Goal: Task Accomplishment & Management: Manage account settings

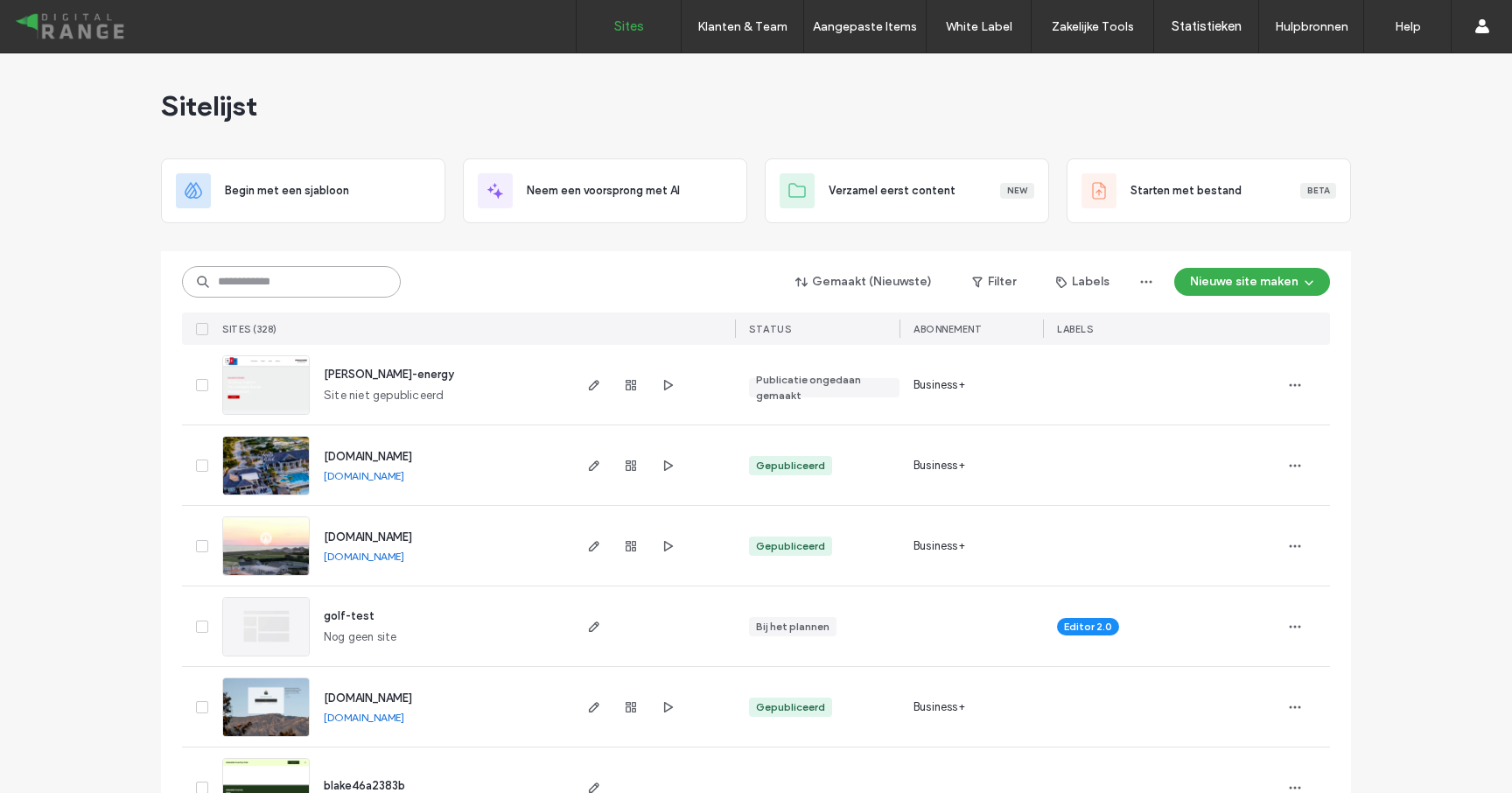
click at [374, 290] on input at bounding box center [291, 282] width 219 height 32
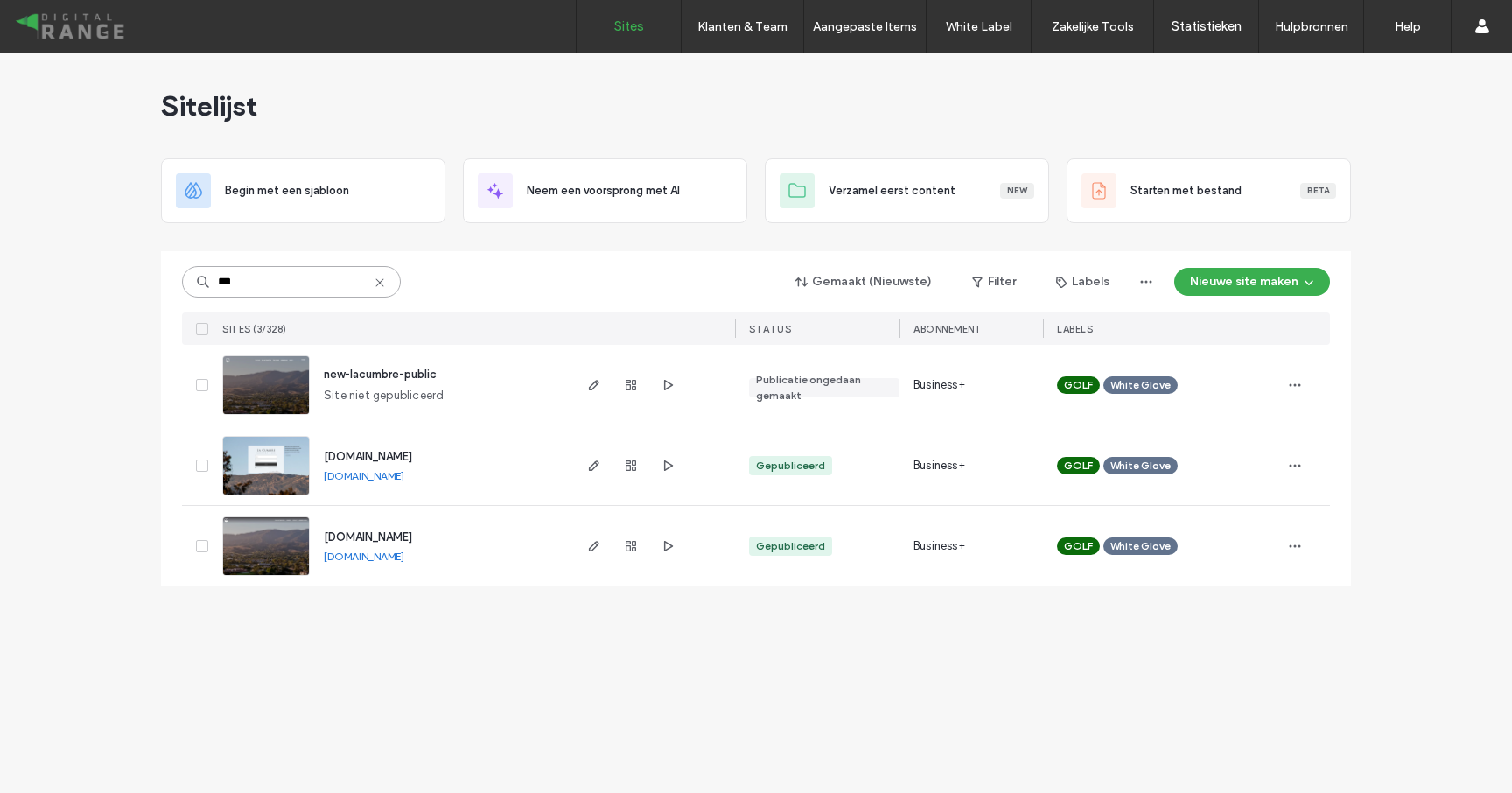
type input "***"
click at [405, 453] on span "[DOMAIN_NAME]" at bounding box center [367, 455] width 88 height 13
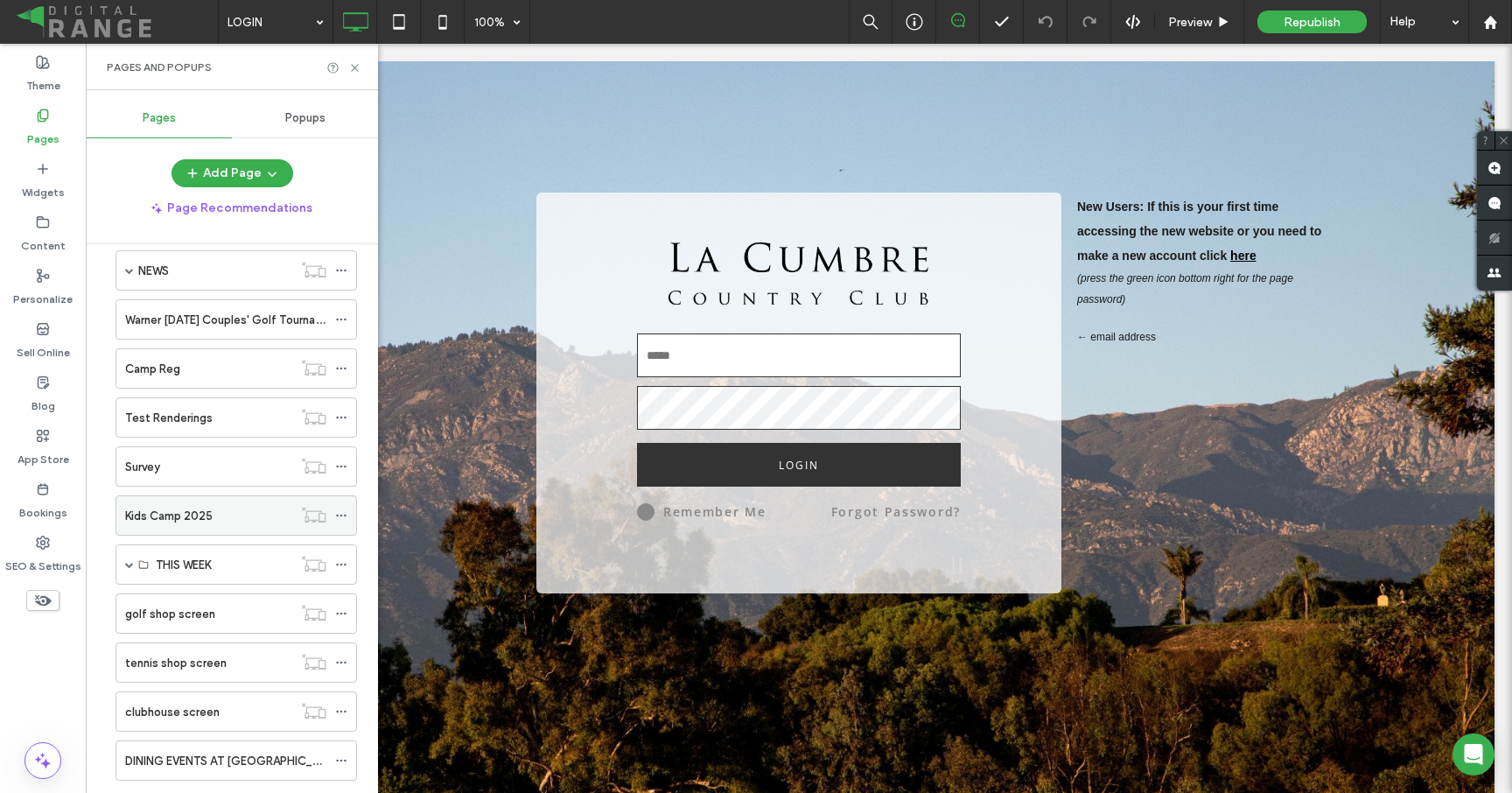
scroll to position [799, 0]
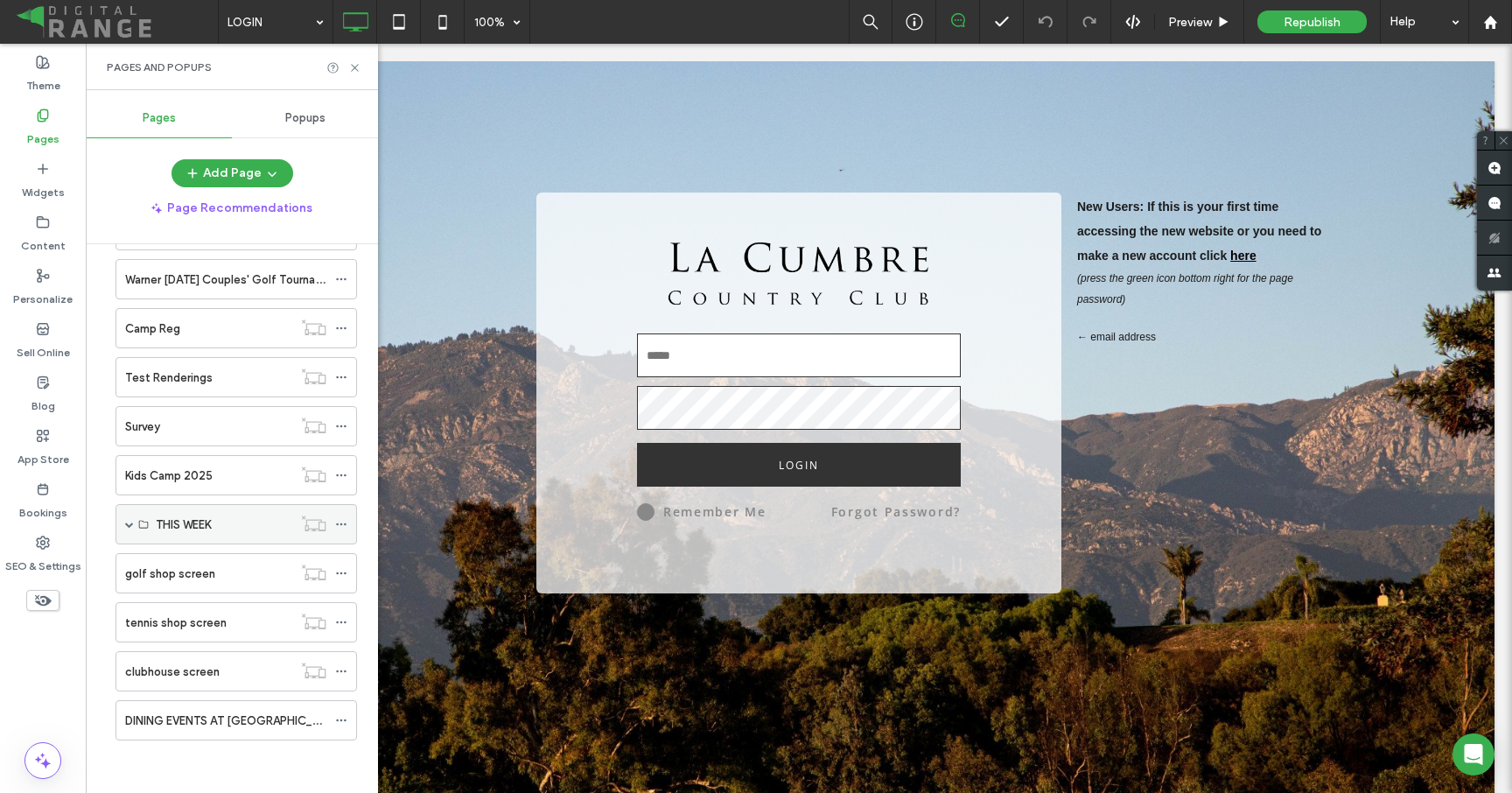
click at [130, 521] on span at bounding box center [129, 524] width 9 height 9
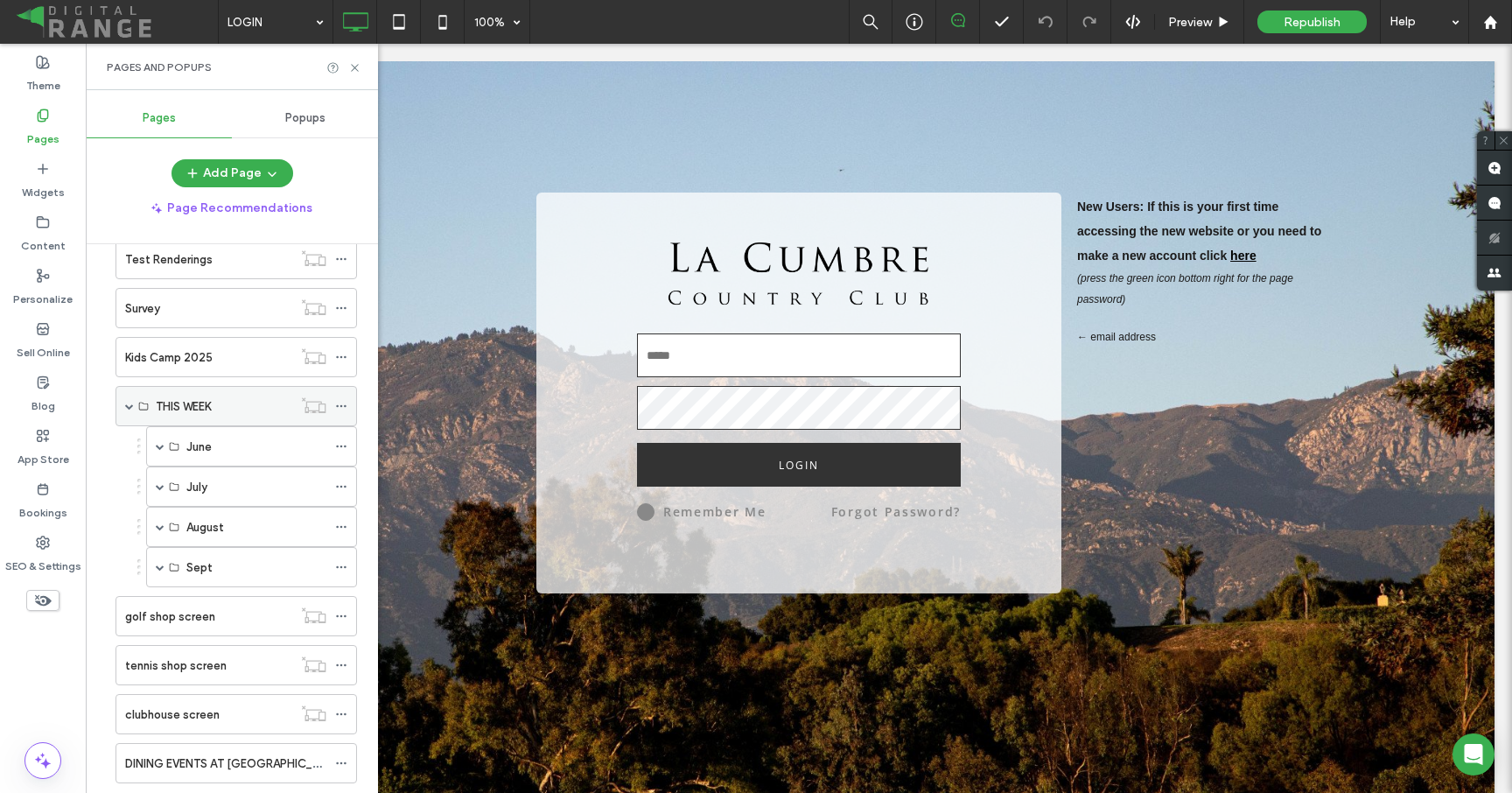
scroll to position [960, 0]
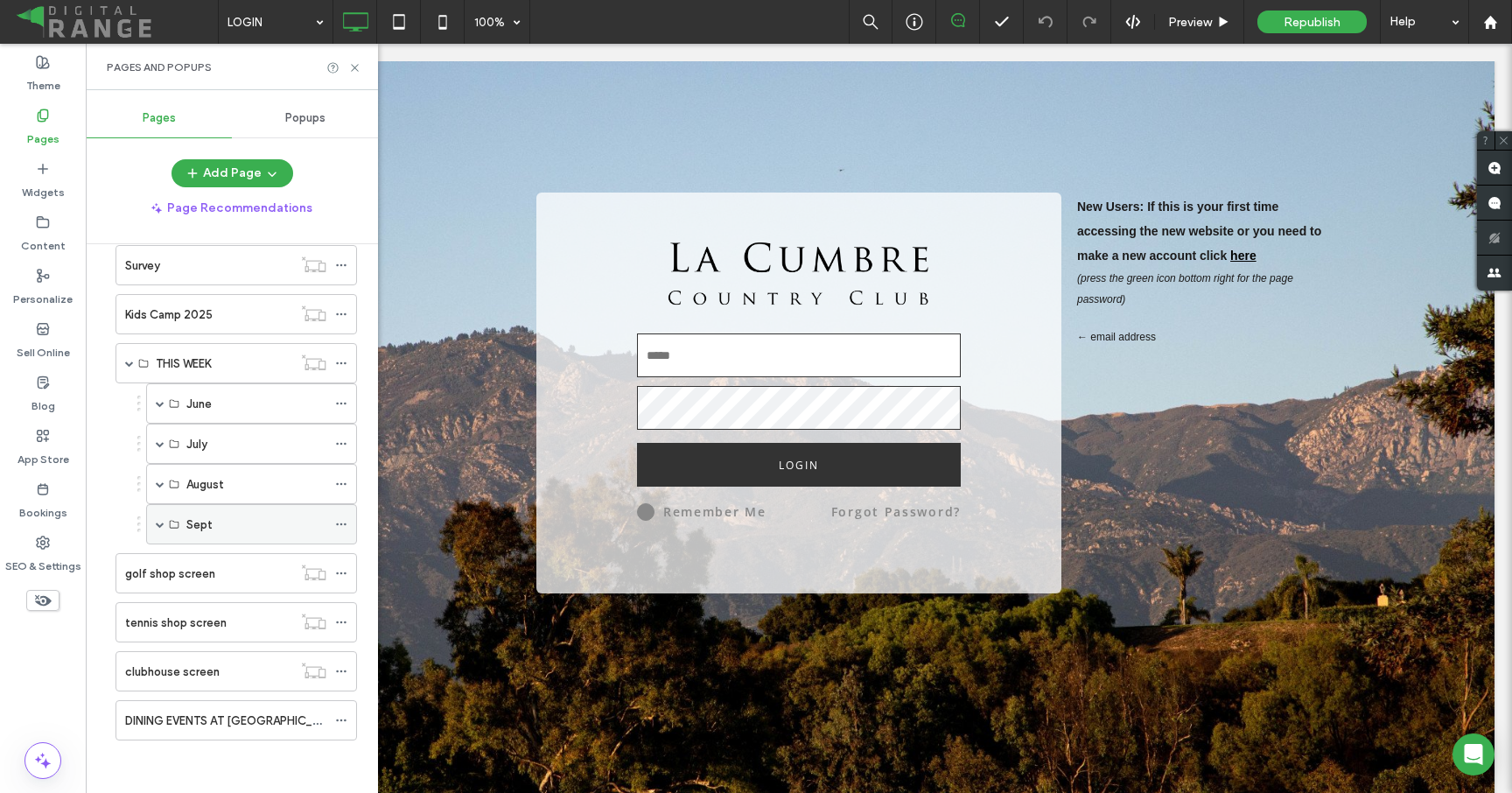
click at [160, 522] on span at bounding box center [159, 524] width 9 height 9
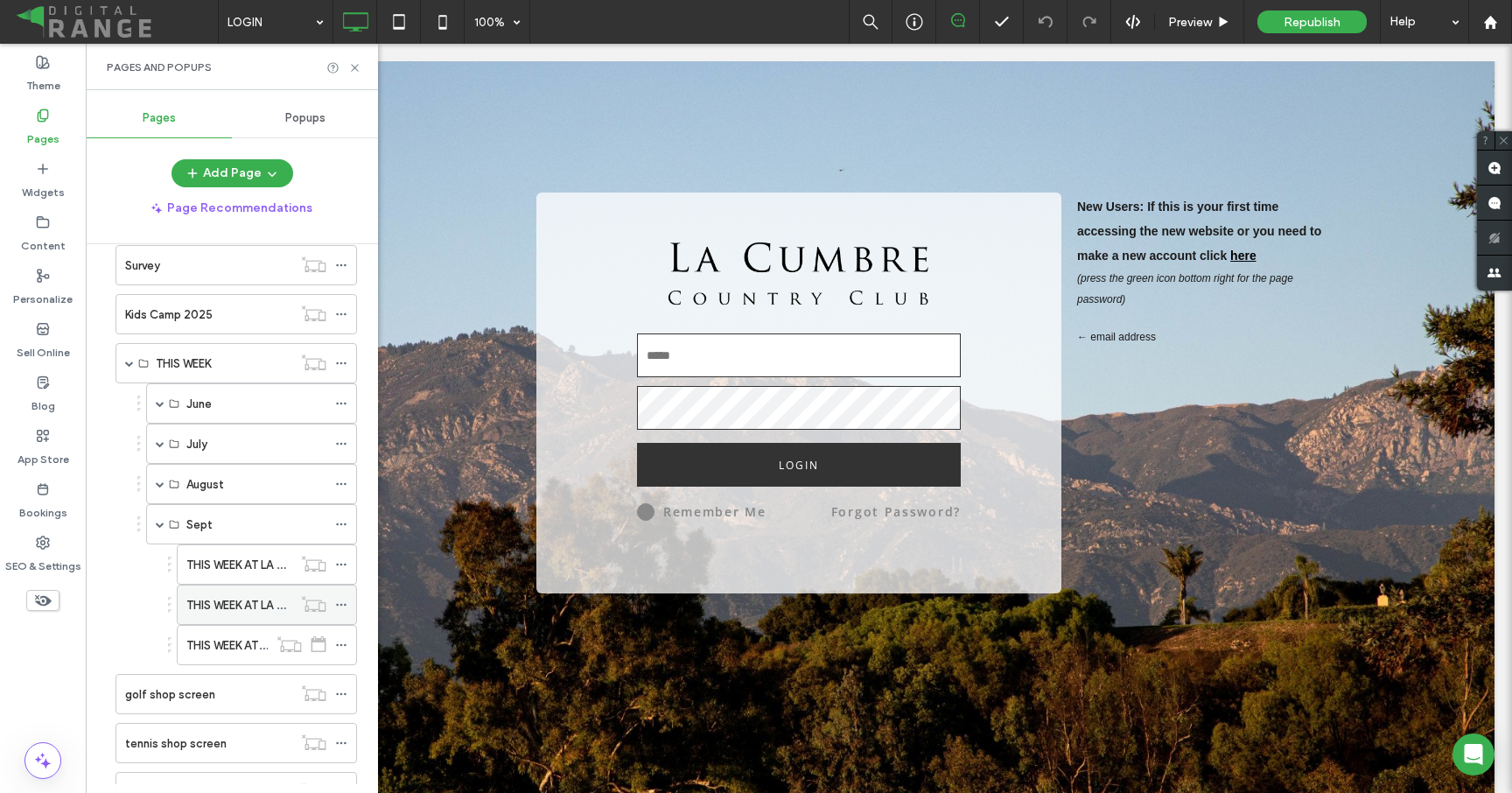
click at [345, 601] on icon at bounding box center [341, 605] width 12 height 12
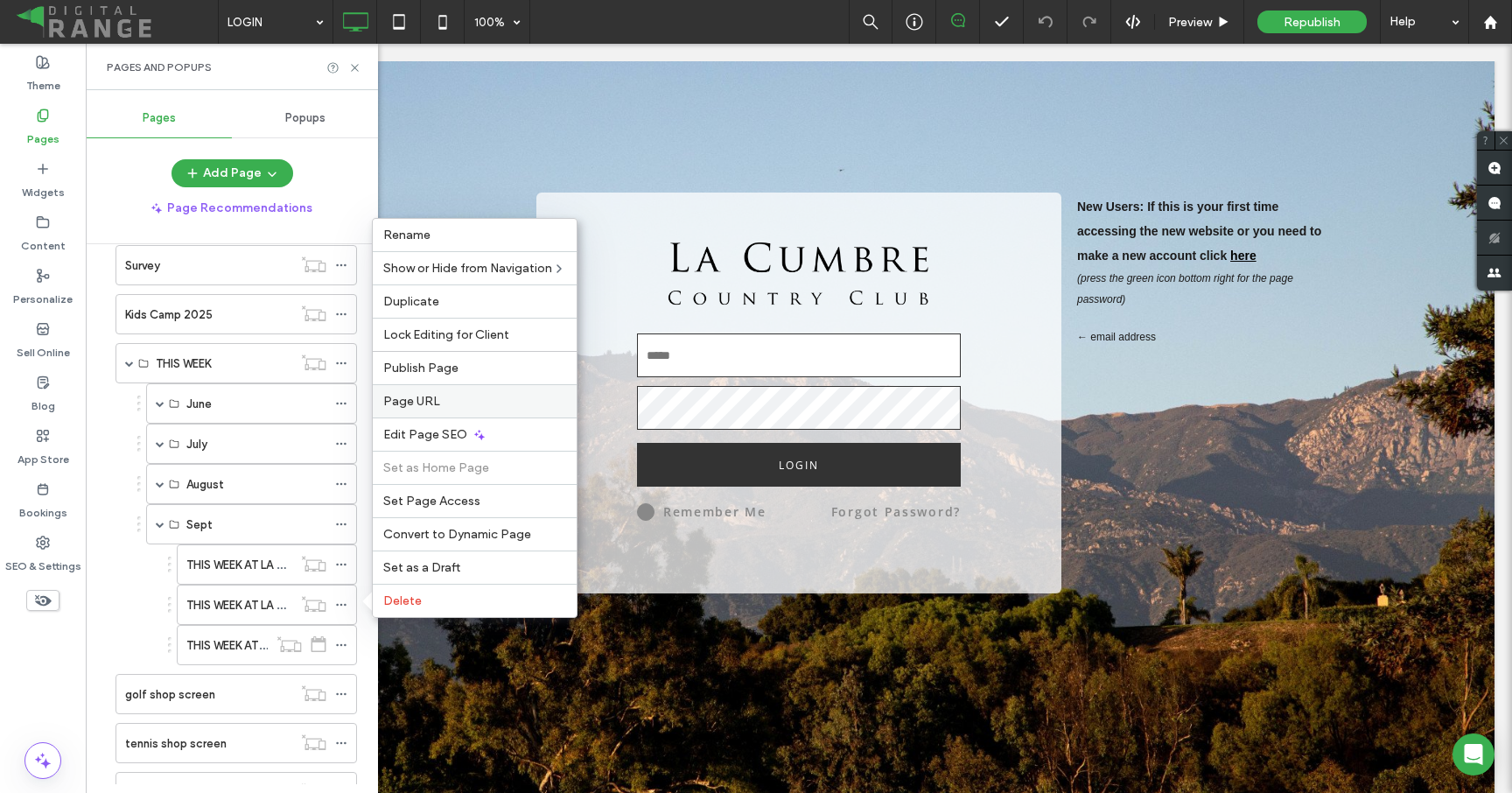
click at [440, 396] on label "Page URL" at bounding box center [474, 401] width 183 height 15
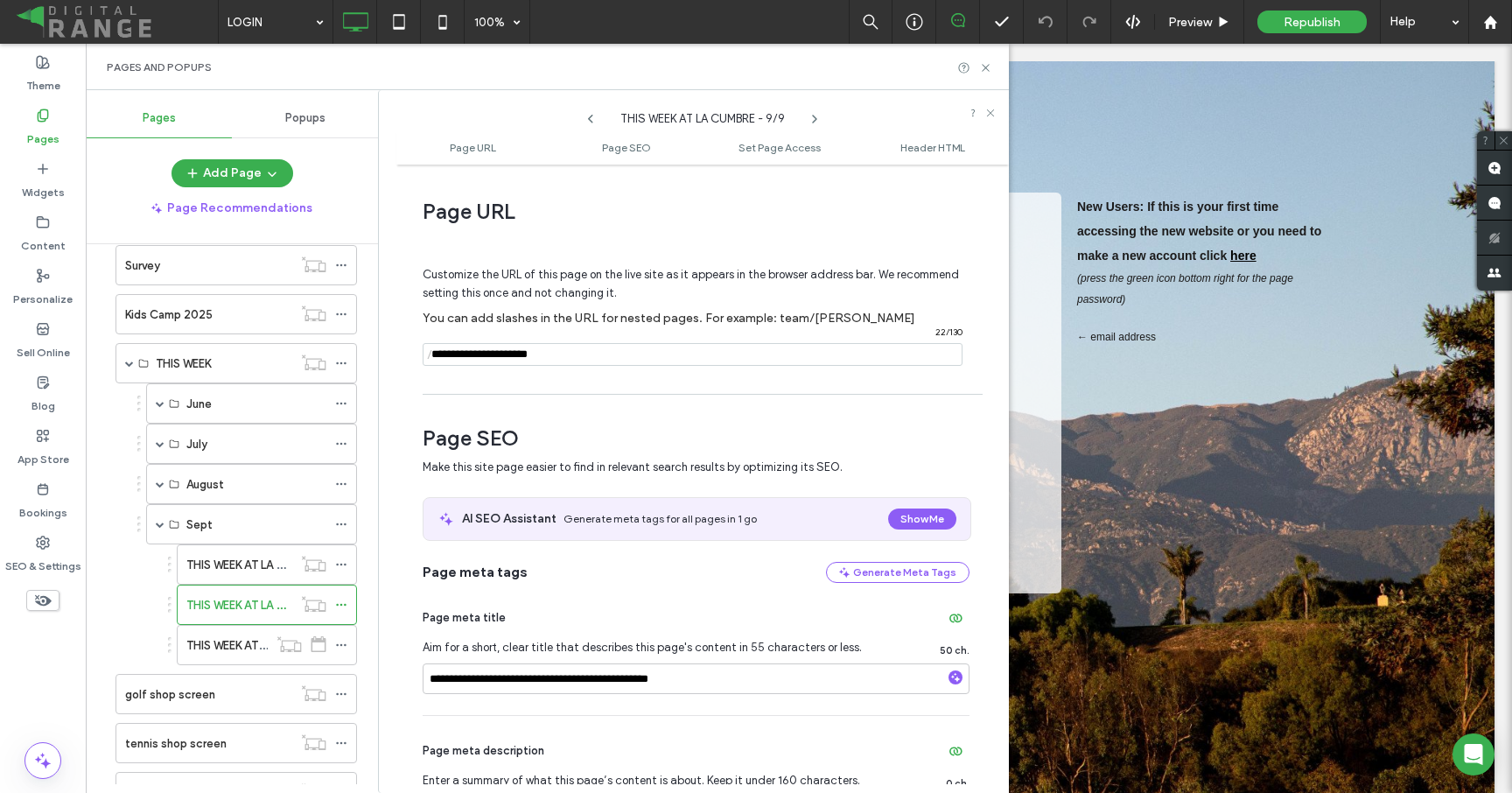
click at [568, 355] on input "notEmpty" at bounding box center [692, 353] width 540 height 23
type input "**********"
click at [568, 385] on div "Customize the URL of this page on the live site as it appears in the browser ad…" at bounding box center [696, 308] width 547 height 153
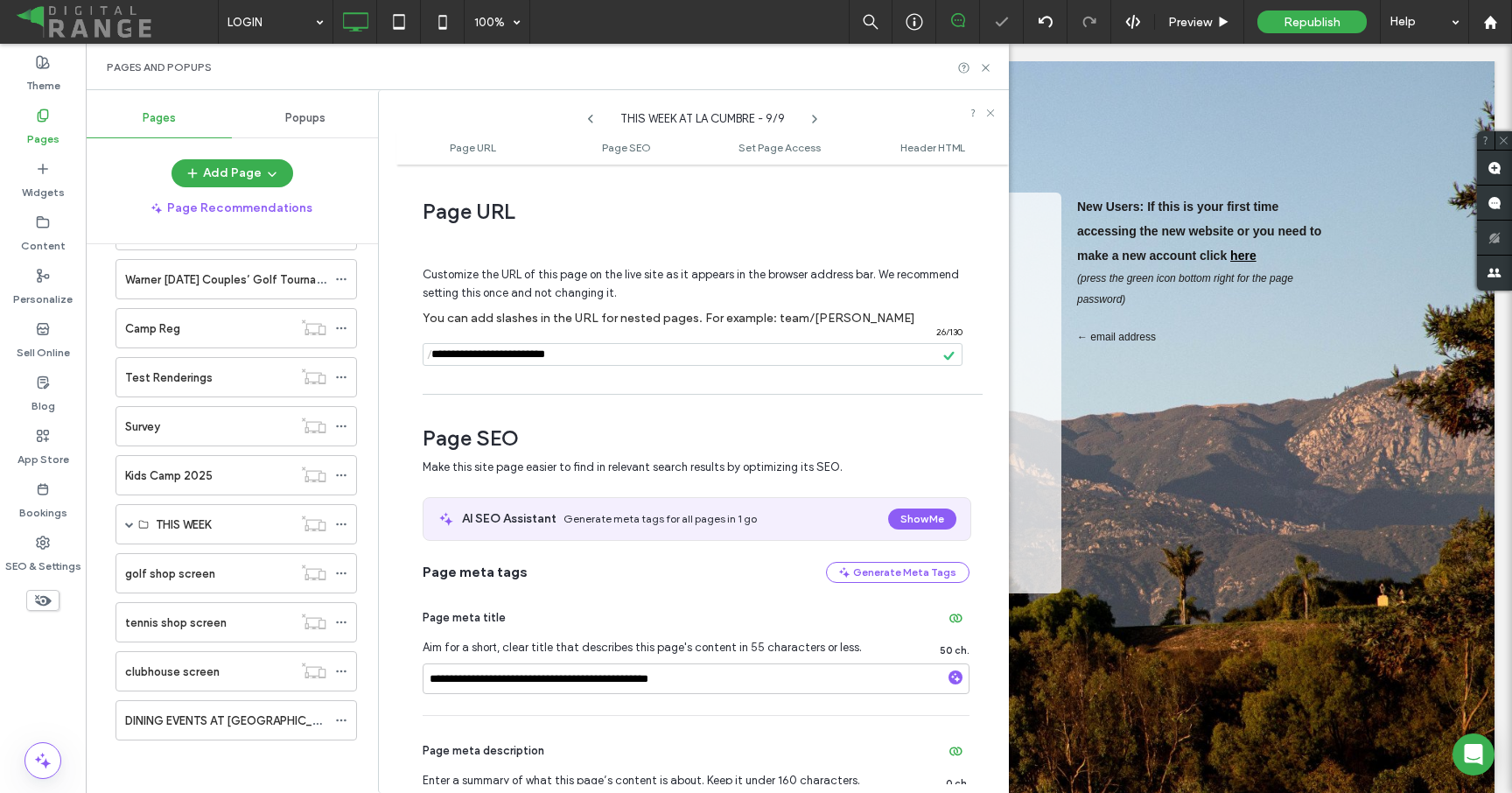
scroll to position [799, 0]
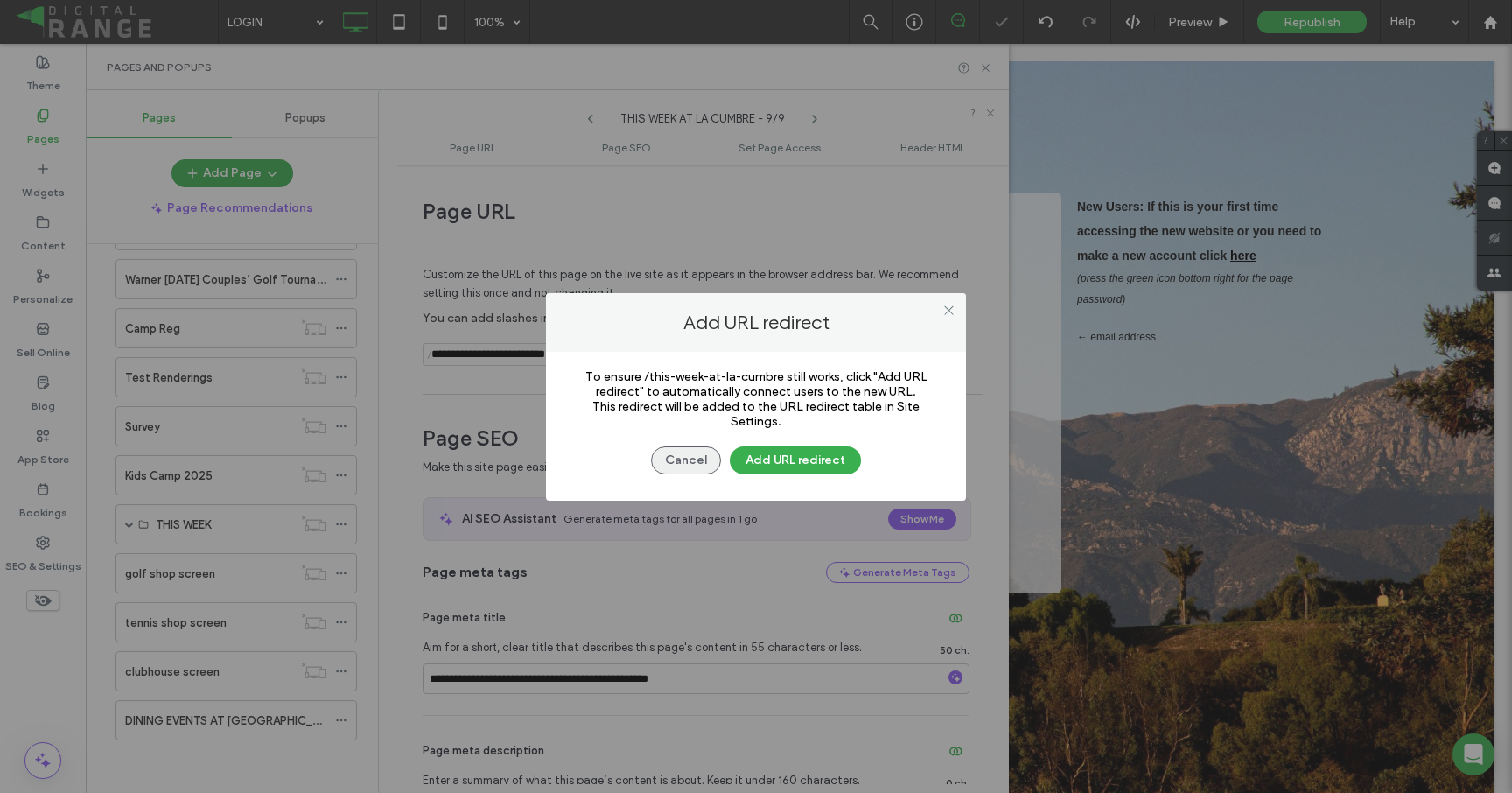
click at [671, 452] on button "Cancel" at bounding box center [686, 460] width 70 height 28
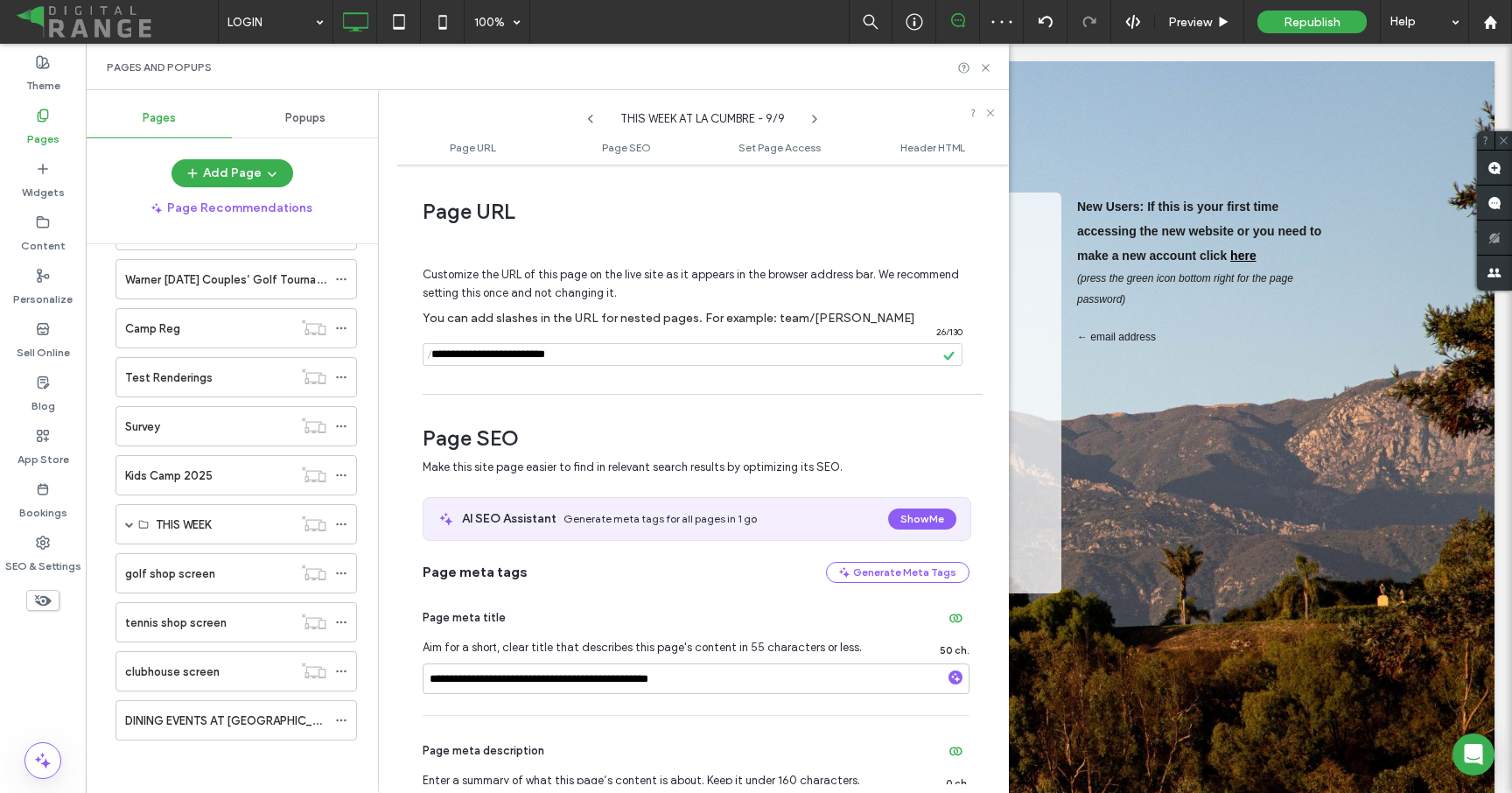
click at [813, 118] on icon at bounding box center [815, 119] width 14 height 14
drag, startPoint x: 563, startPoint y: 355, endPoint x: 638, endPoint y: 351, distance: 75.1
click at [638, 351] on input "notEmpty" at bounding box center [692, 353] width 540 height 23
type input "**********"
click at [631, 397] on div "**********" at bounding box center [702, 478] width 613 height 611
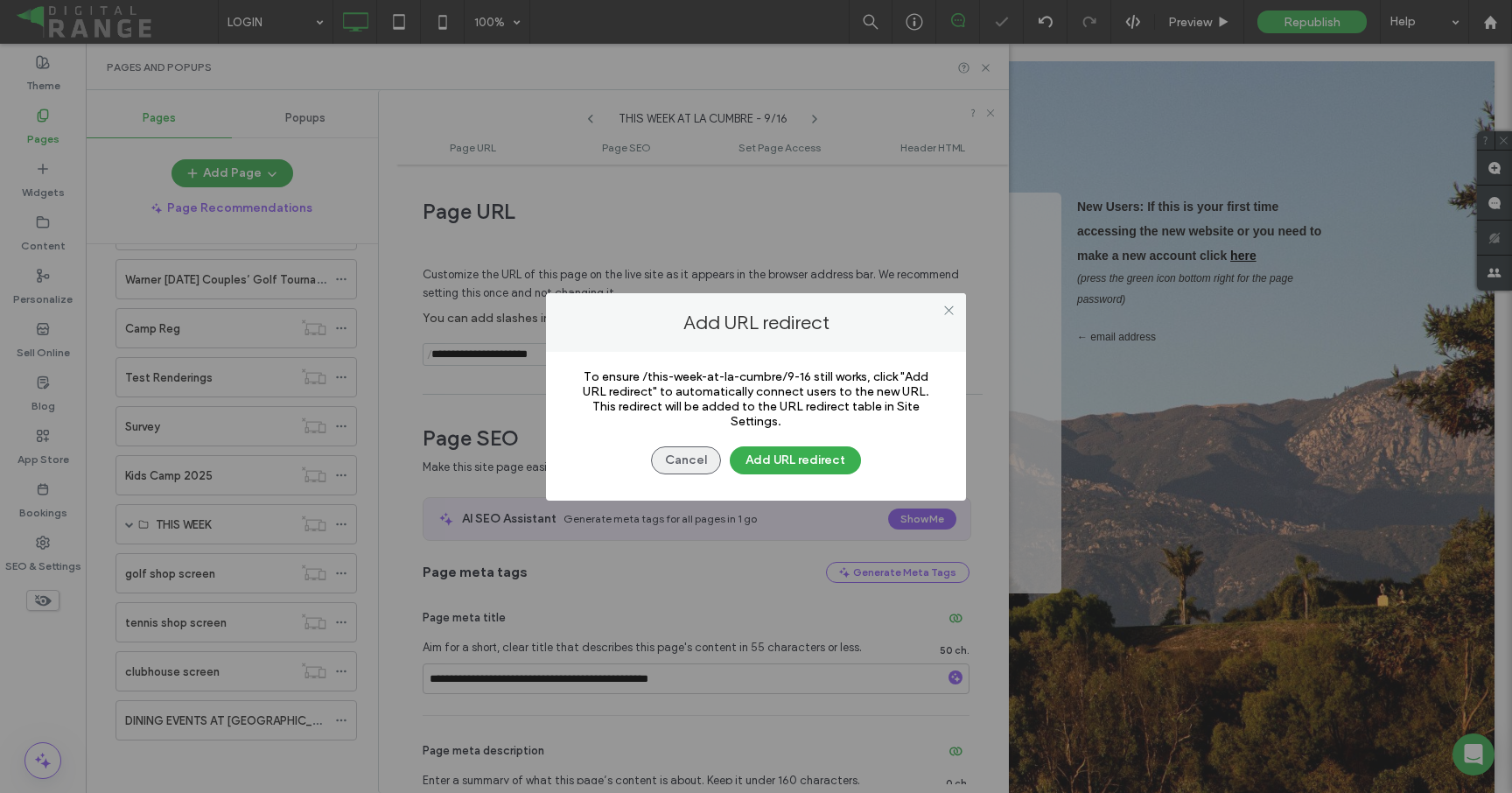
click at [682, 469] on button "Cancel" at bounding box center [686, 460] width 70 height 28
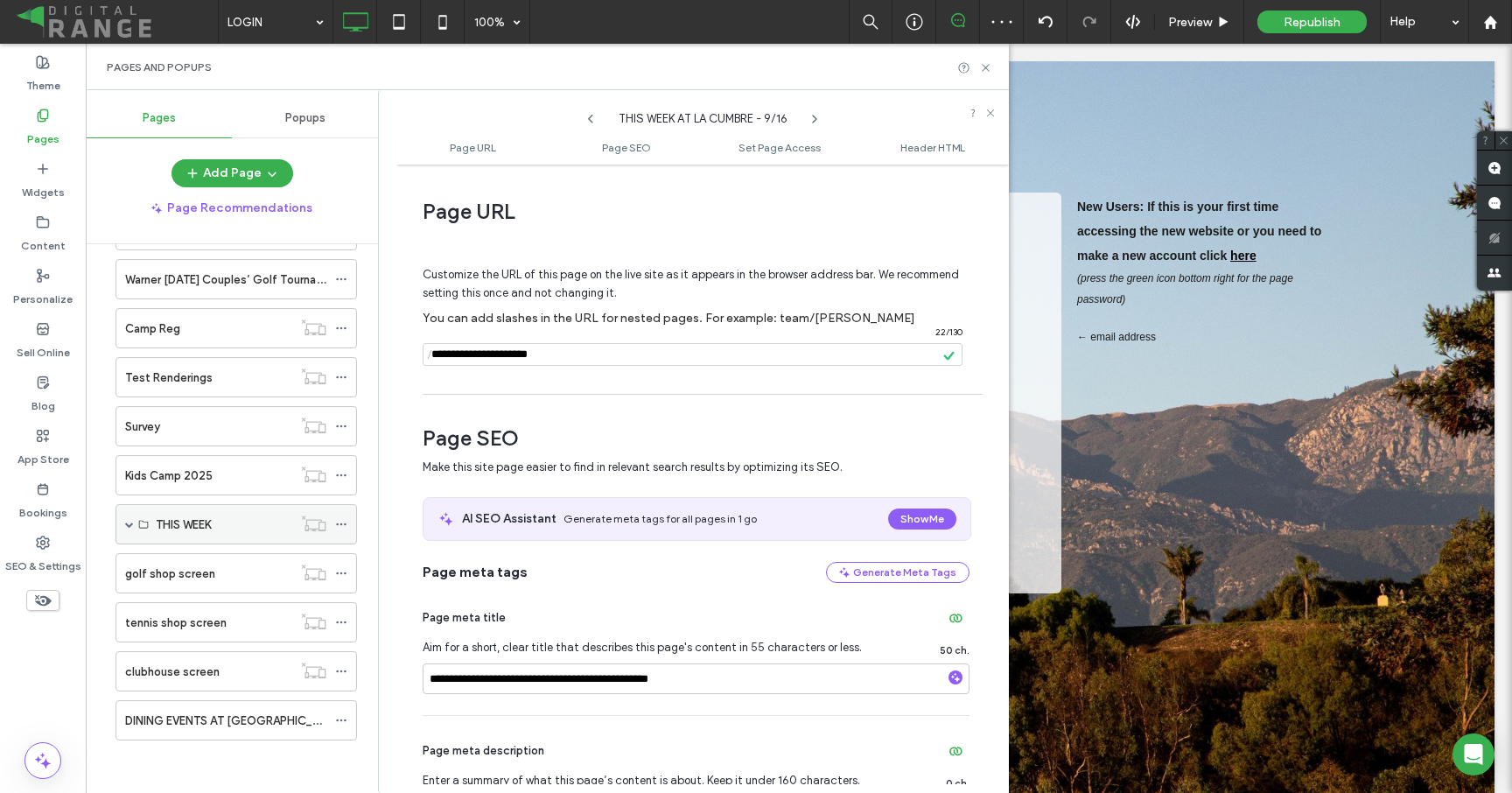
click at [134, 521] on div "THIS WEEK" at bounding box center [237, 524] width 242 height 41
click at [125, 526] on span at bounding box center [129, 524] width 9 height 9
click at [163, 524] on span at bounding box center [159, 524] width 9 height 9
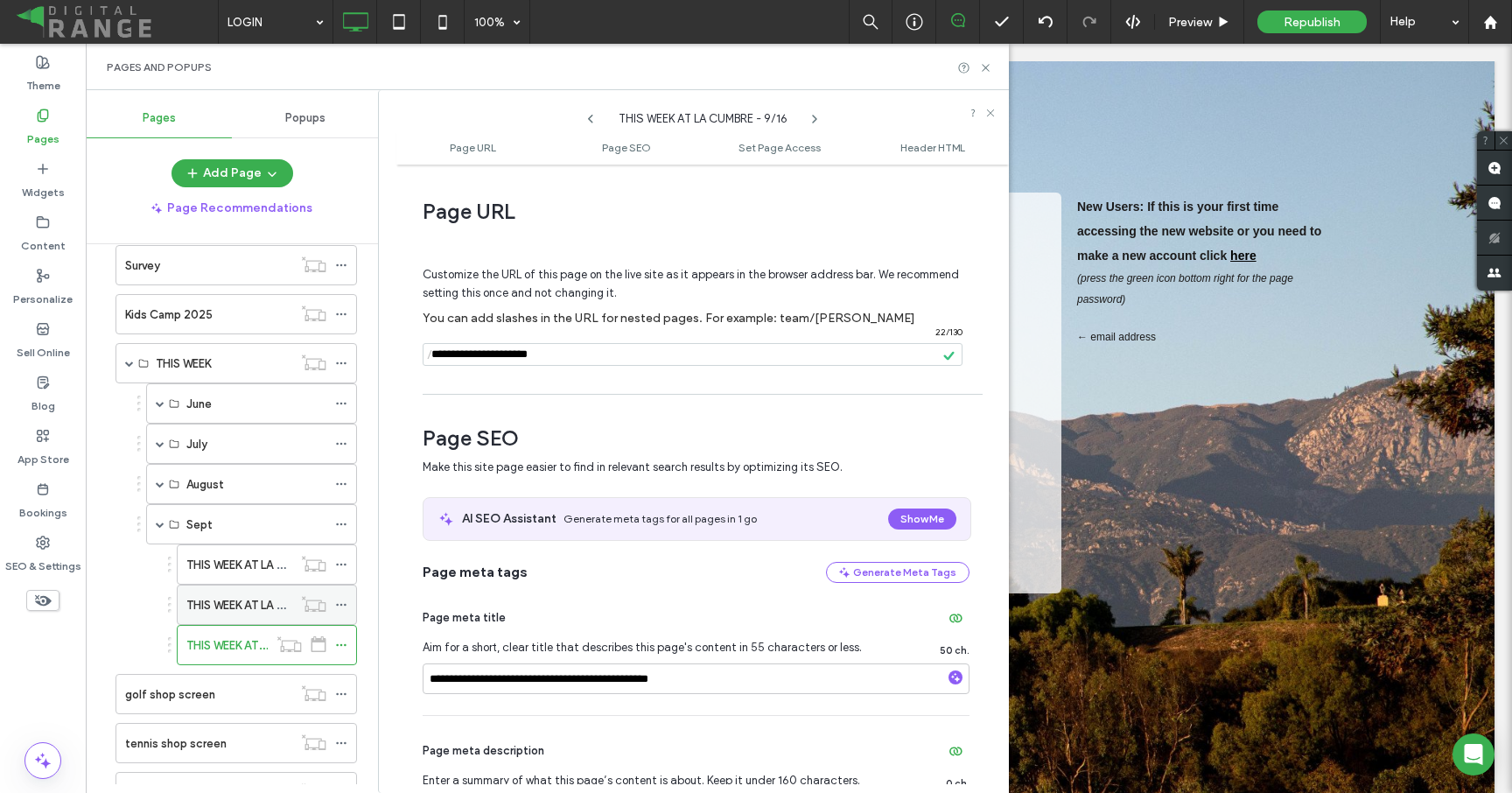
click at [222, 612] on label "THIS WEEK AT LA CUMBRE - 9/9" at bounding box center [268, 605] width 165 height 31
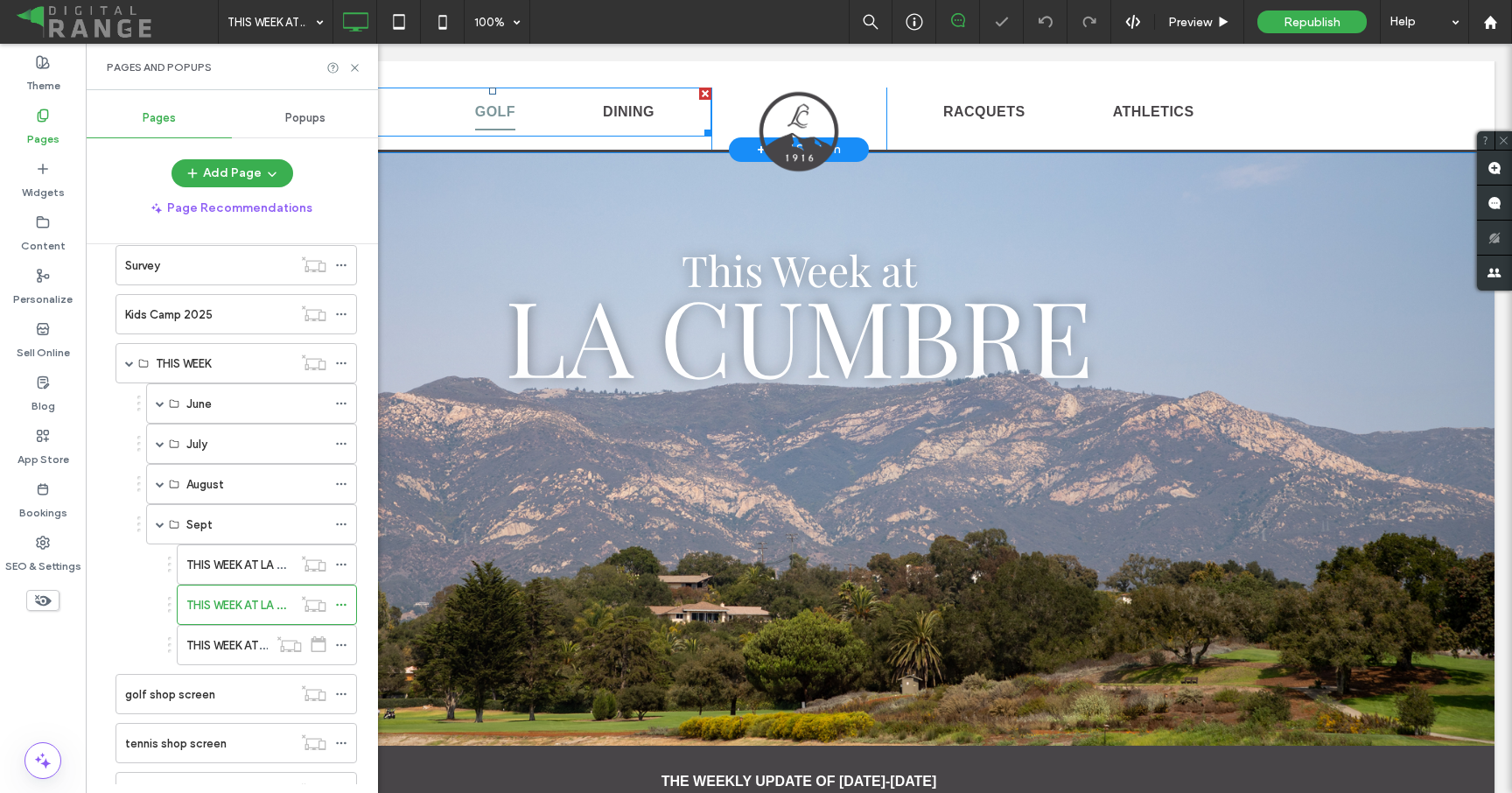
click at [436, 115] on link "GOLF" at bounding box center [495, 112] width 128 height 37
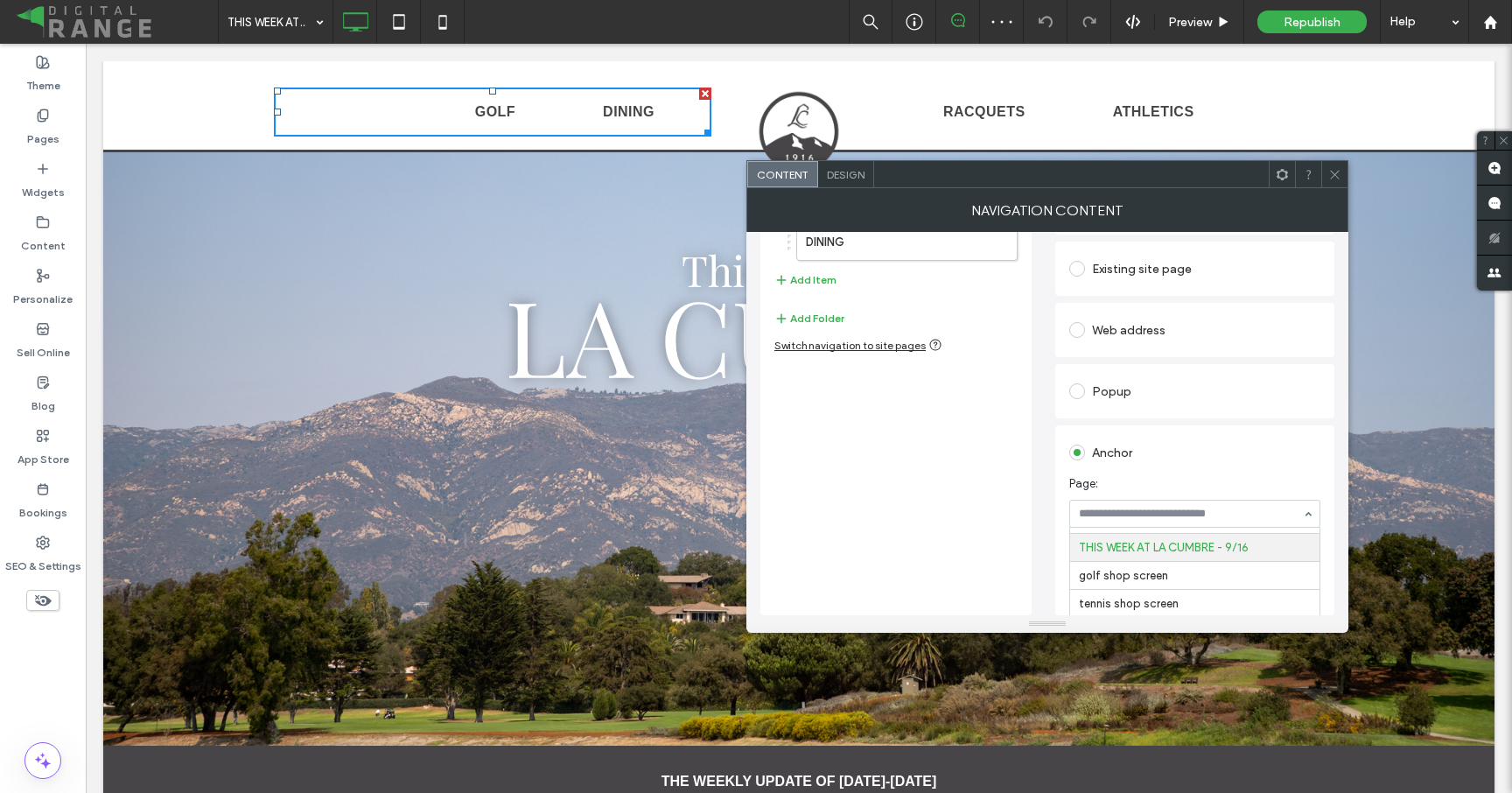
scroll to position [2977, 0]
click at [885, 250] on label "DINING" at bounding box center [879, 242] width 147 height 35
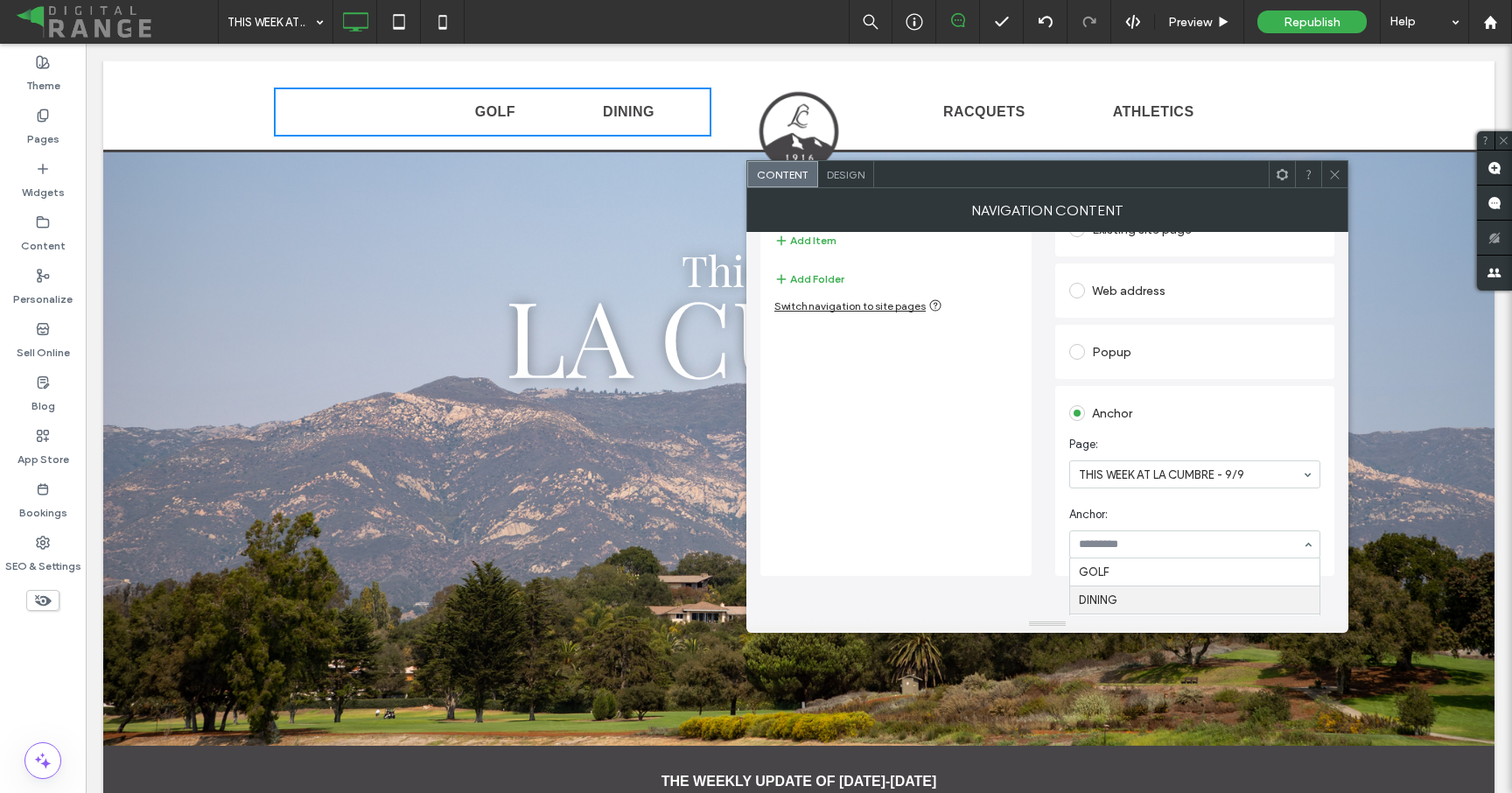
scroll to position [145, 0]
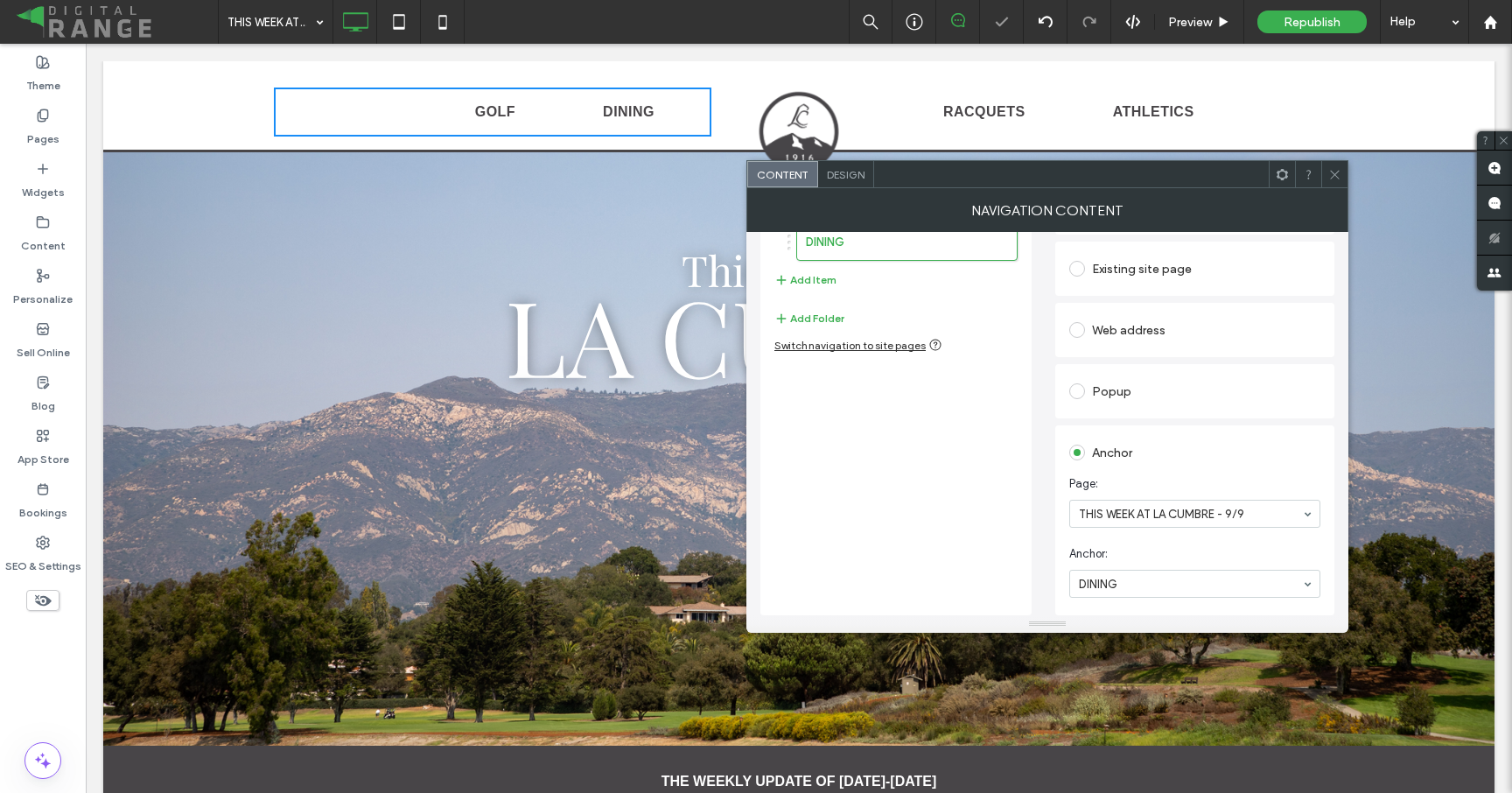
click at [1332, 169] on icon at bounding box center [1335, 174] width 13 height 13
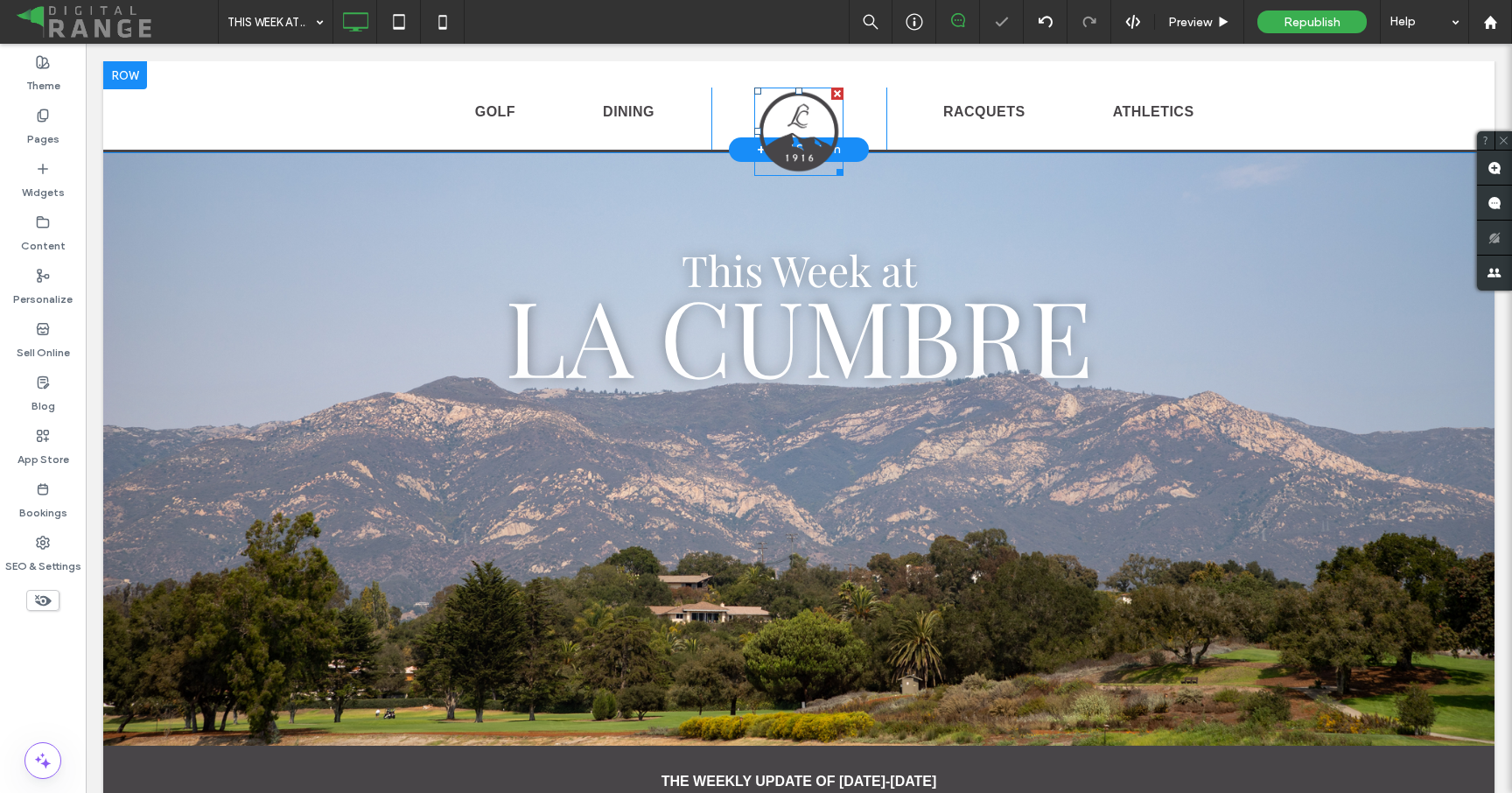
click at [813, 132] on img at bounding box center [799, 131] width 89 height 88
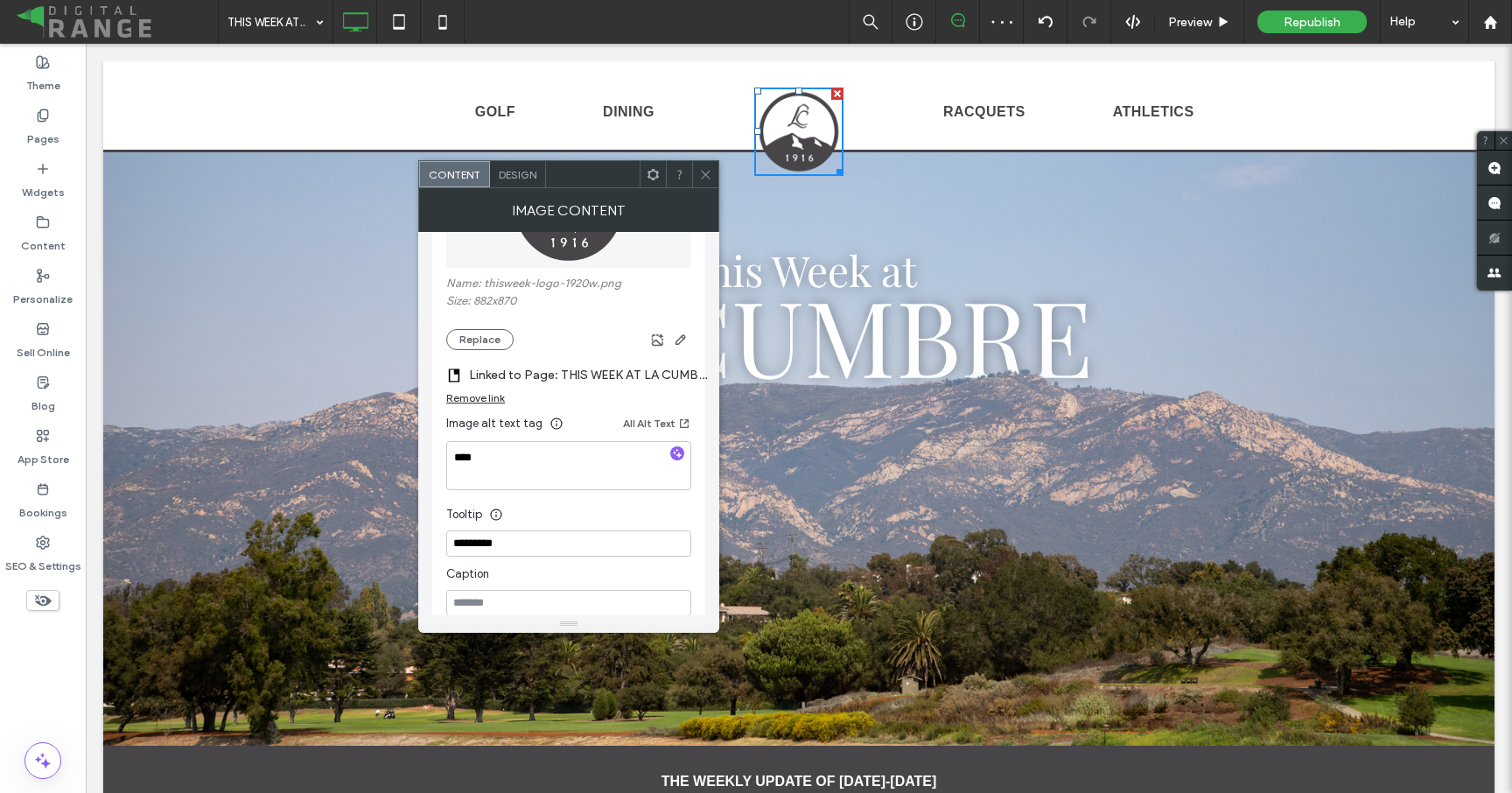
scroll to position [341, 0]
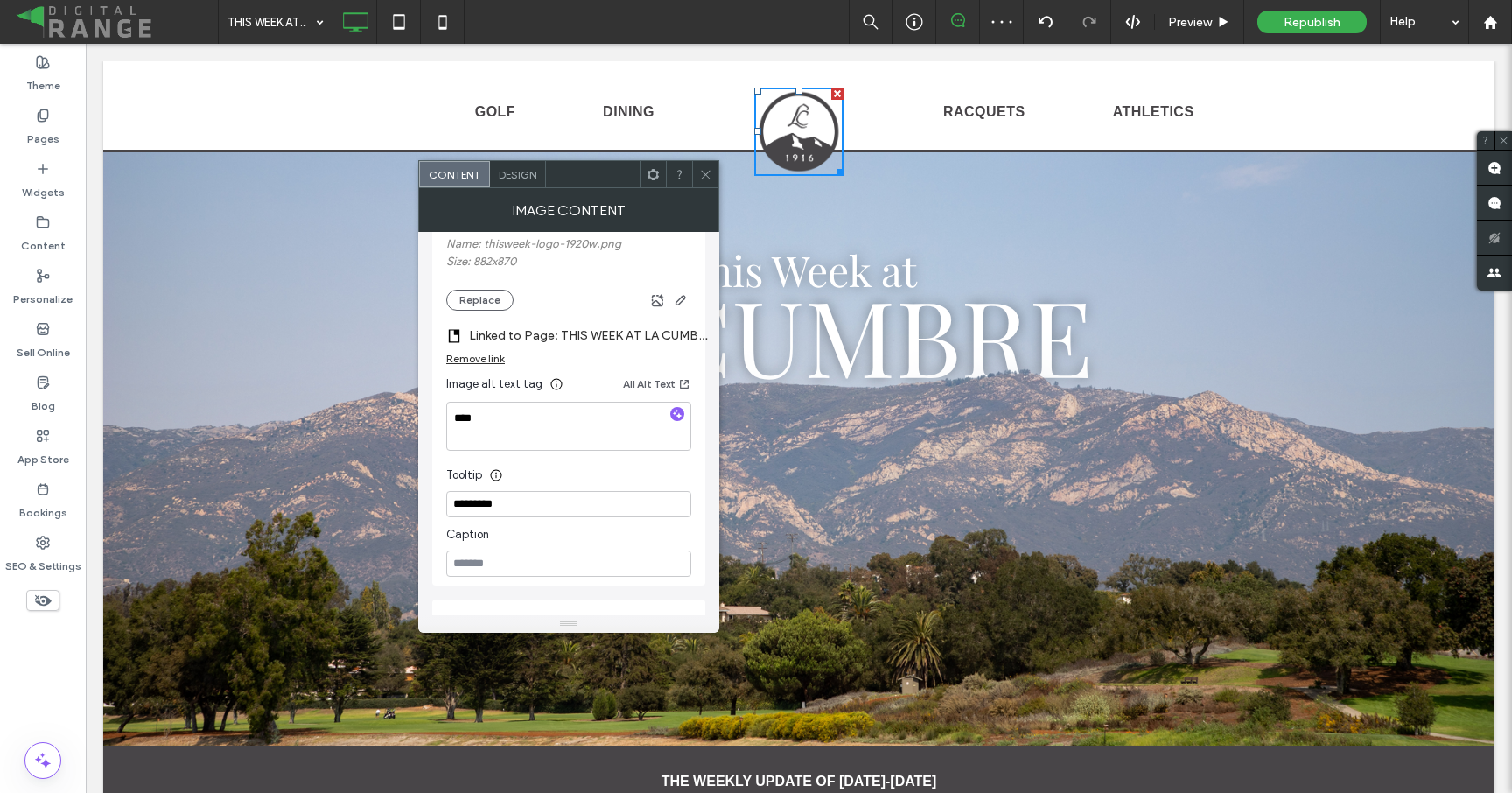
click at [634, 337] on label "Linked to Page: THIS WEEK AT LA CUMBRE - 9/9" at bounding box center [591, 336] width 245 height 33
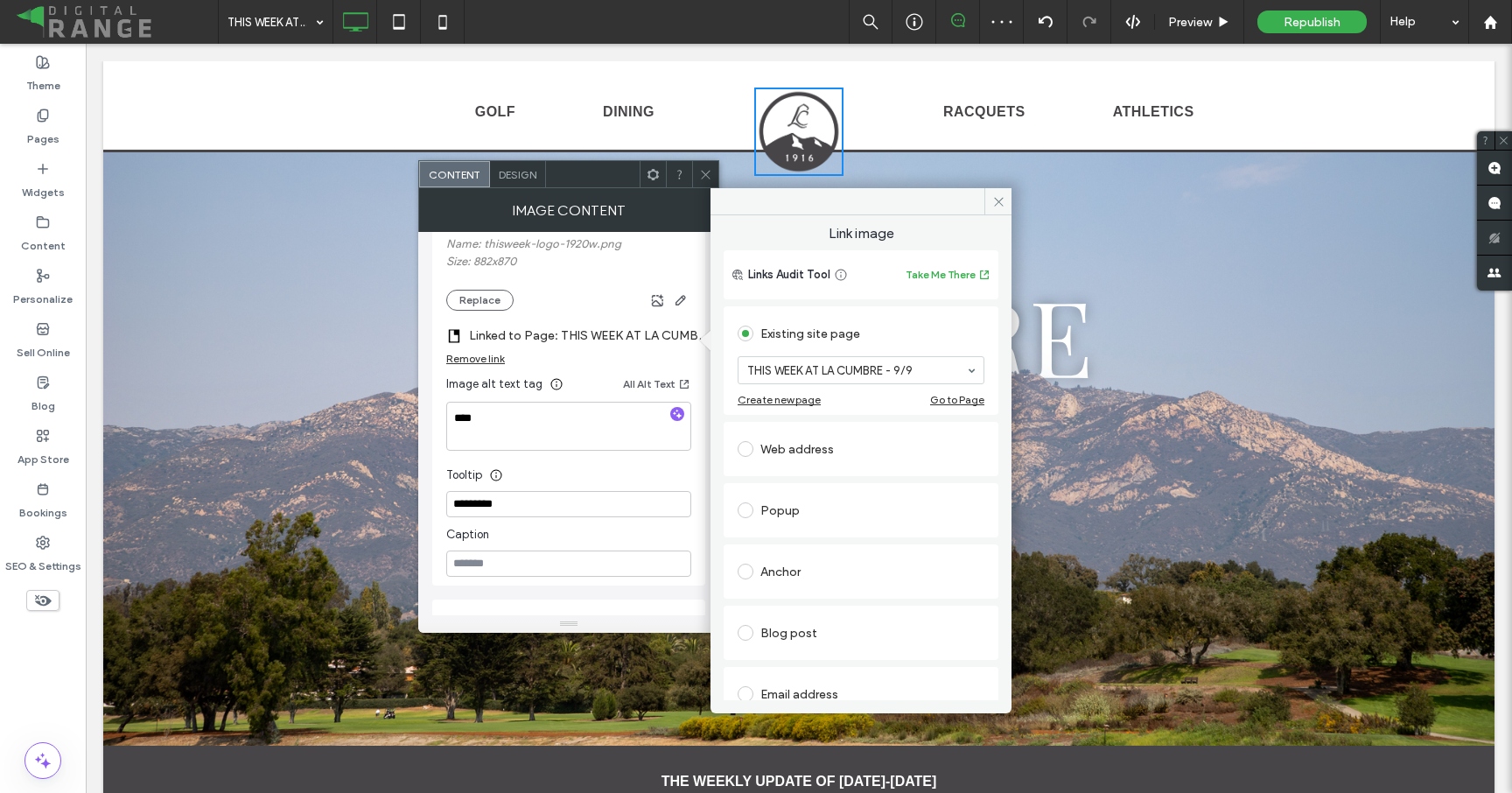
click at [700, 171] on icon at bounding box center [705, 174] width 13 height 13
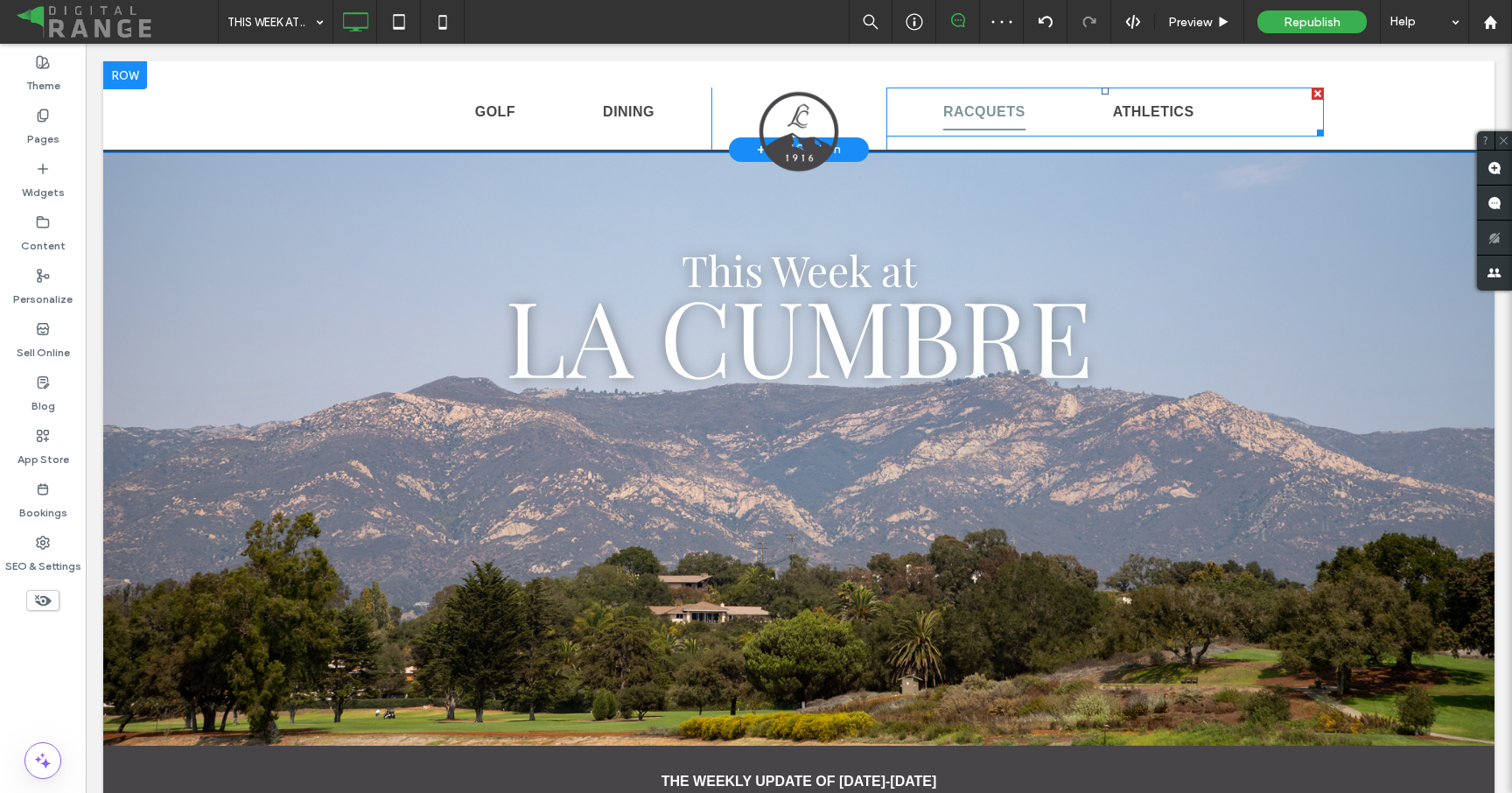
click at [912, 97] on link "RACQUETS" at bounding box center [984, 112] width 169 height 37
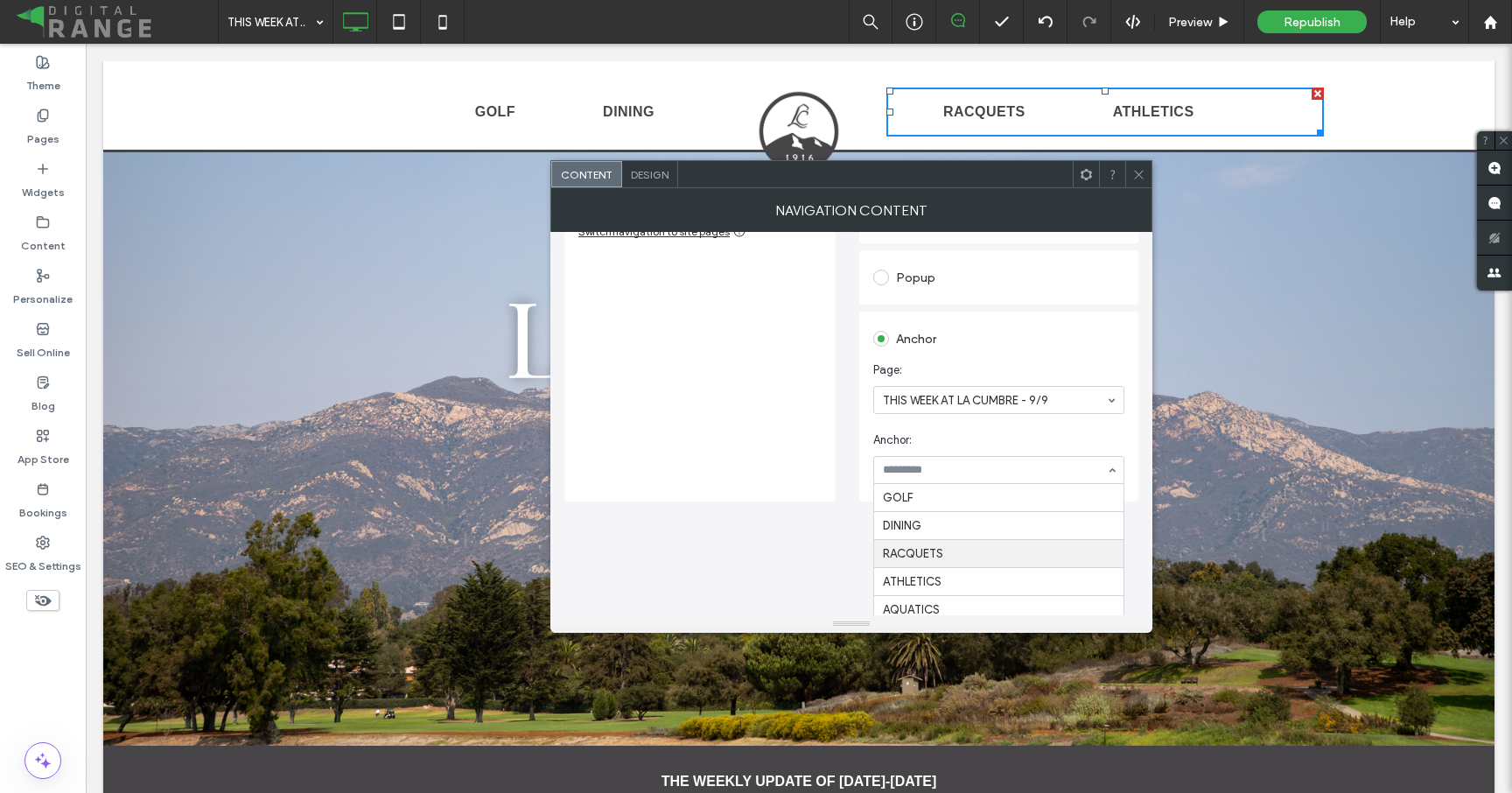
scroll to position [145, 0]
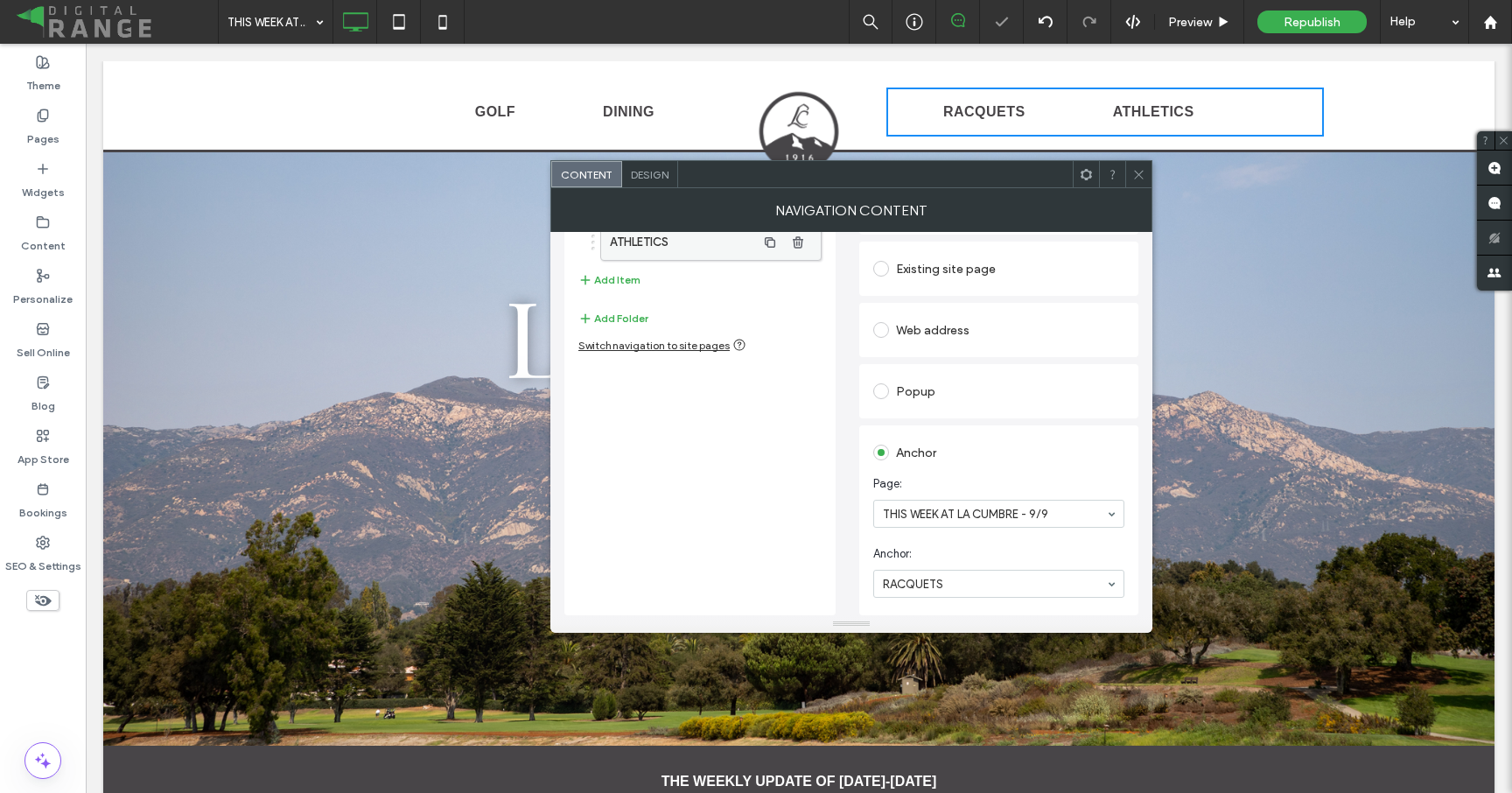
click at [644, 252] on label "ATHLETICS" at bounding box center [683, 242] width 147 height 35
click at [1138, 176] on icon at bounding box center [1139, 174] width 13 height 13
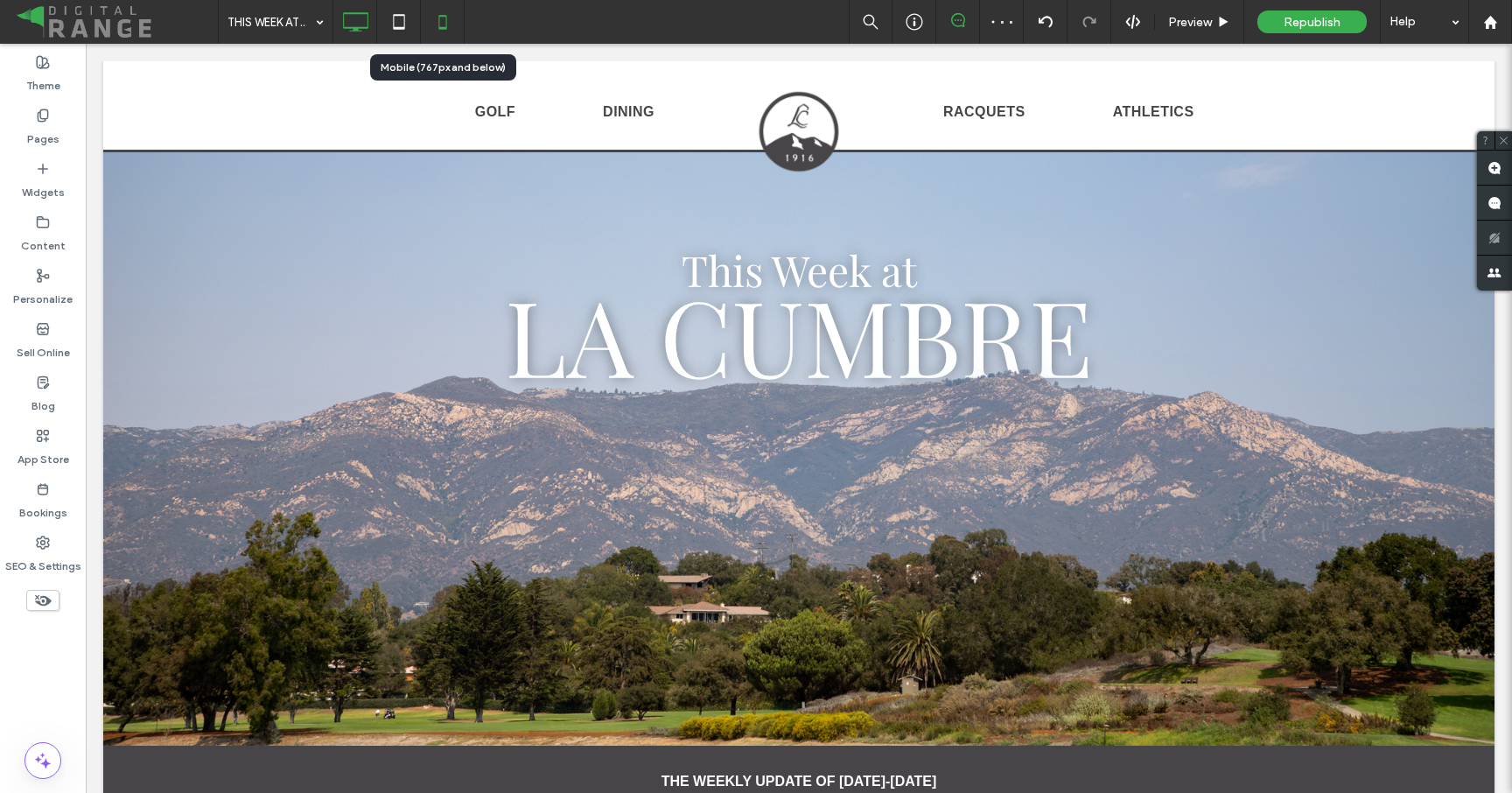
click at [450, 24] on icon at bounding box center [443, 21] width 35 height 35
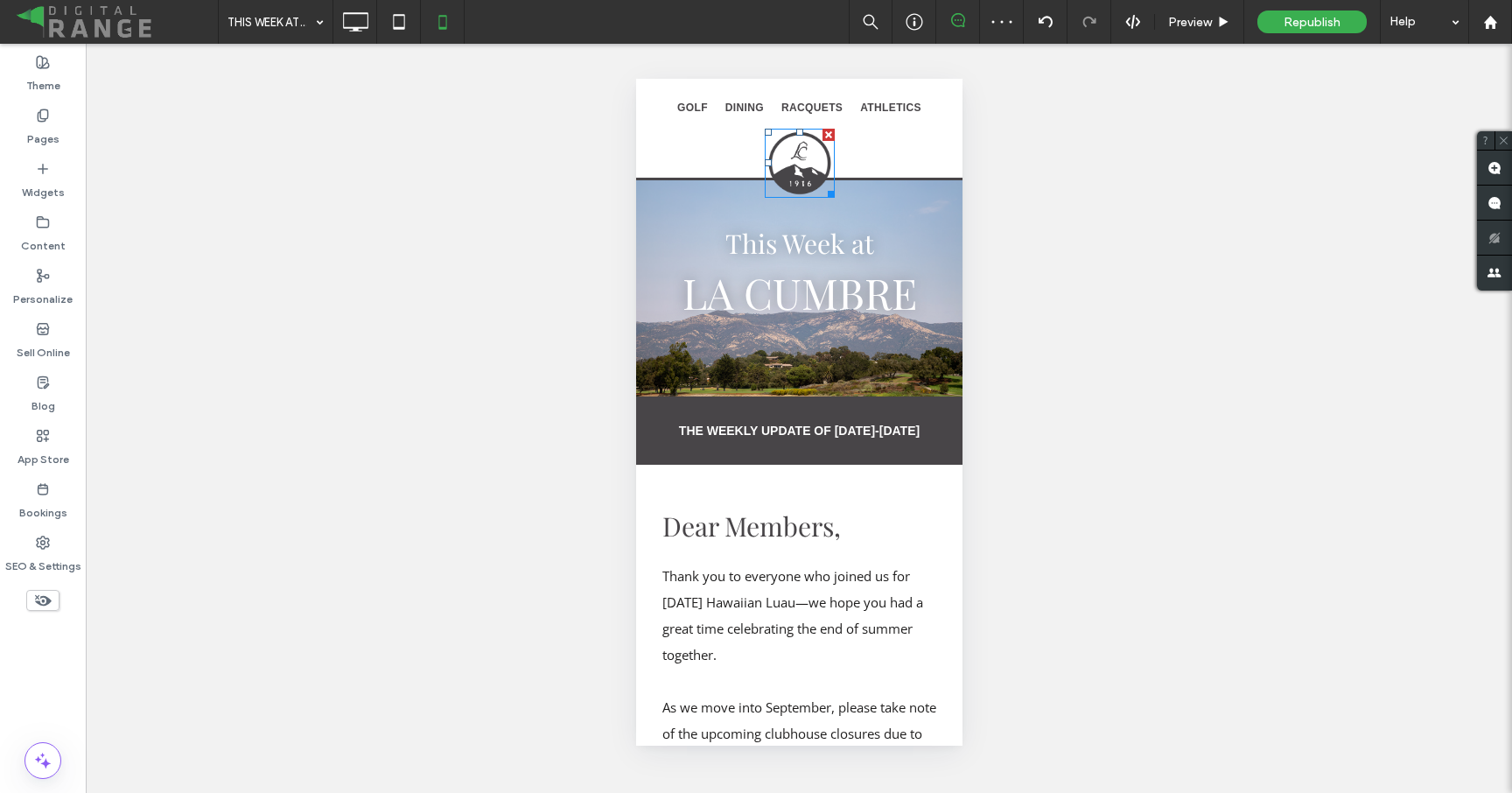
scroll to position [0, 0]
click at [794, 171] on img at bounding box center [799, 163] width 70 height 69
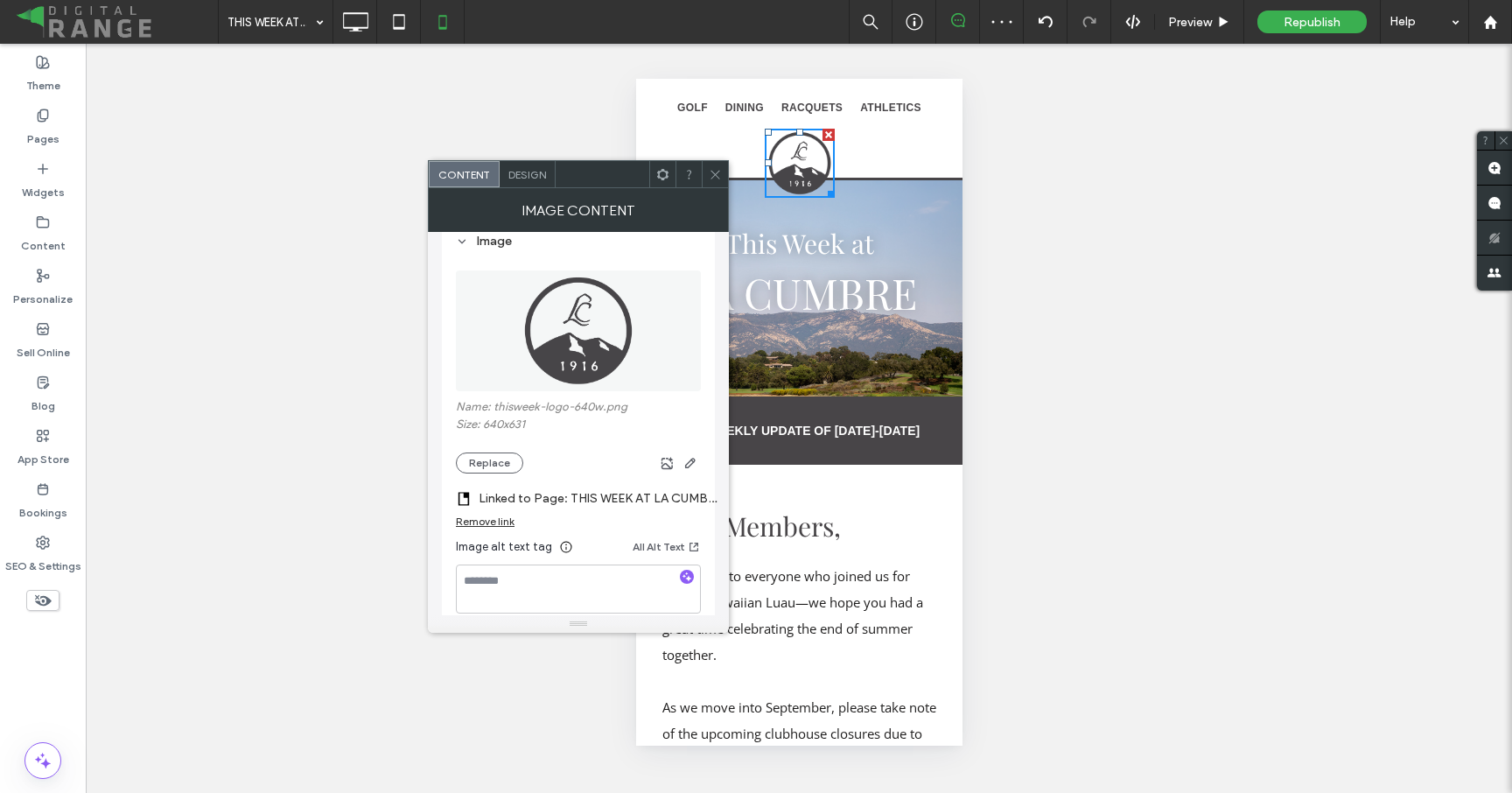
scroll to position [267, 0]
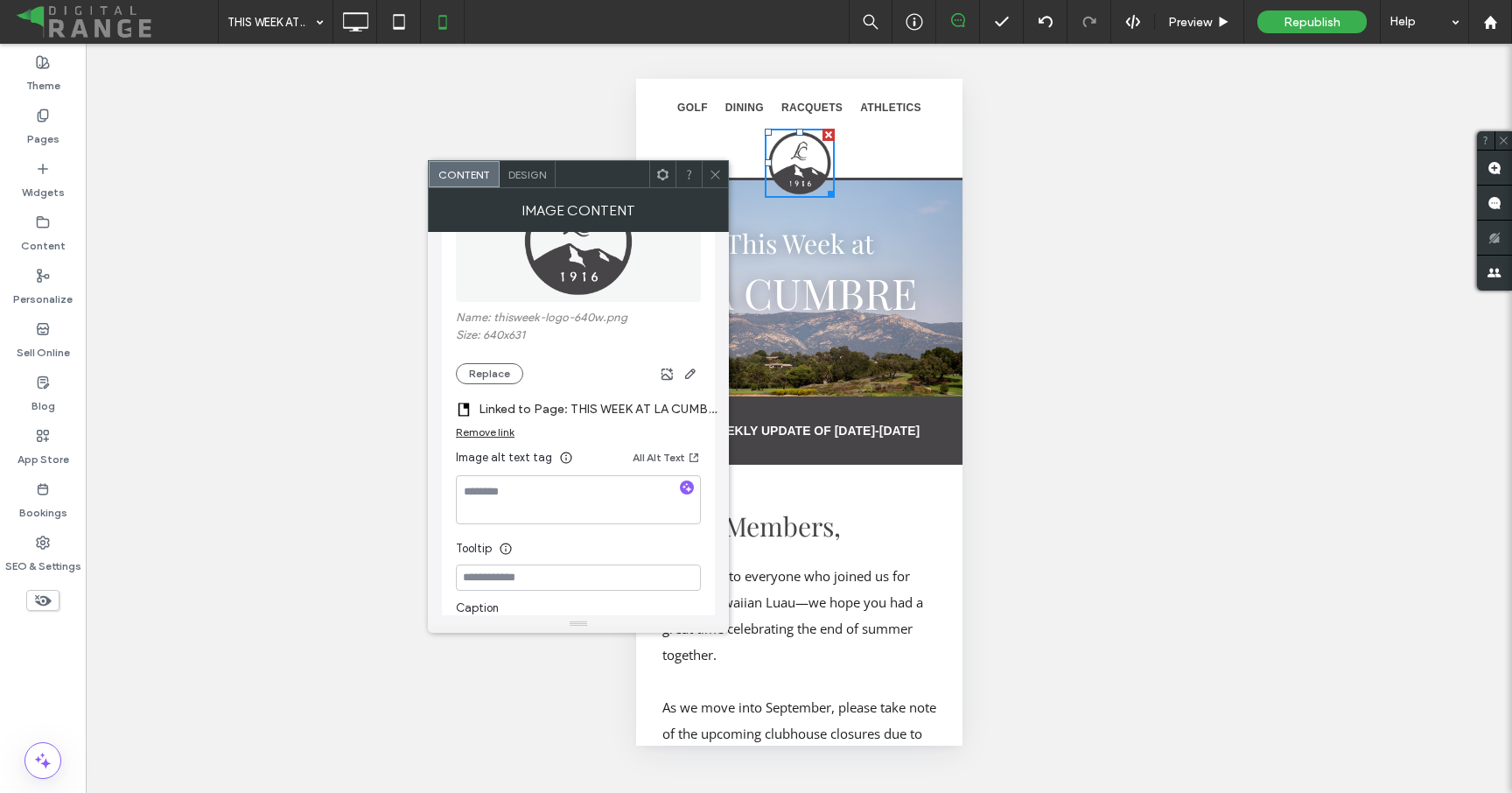
click at [638, 418] on label "Linked to Page: THIS WEEK AT LA CUMBRE - 9/9" at bounding box center [600, 409] width 245 height 33
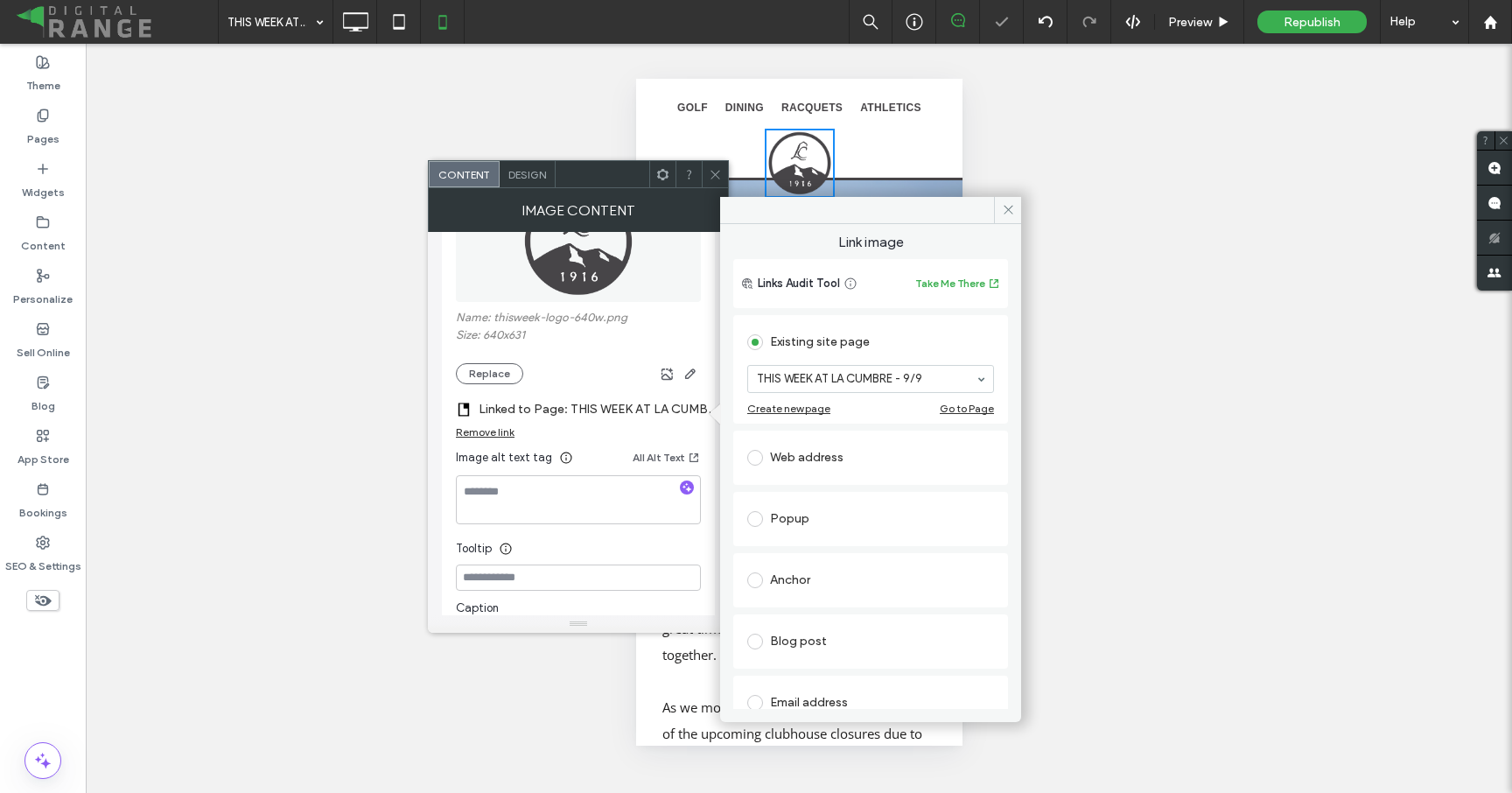
click at [724, 176] on div at bounding box center [715, 174] width 27 height 27
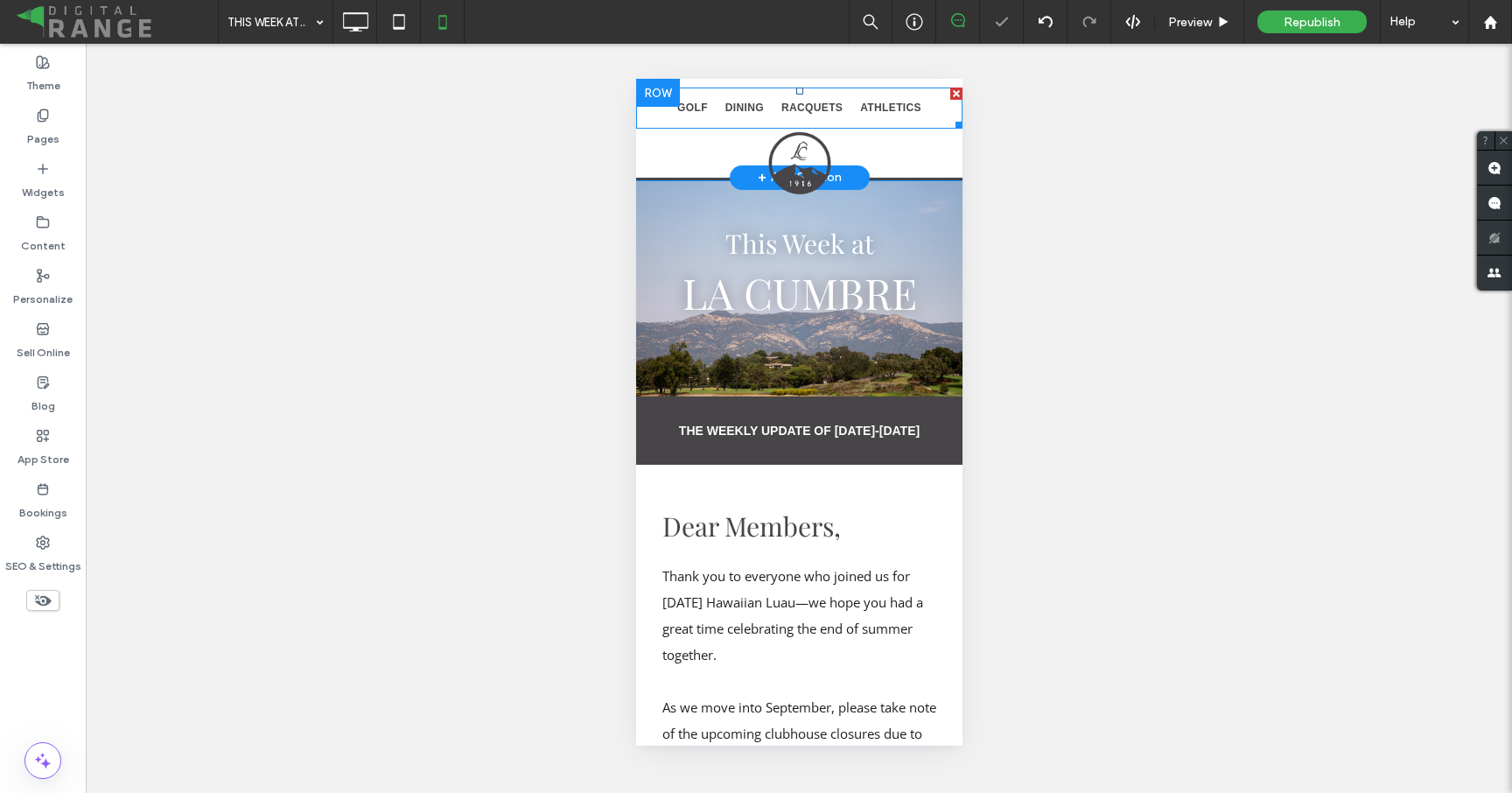
click at [654, 116] on nav "GOLF DINING RACQUETS ATHLETICS" at bounding box center [799, 108] width 327 height 42
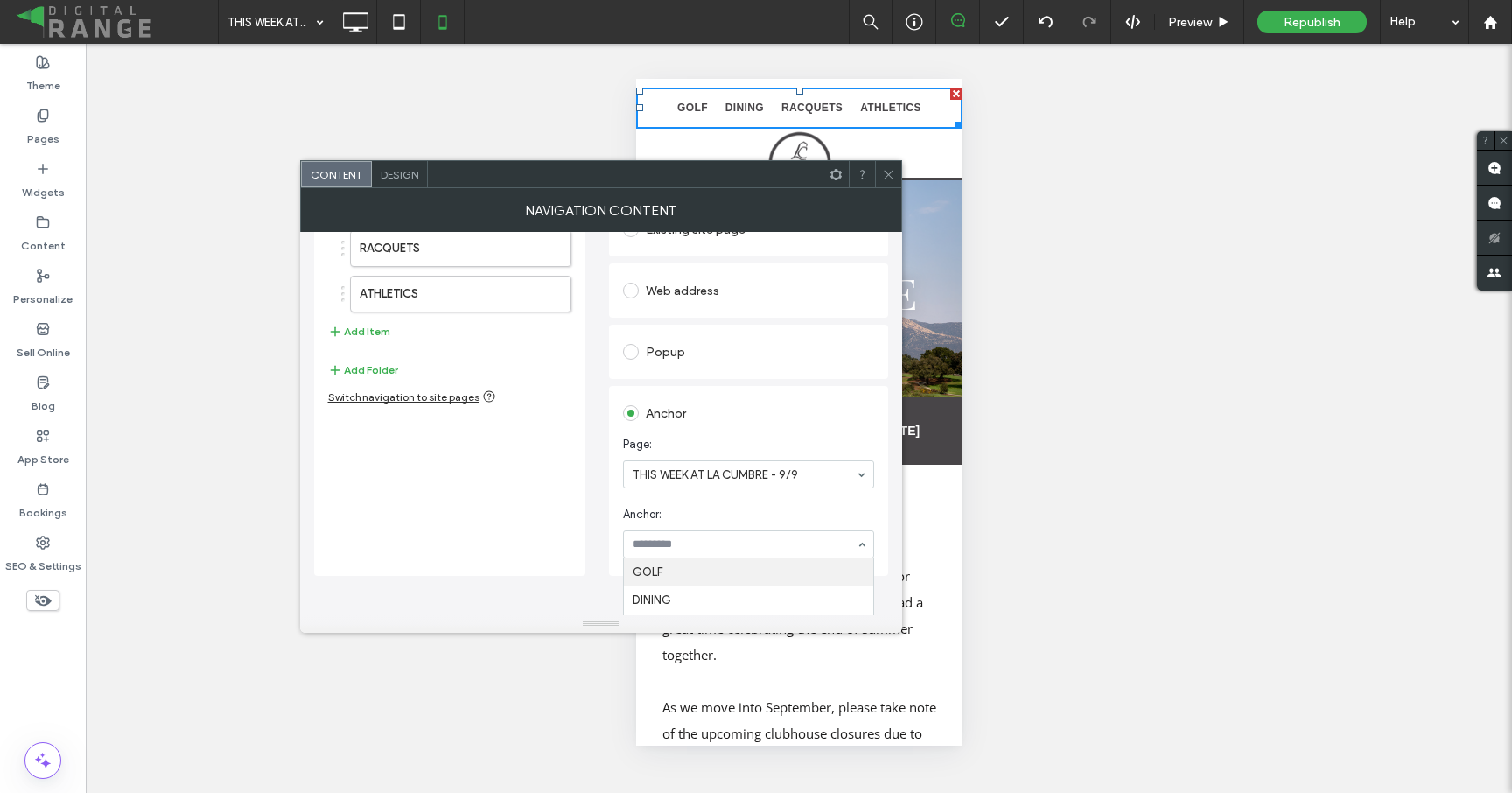
scroll to position [145, 0]
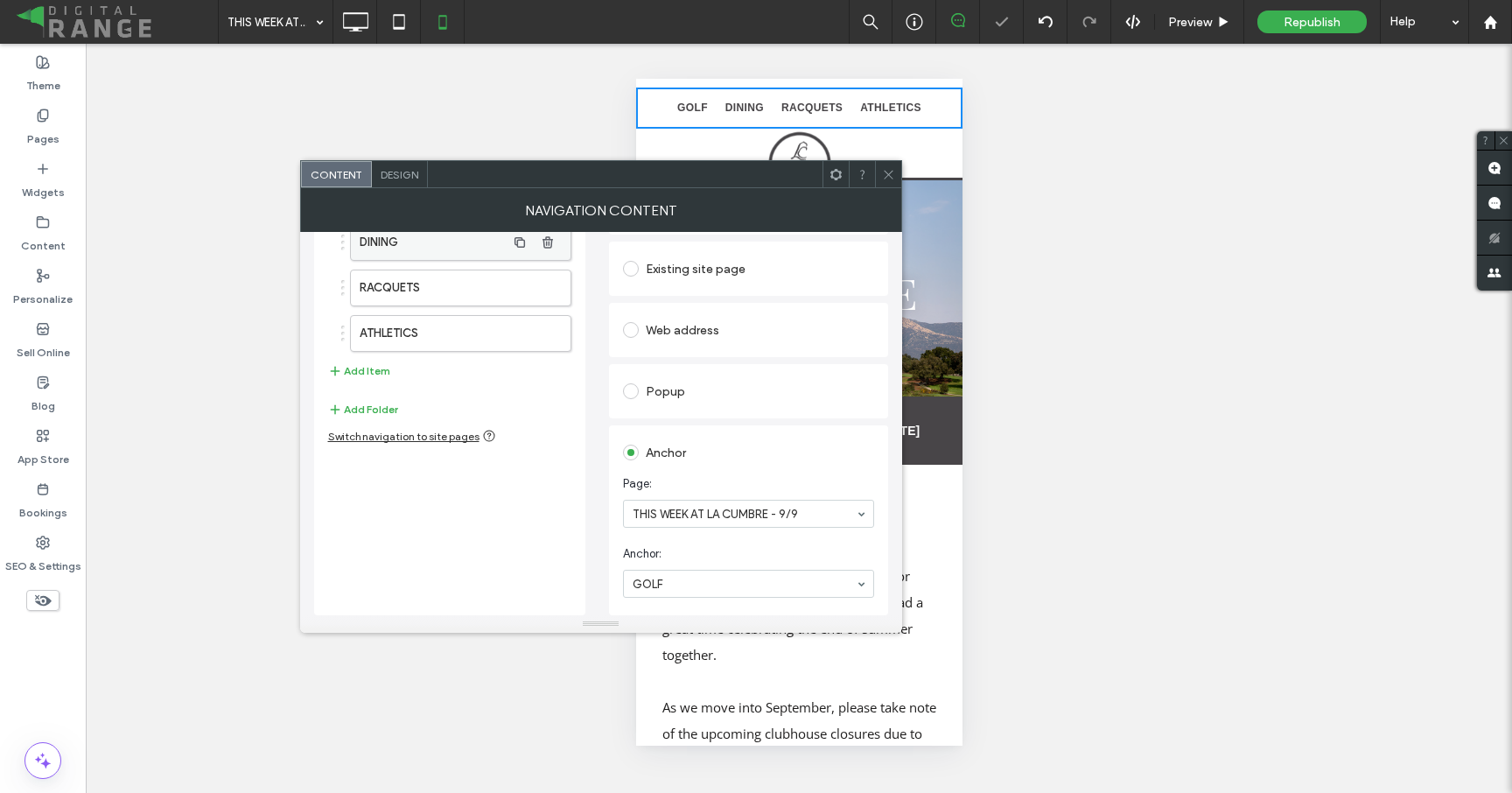
click at [398, 242] on label "DINING" at bounding box center [433, 242] width 147 height 35
click at [433, 279] on label "RACQUETS" at bounding box center [433, 287] width 147 height 35
click at [451, 337] on label "ATHLETICS" at bounding box center [433, 333] width 147 height 35
click at [667, 569] on div at bounding box center [749, 583] width 252 height 28
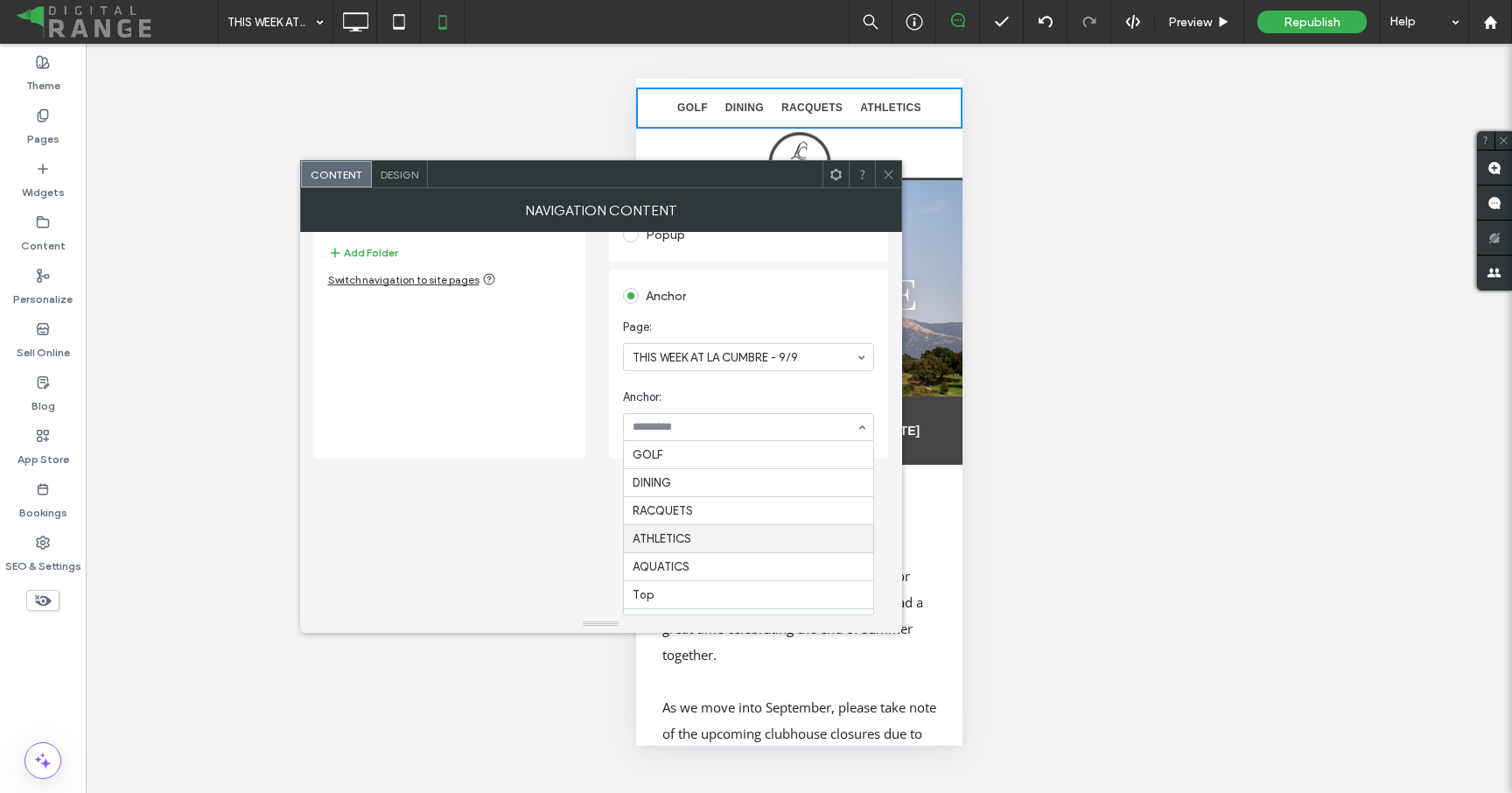
scroll to position [145, 0]
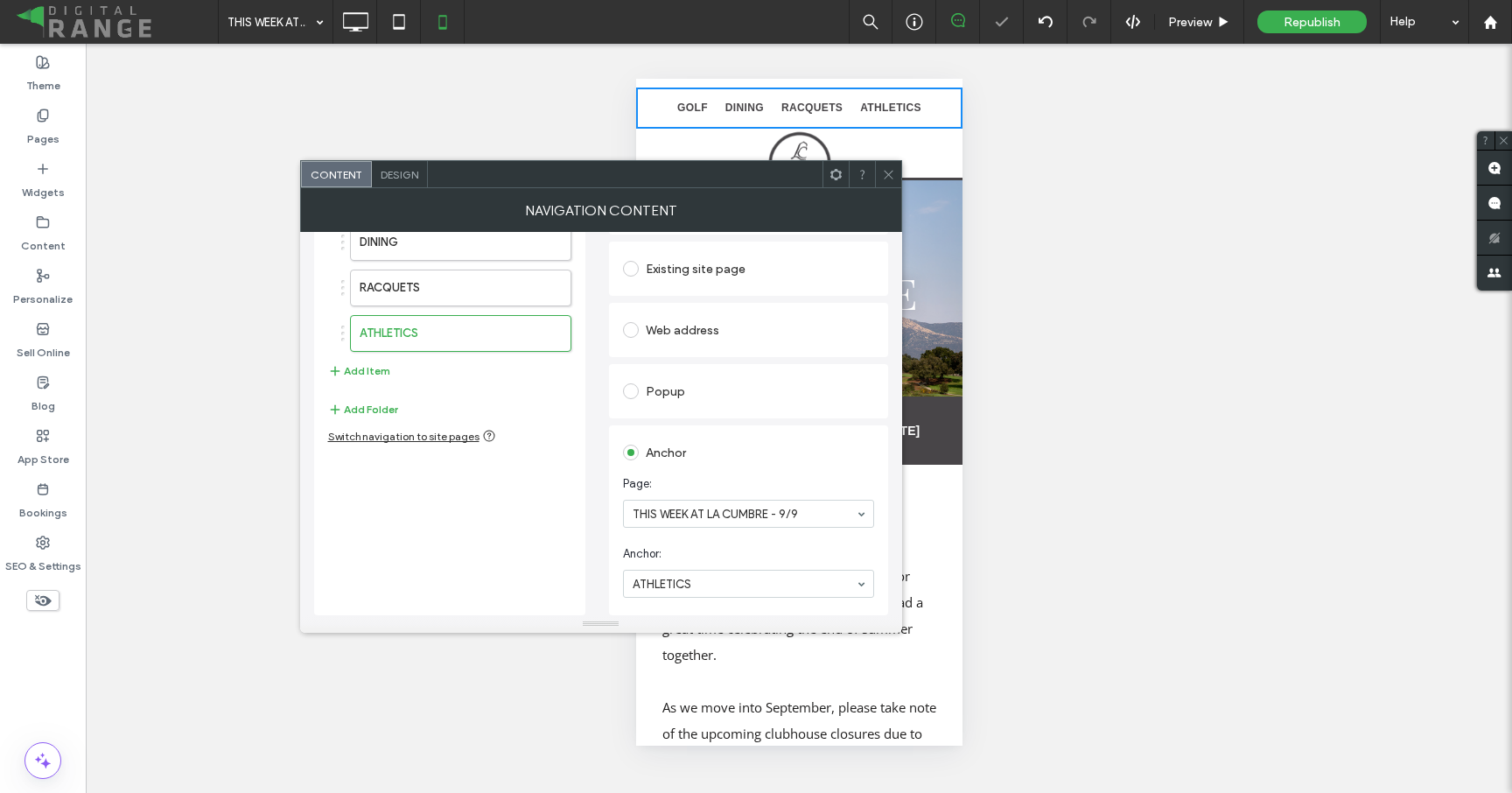
click at [895, 168] on div at bounding box center [888, 174] width 27 height 27
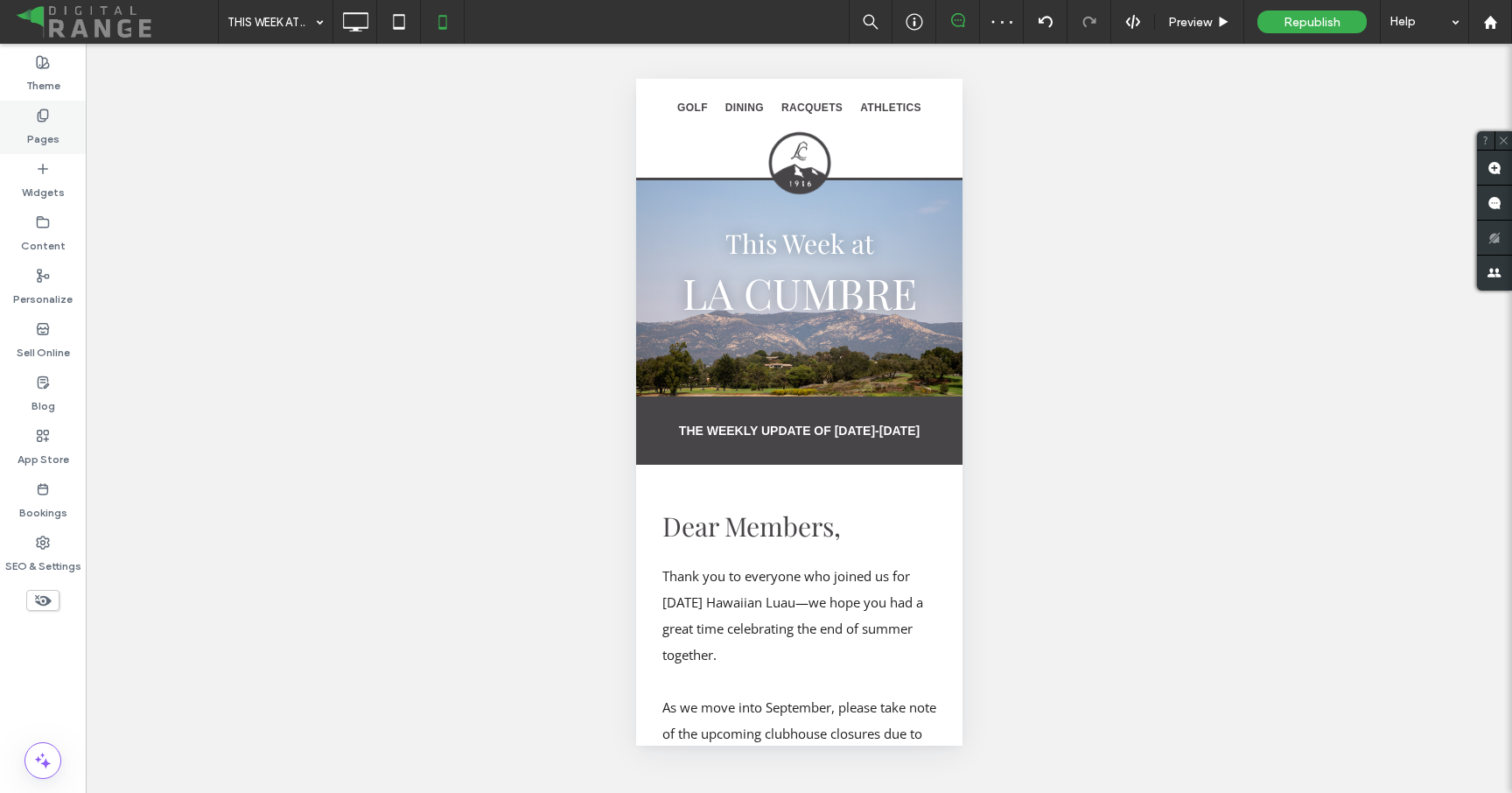
click at [52, 129] on label "Pages" at bounding box center [43, 135] width 33 height 25
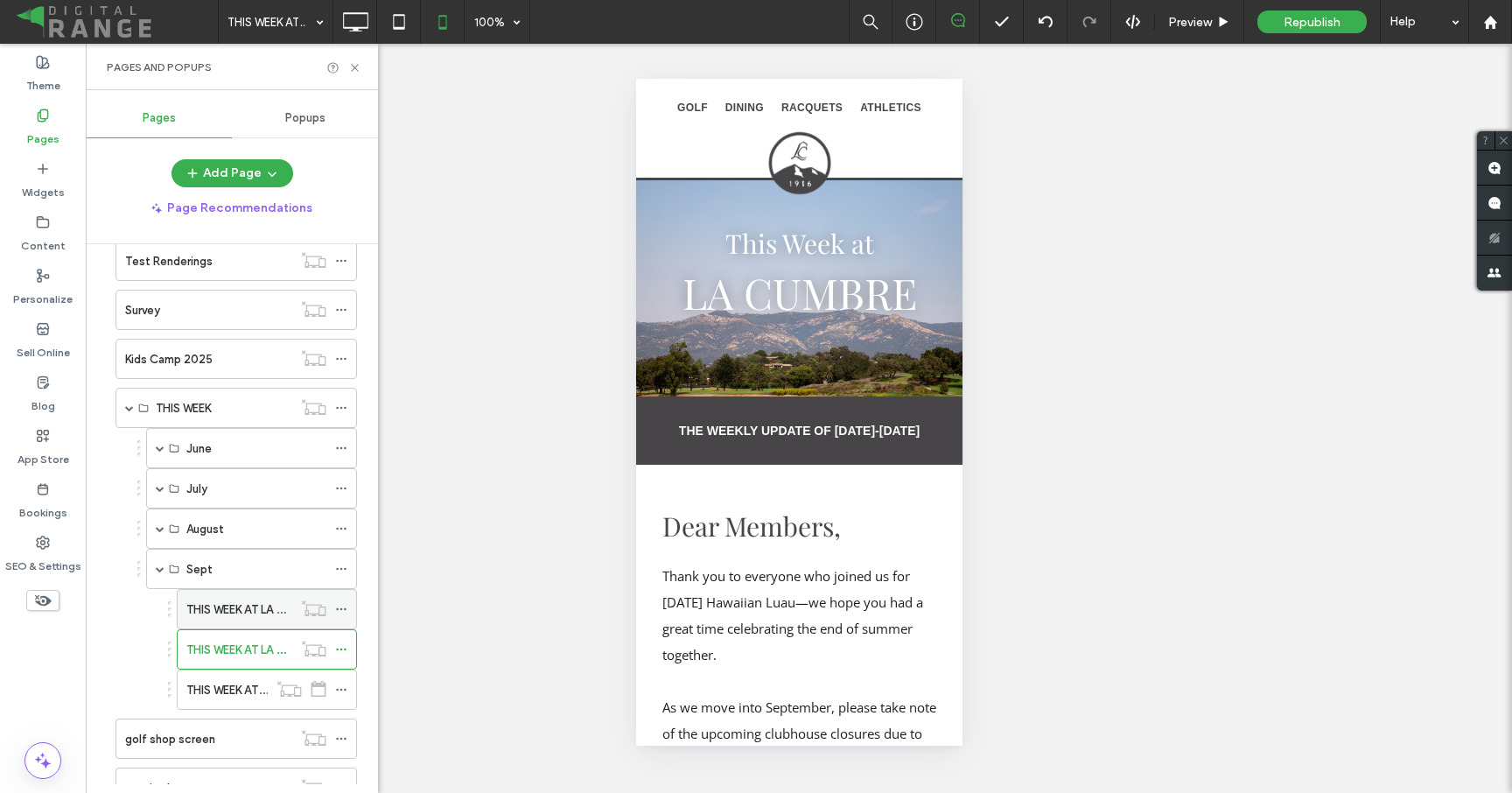
scroll to position [952, 0]
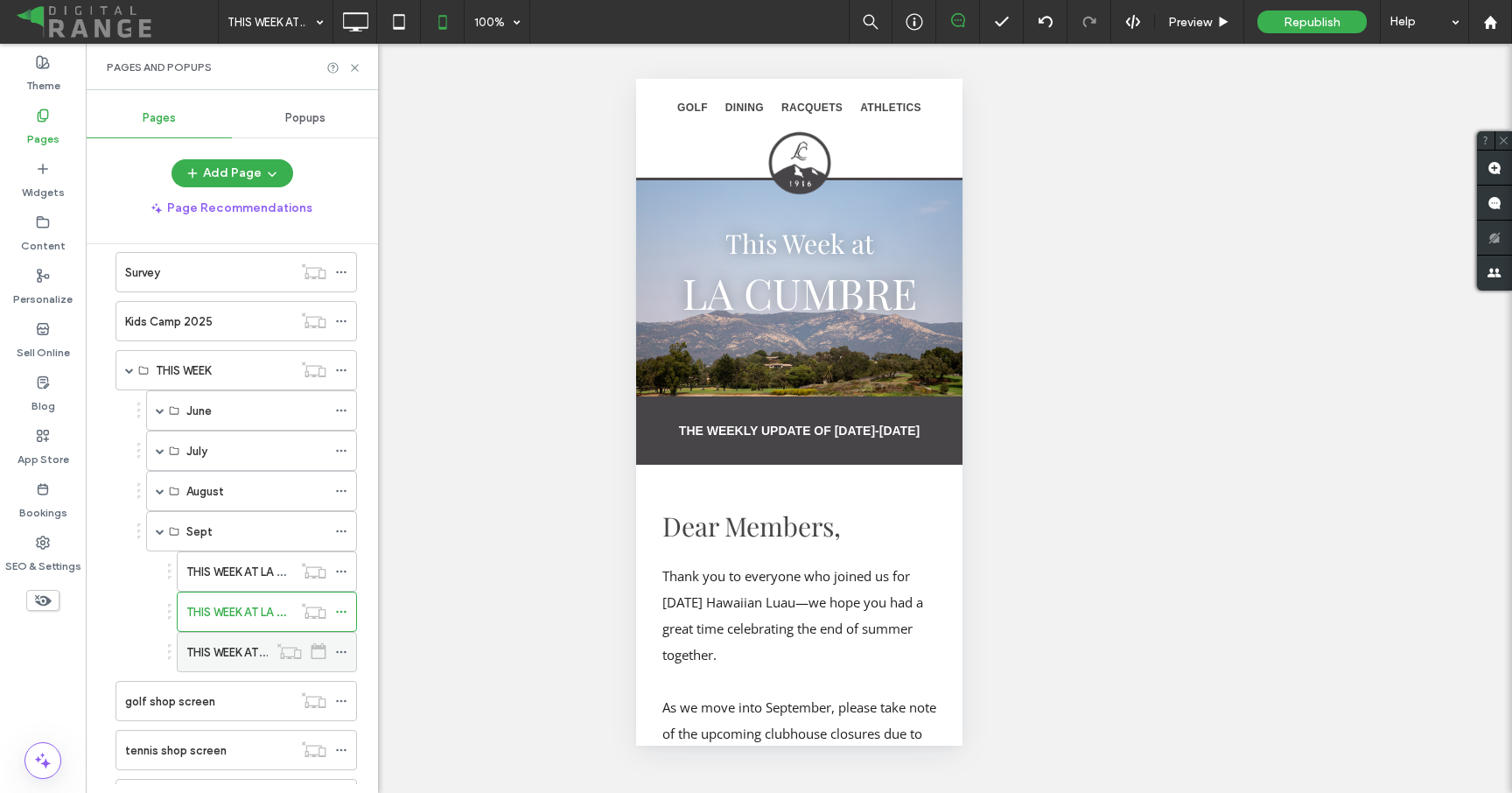
click at [198, 647] on label "THIS WEEK AT LA CUMBRE - 9/16" at bounding box center [270, 651] width 169 height 31
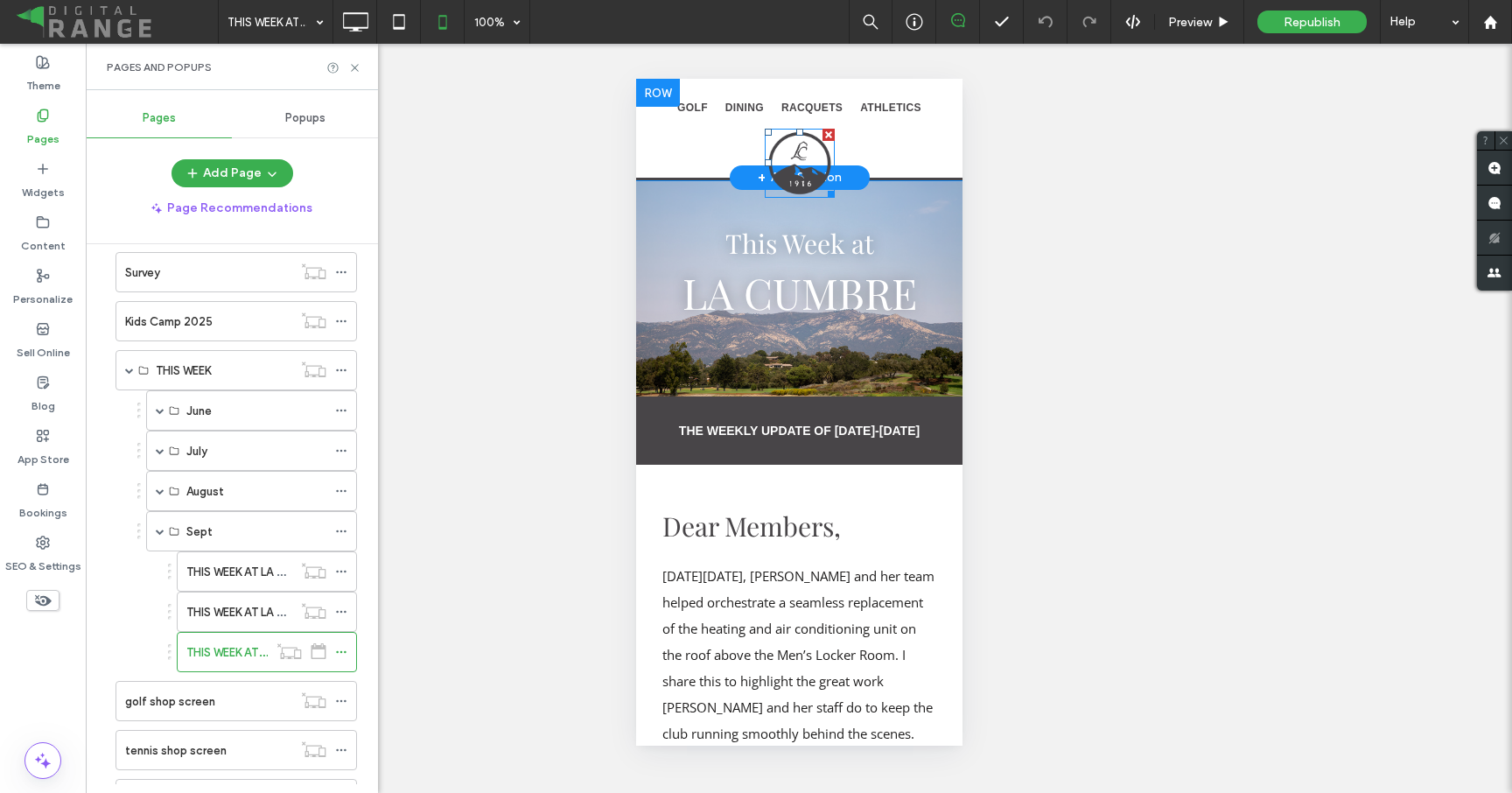
click at [810, 163] on img at bounding box center [799, 163] width 70 height 69
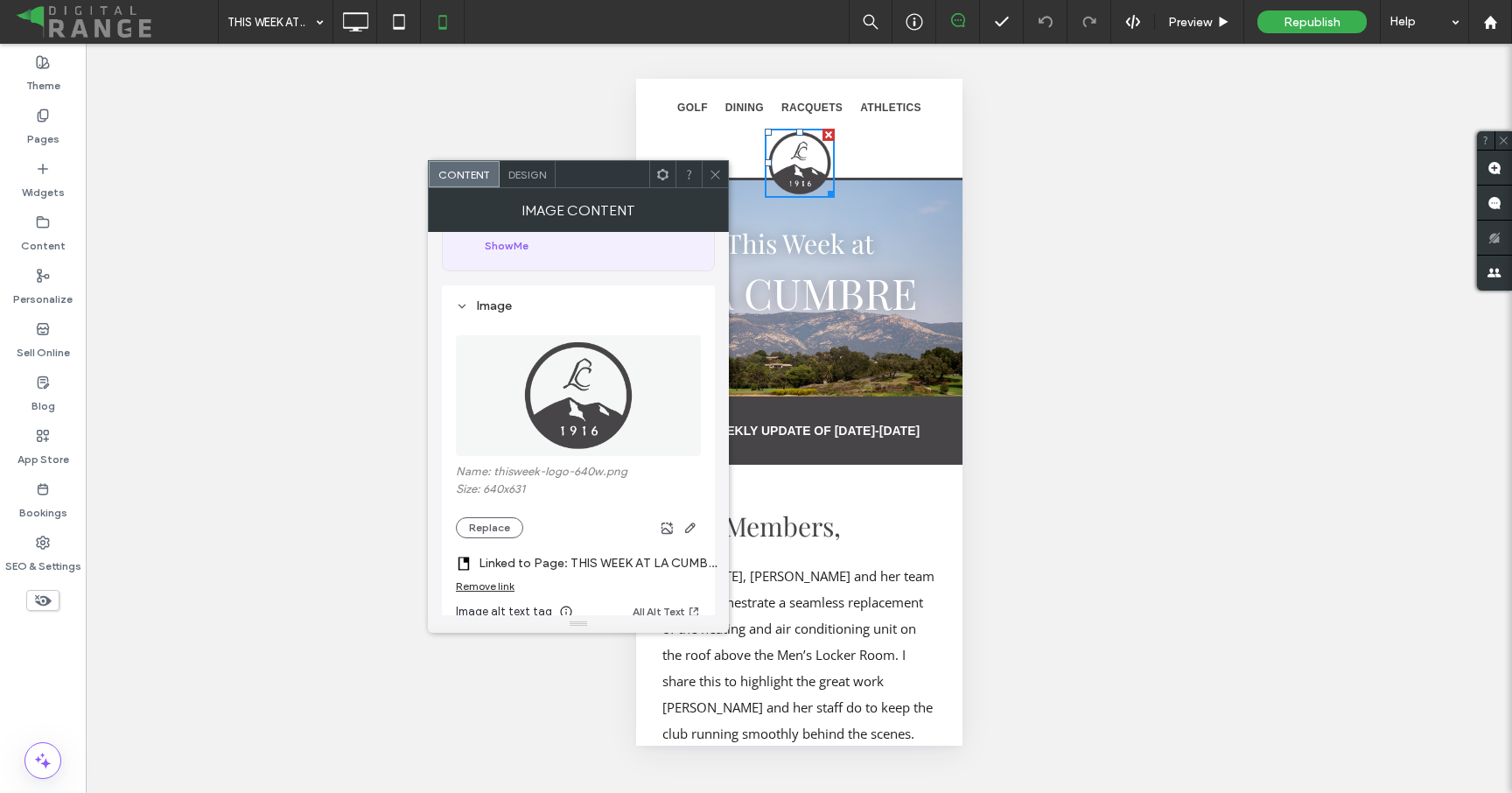
scroll to position [310, 0]
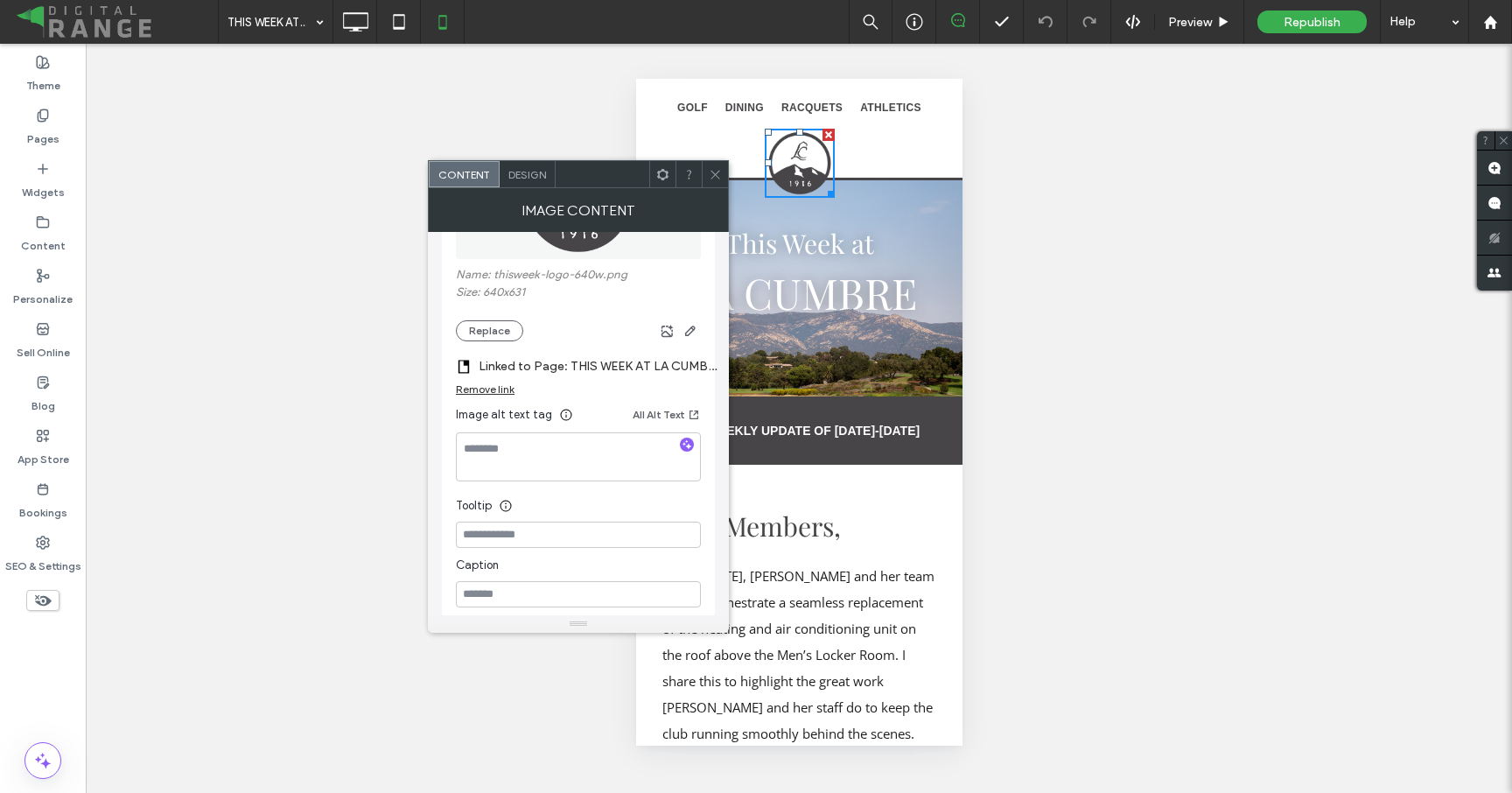
click at [642, 365] on label "Linked to Page: THIS WEEK AT LA CUMBRE - 9/16" at bounding box center [600, 366] width 245 height 33
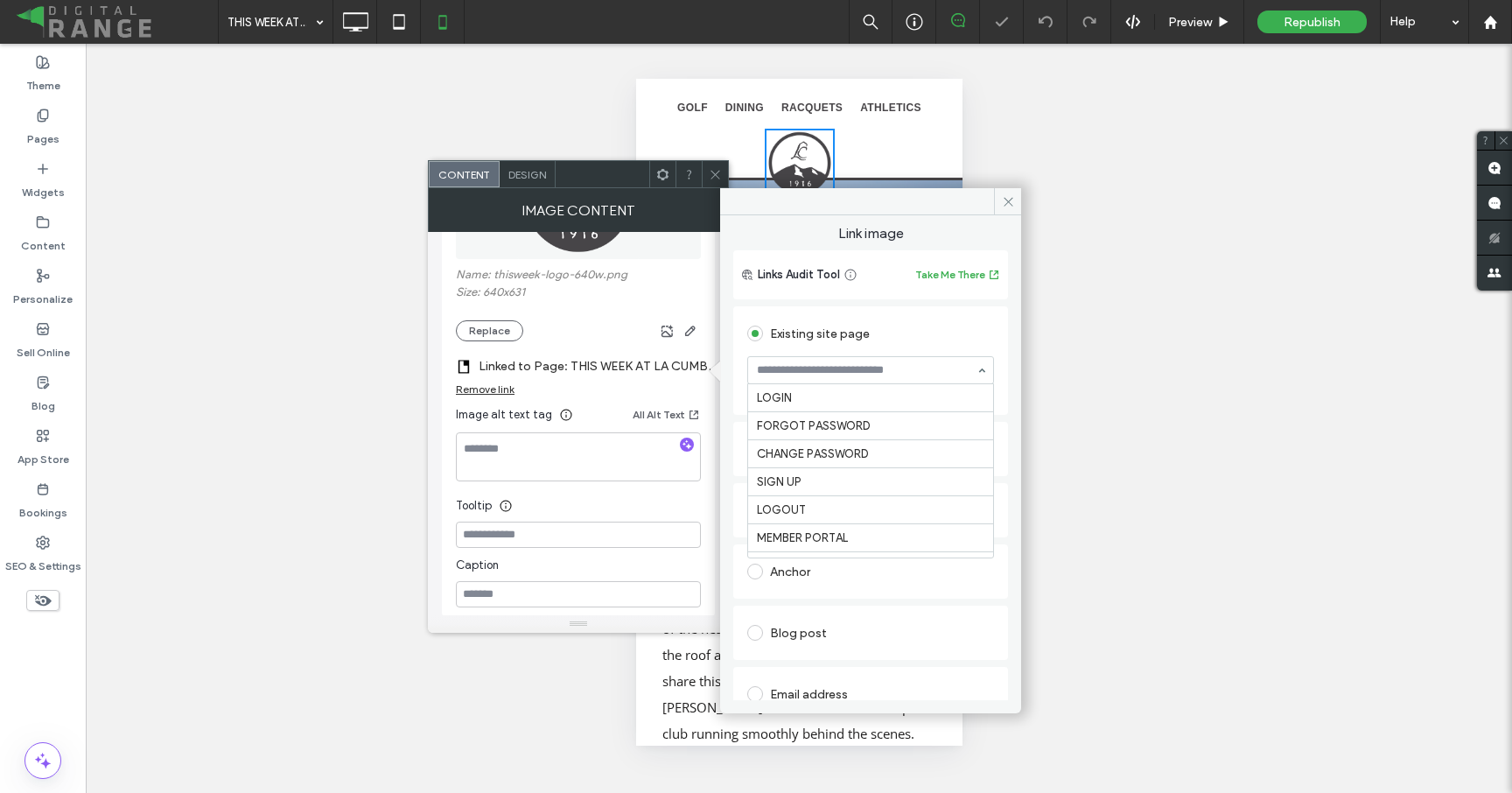
scroll to position [2973, 0]
click at [719, 175] on icon at bounding box center [715, 174] width 13 height 13
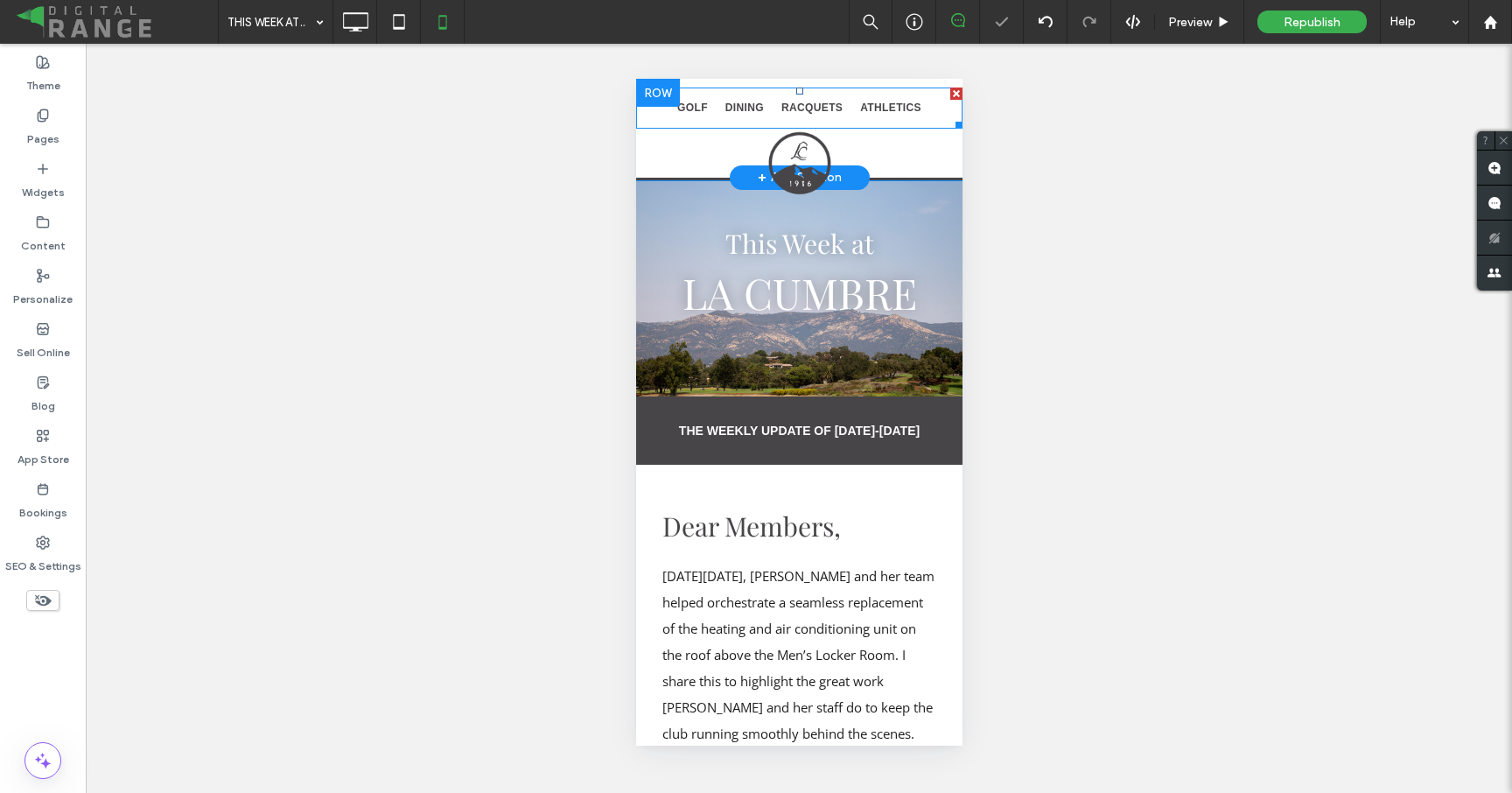
click at [657, 121] on nav "GOLF DINING RACQUETS ATHLETICS" at bounding box center [799, 108] width 327 height 42
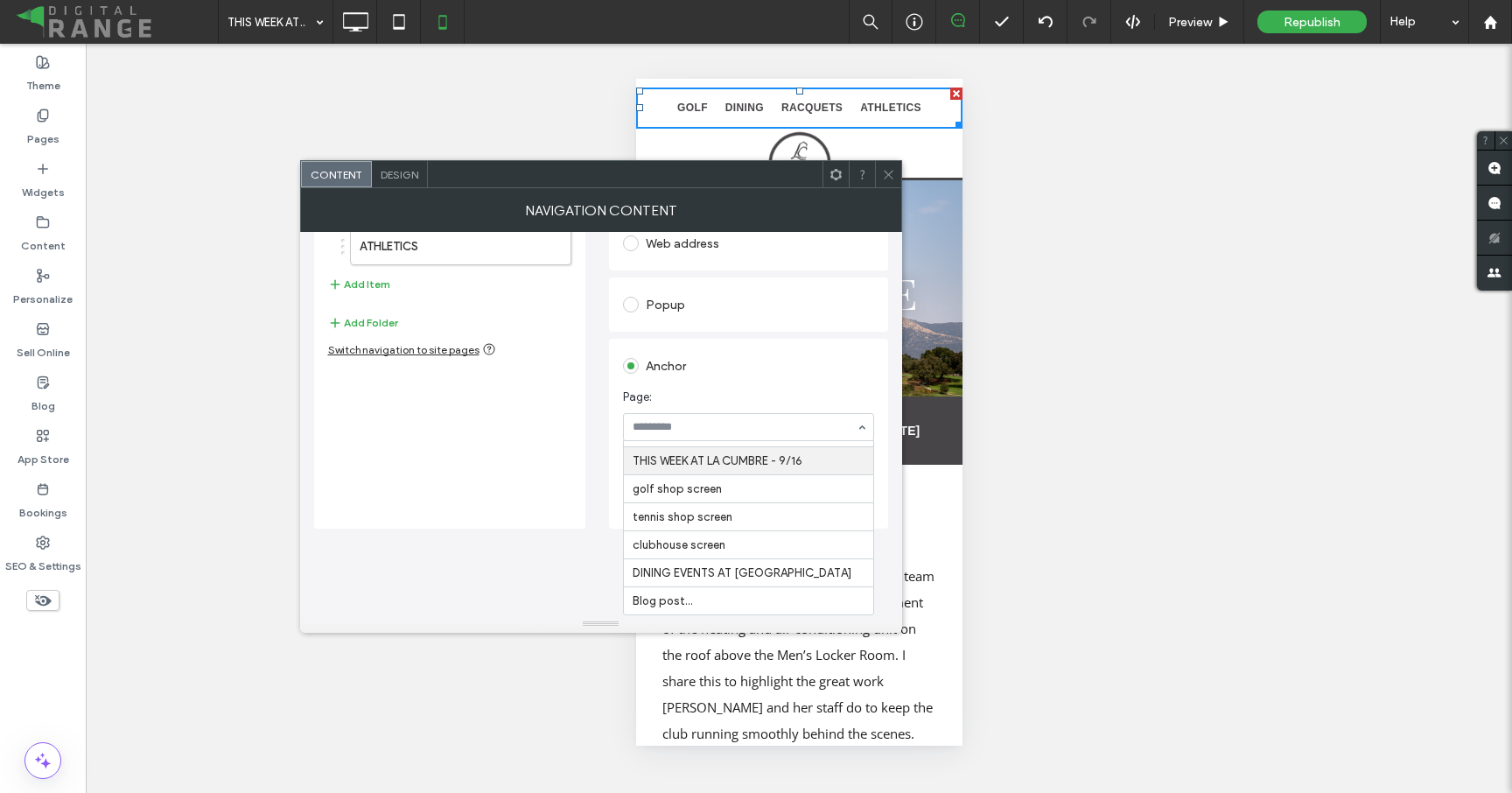
scroll to position [145, 0]
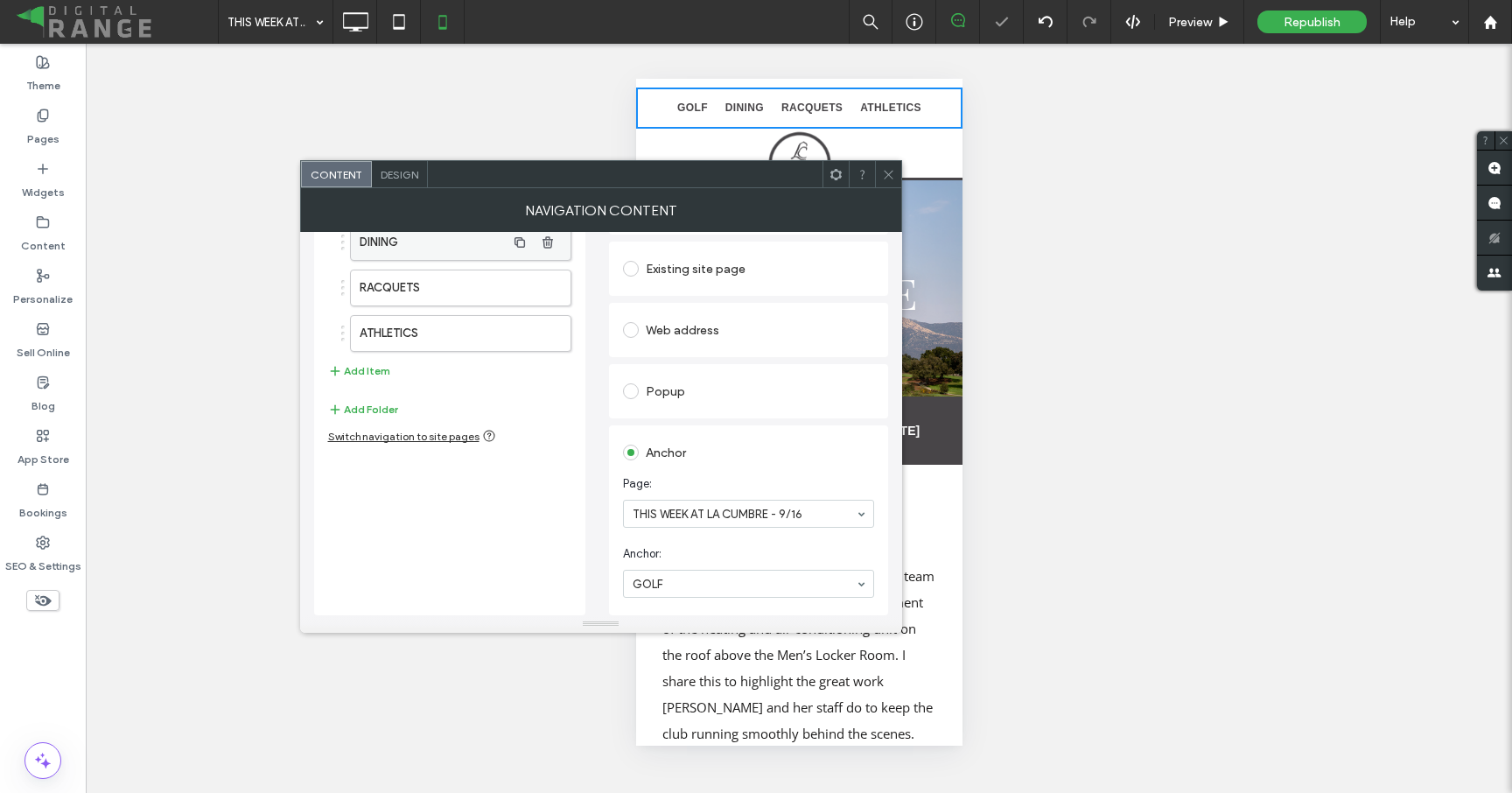
click at [422, 244] on label "DINING" at bounding box center [433, 242] width 147 height 35
click at [684, 569] on div "Select..." at bounding box center [749, 583] width 252 height 28
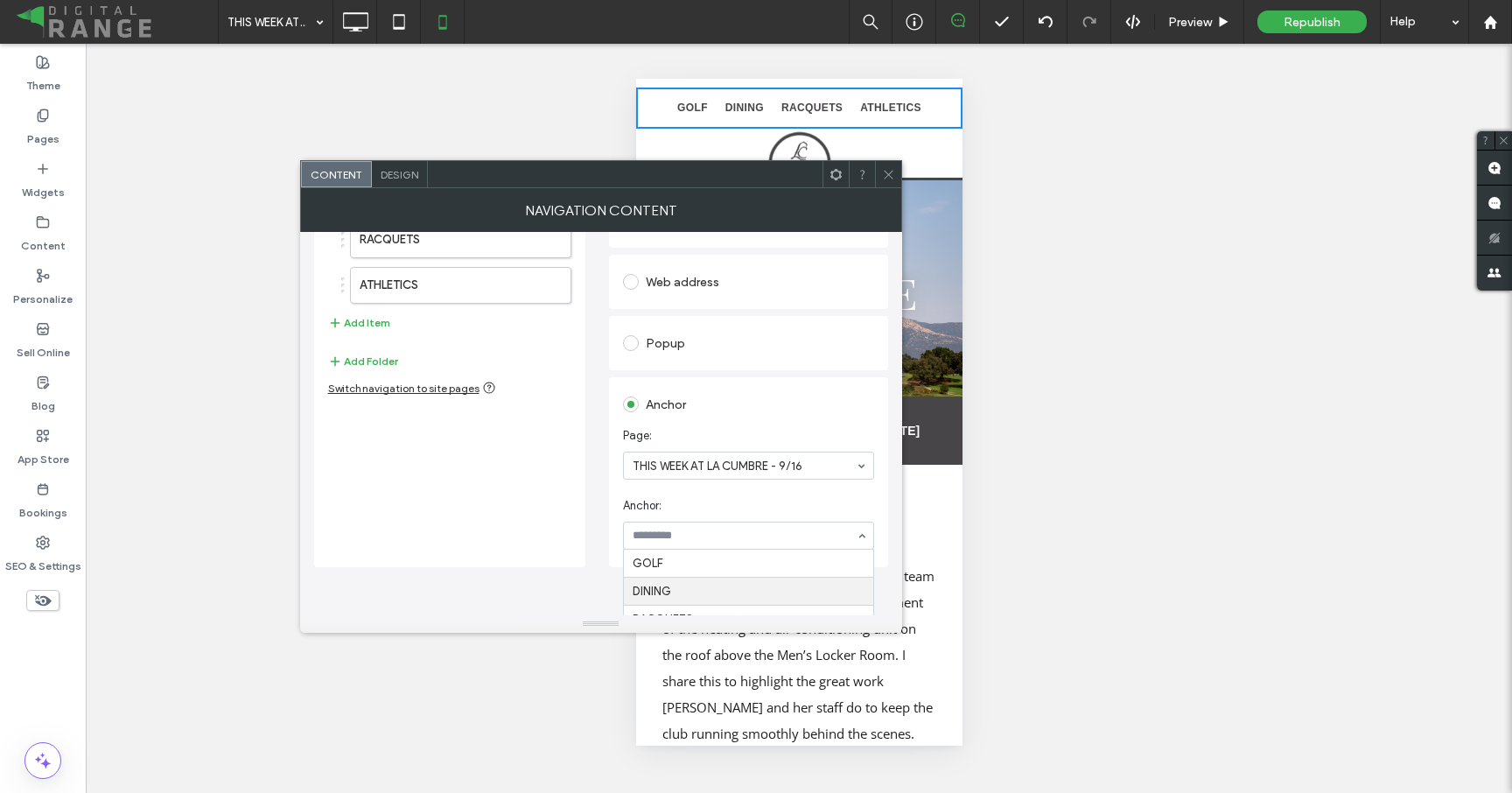
scroll to position [145, 0]
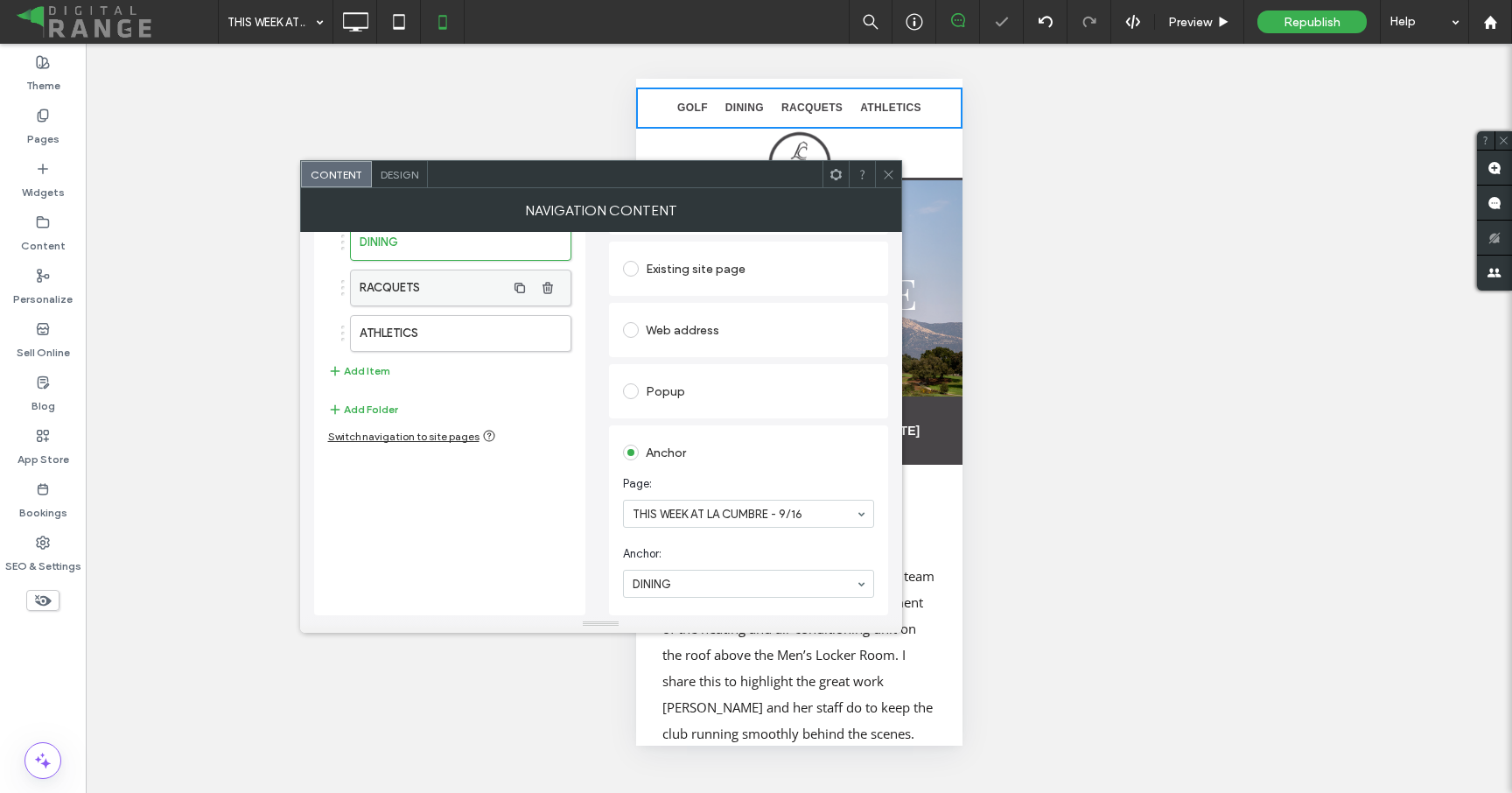
click at [440, 289] on label "RACQUETS" at bounding box center [433, 287] width 147 height 35
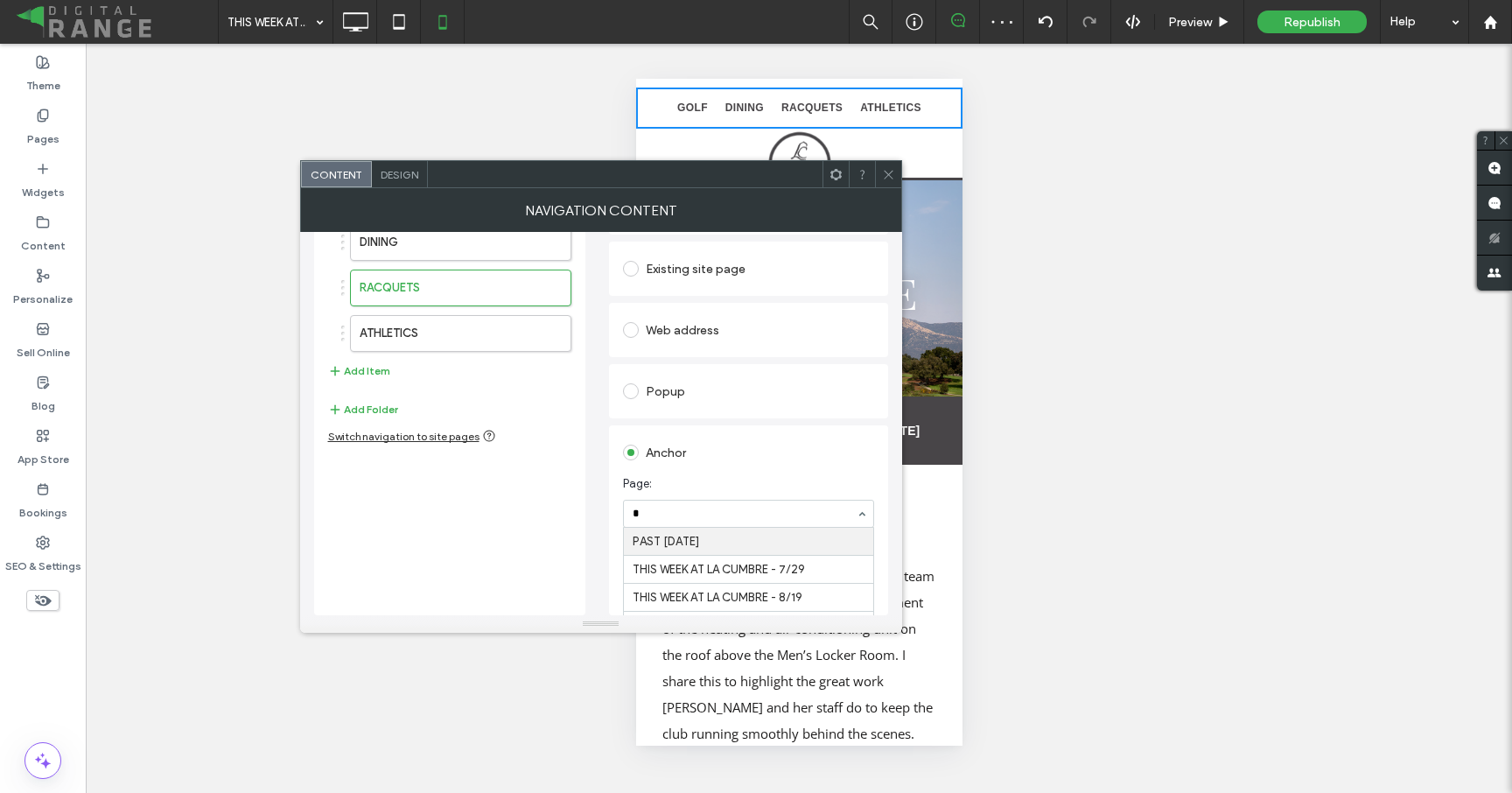
type input "**"
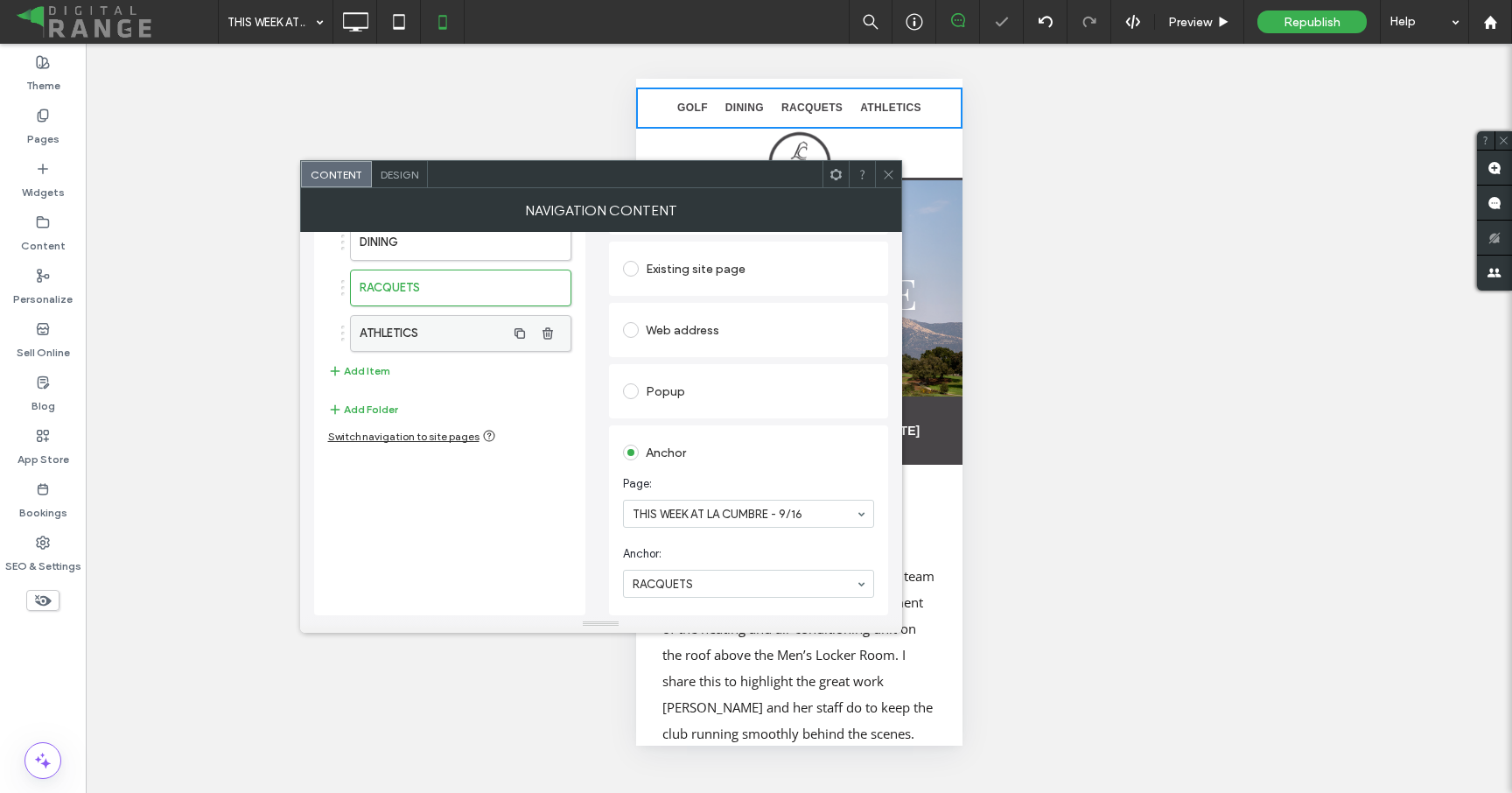
click at [401, 333] on label "ATHLETICS" at bounding box center [433, 333] width 147 height 35
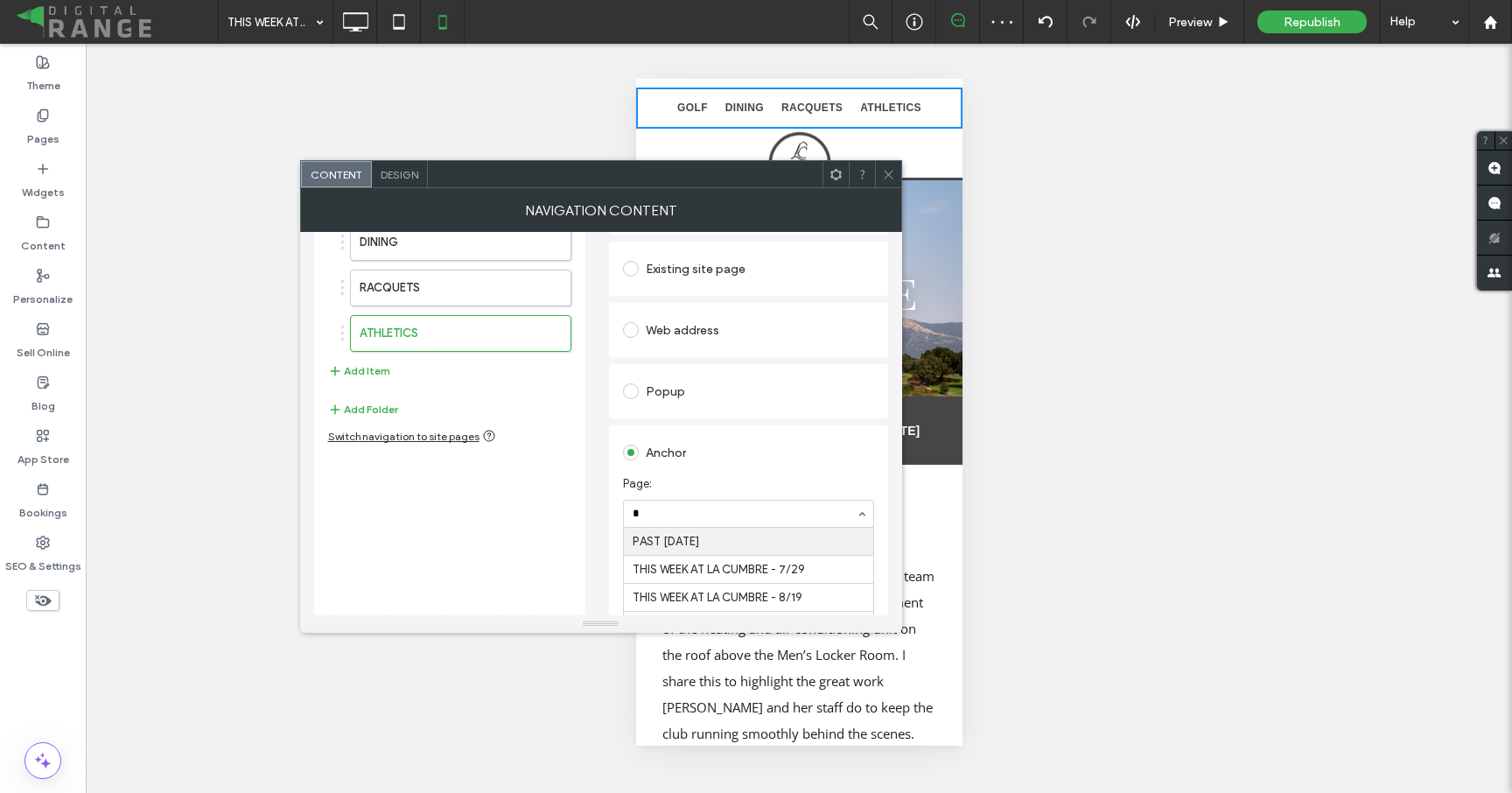
type input "**"
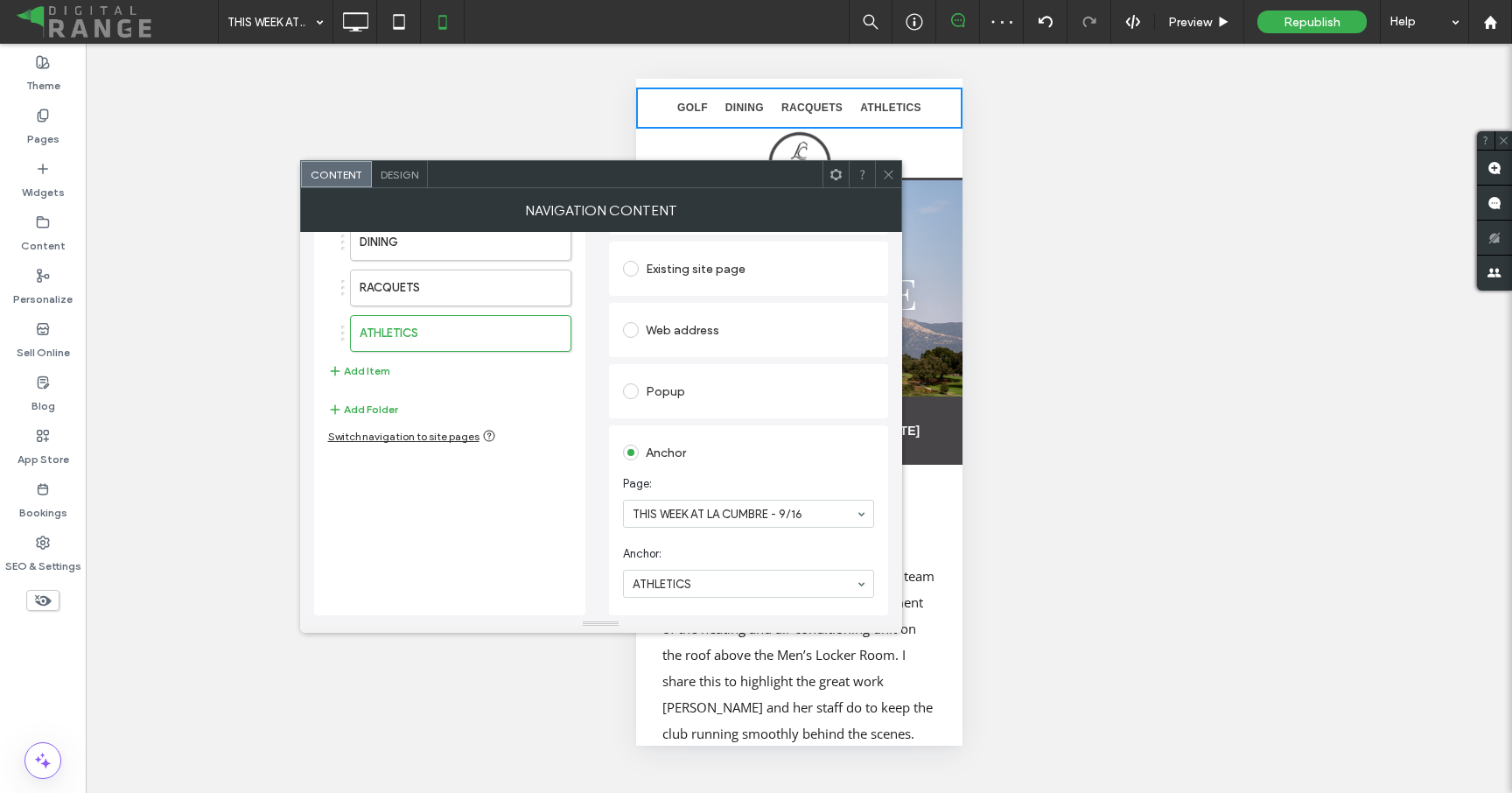
click at [892, 170] on icon at bounding box center [888, 174] width 13 height 13
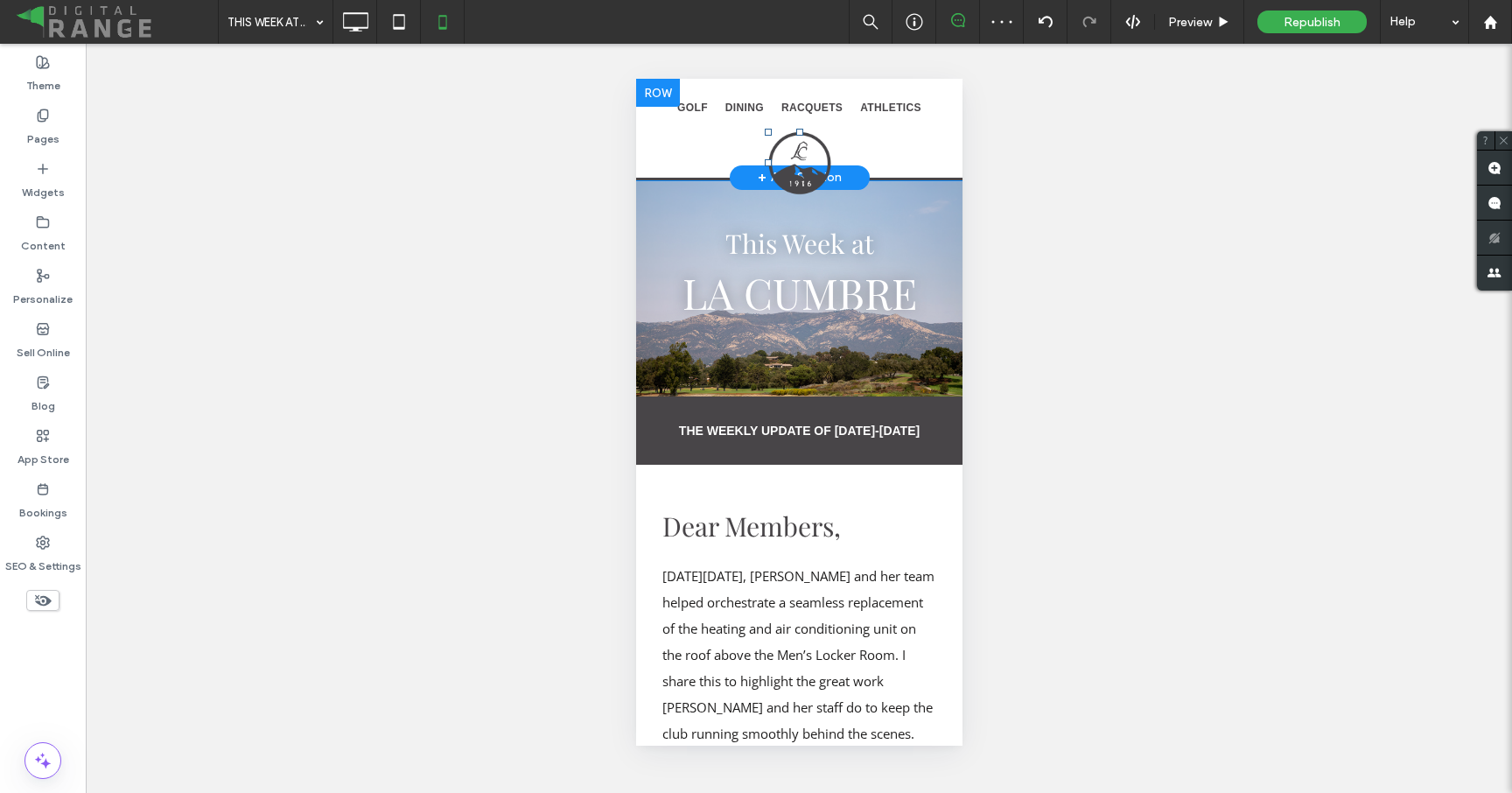
click at [796, 154] on img at bounding box center [799, 163] width 70 height 69
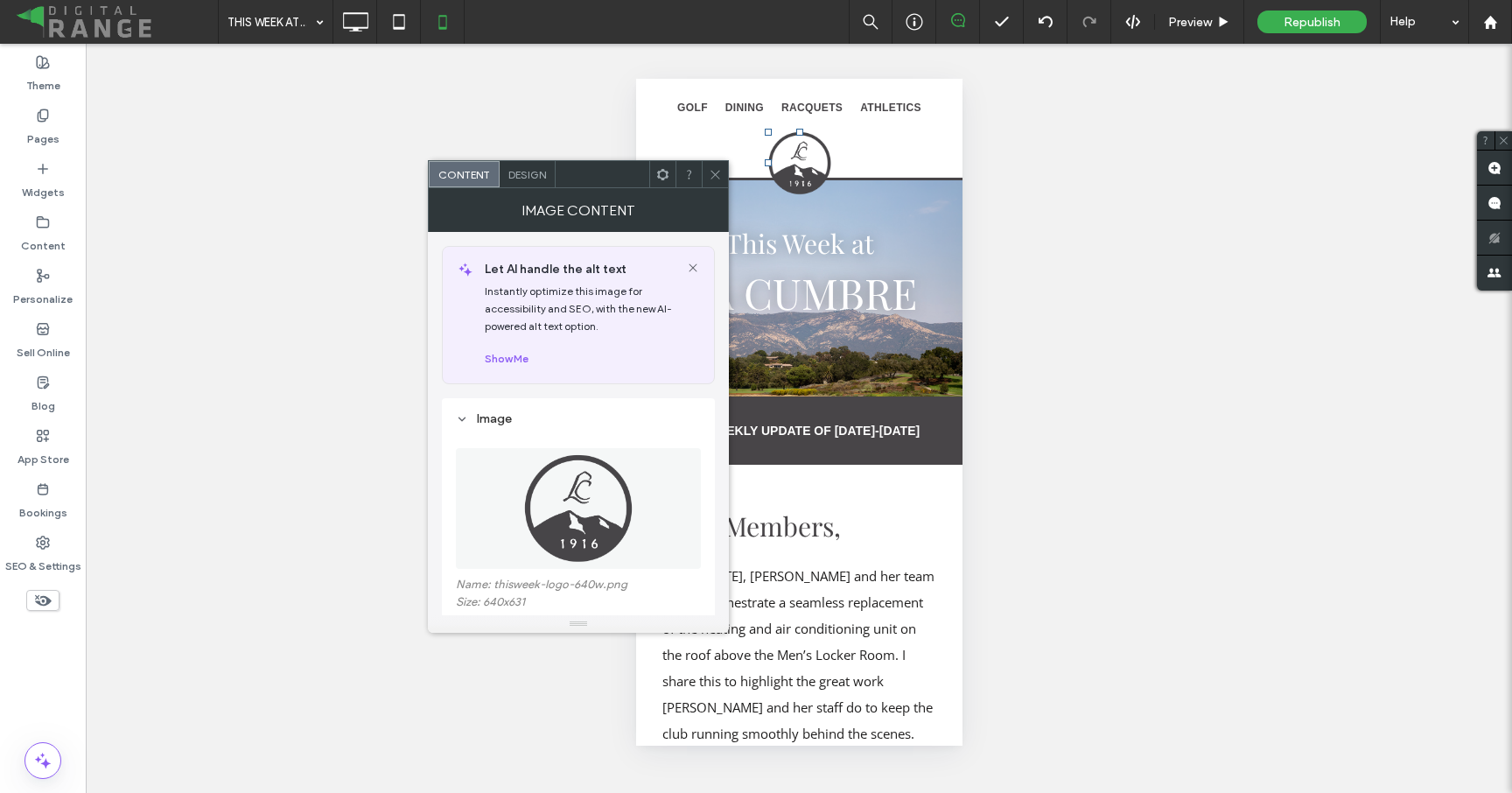
click at [712, 176] on icon at bounding box center [715, 174] width 13 height 13
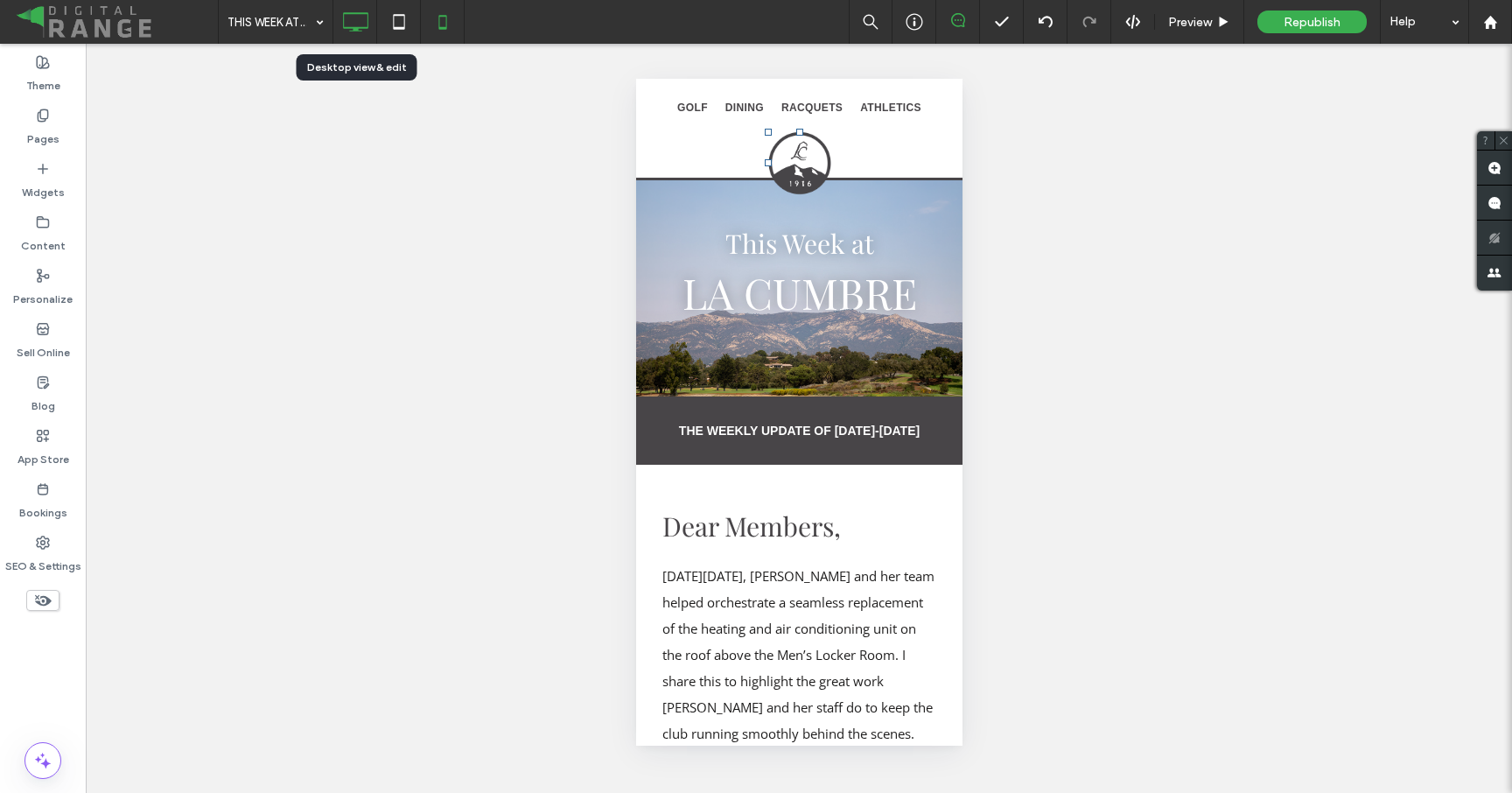
click at [355, 31] on use at bounding box center [355, 21] width 26 height 19
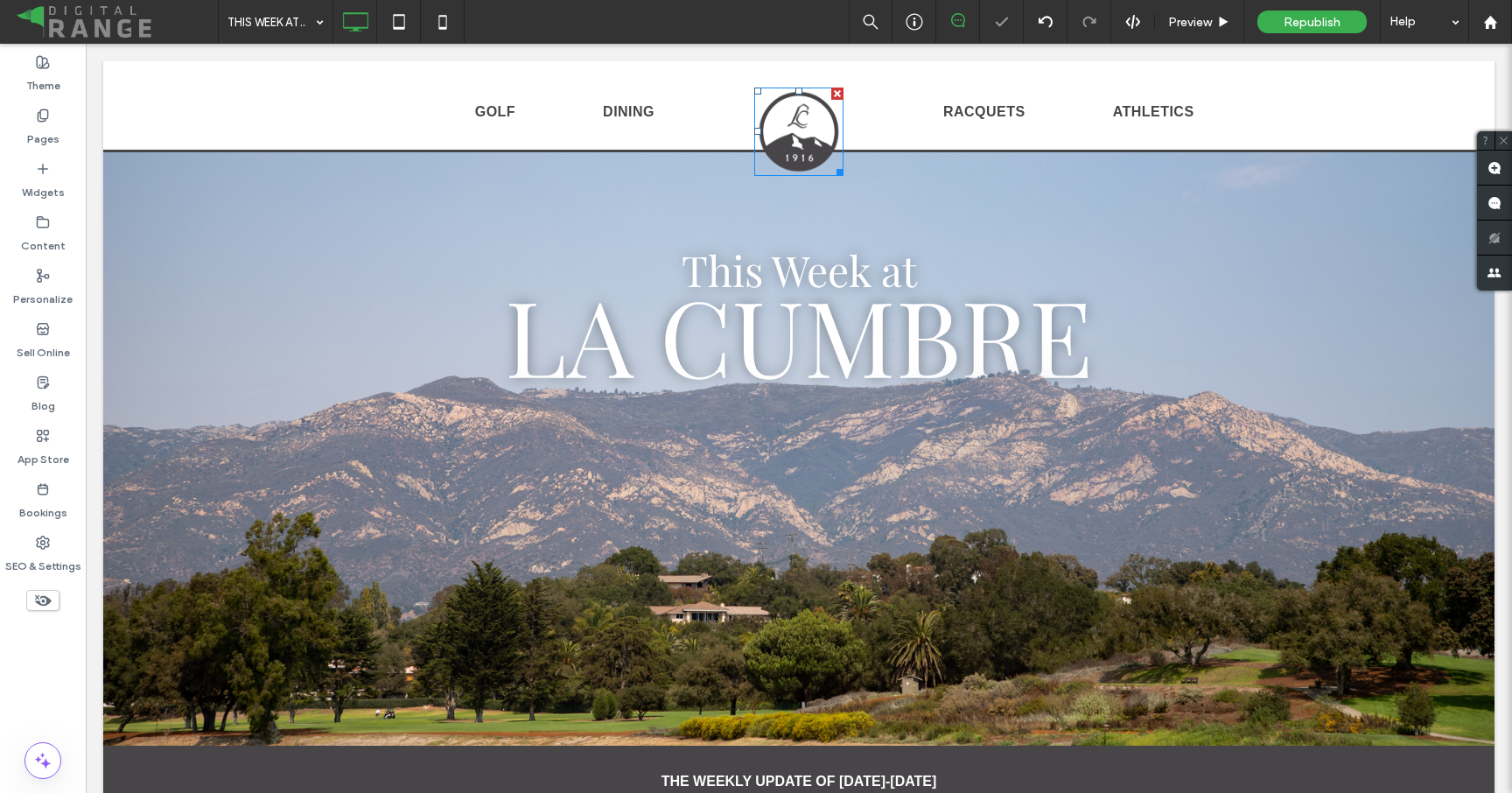
scroll to position [0, 0]
click at [801, 147] on img at bounding box center [799, 131] width 89 height 88
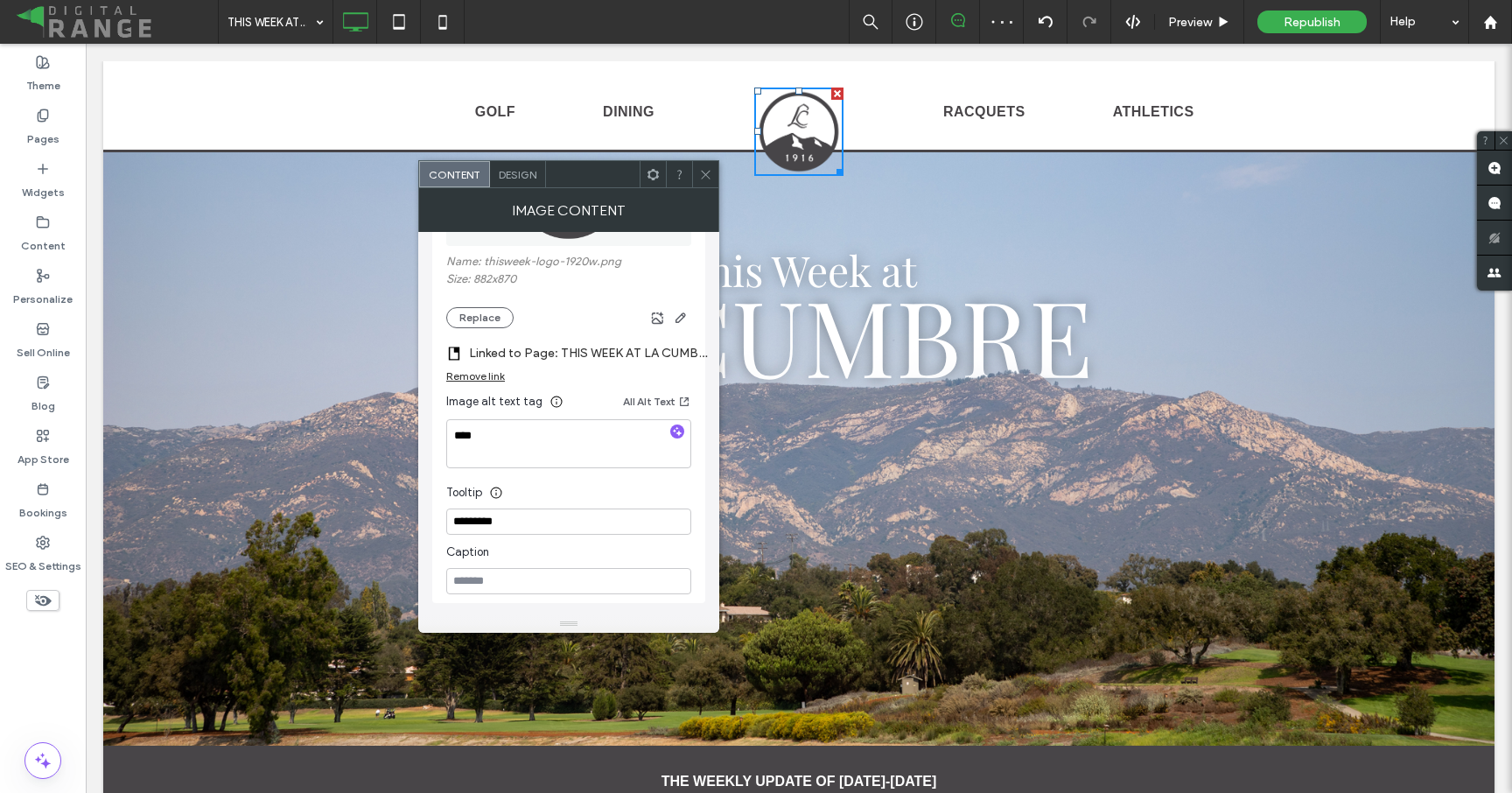
scroll to position [348, 0]
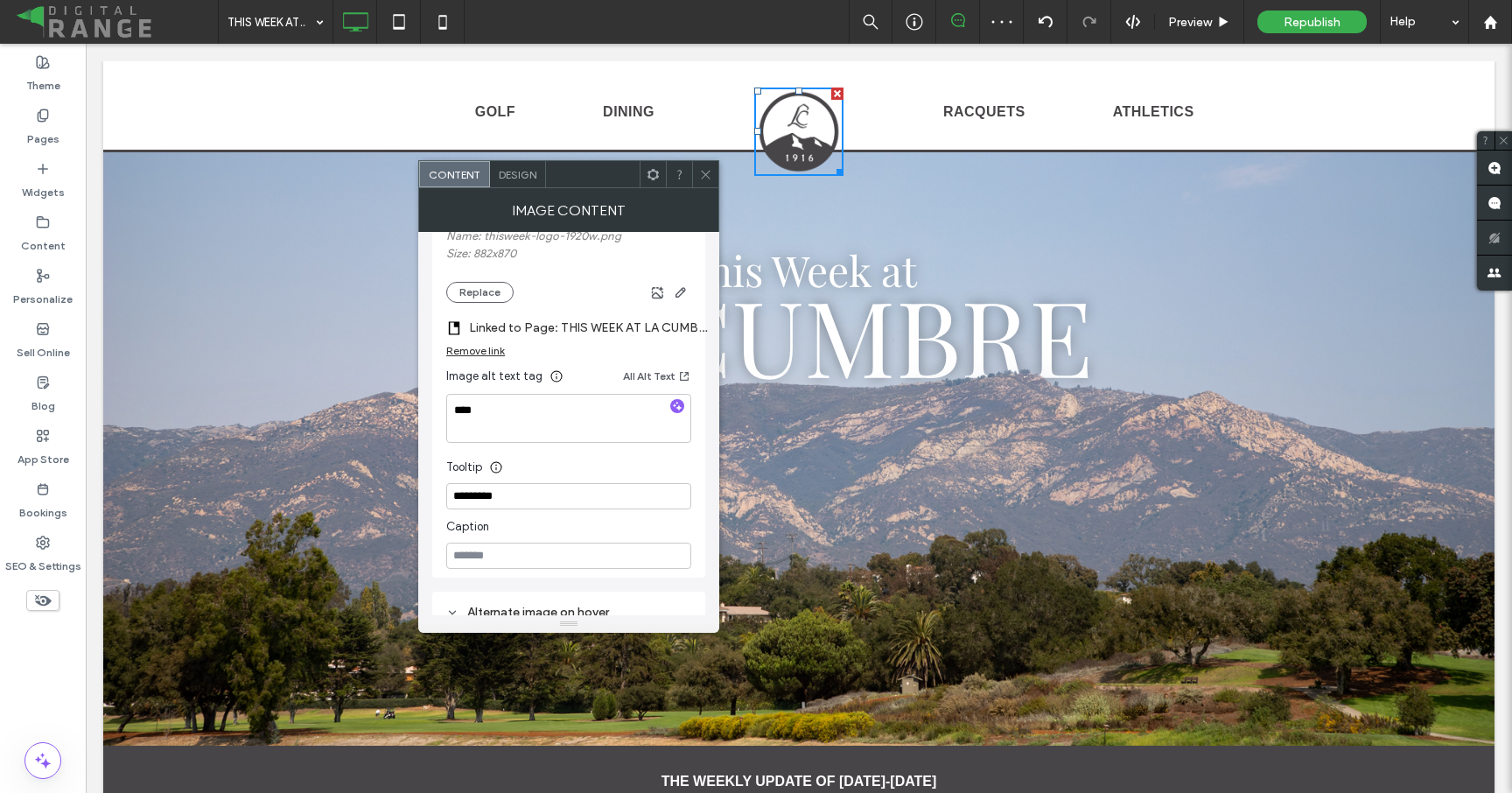
click at [637, 334] on label "Linked to Page: THIS WEEK AT LA CUMBRE - 9/16" at bounding box center [591, 328] width 245 height 33
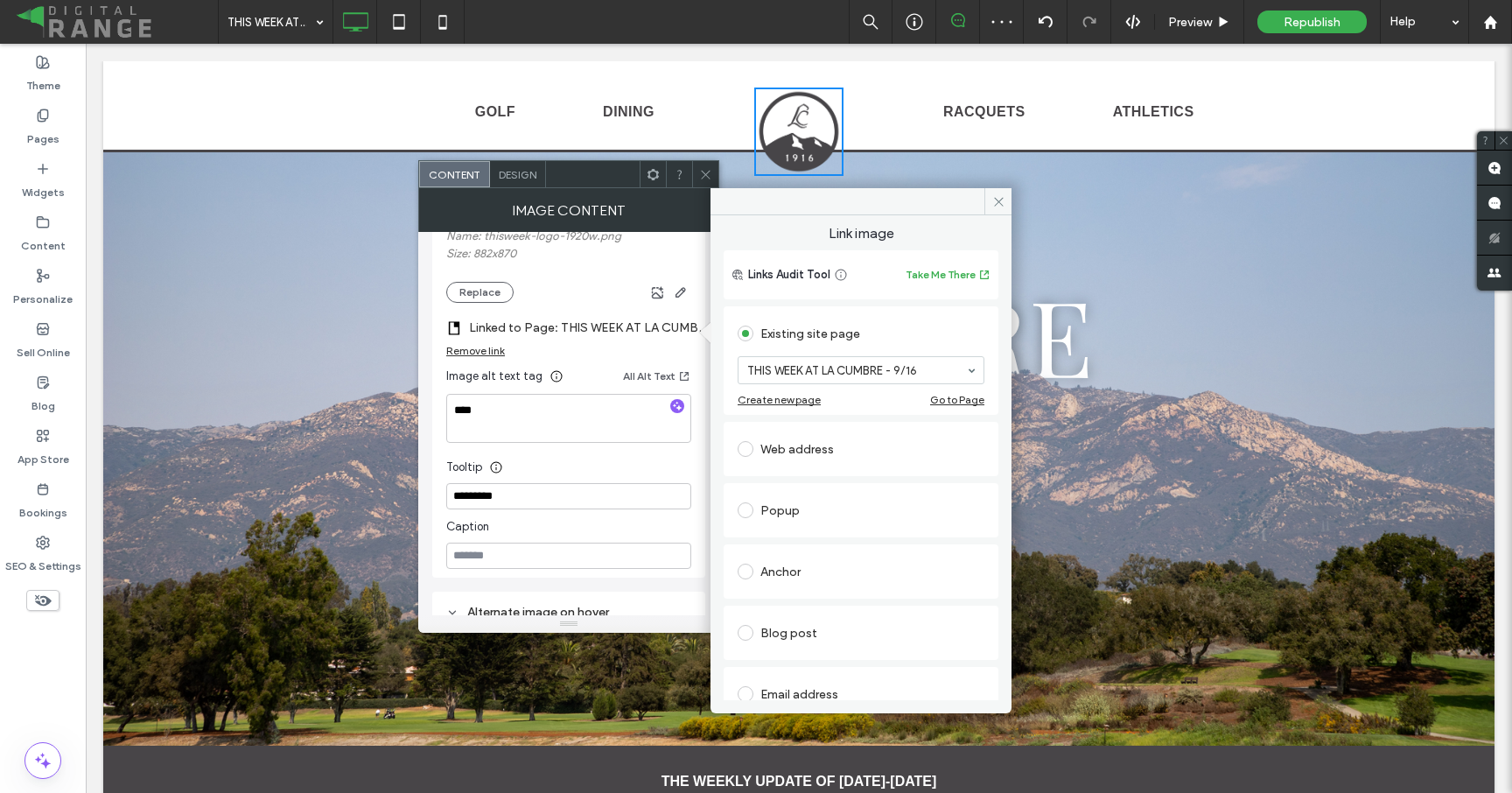
click at [701, 178] on icon at bounding box center [705, 174] width 13 height 13
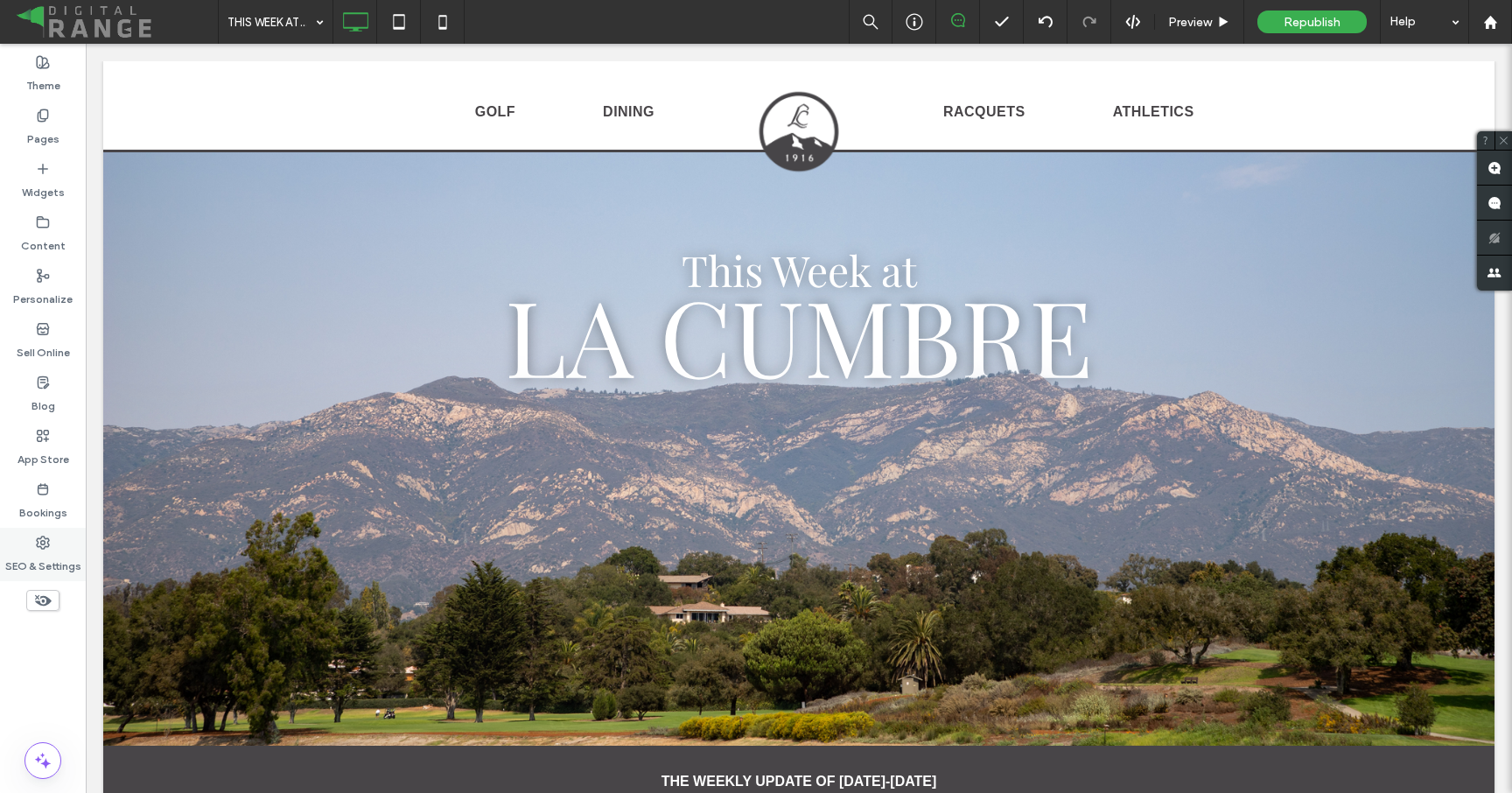
click at [56, 557] on label "SEO & Settings" at bounding box center [43, 561] width 76 height 25
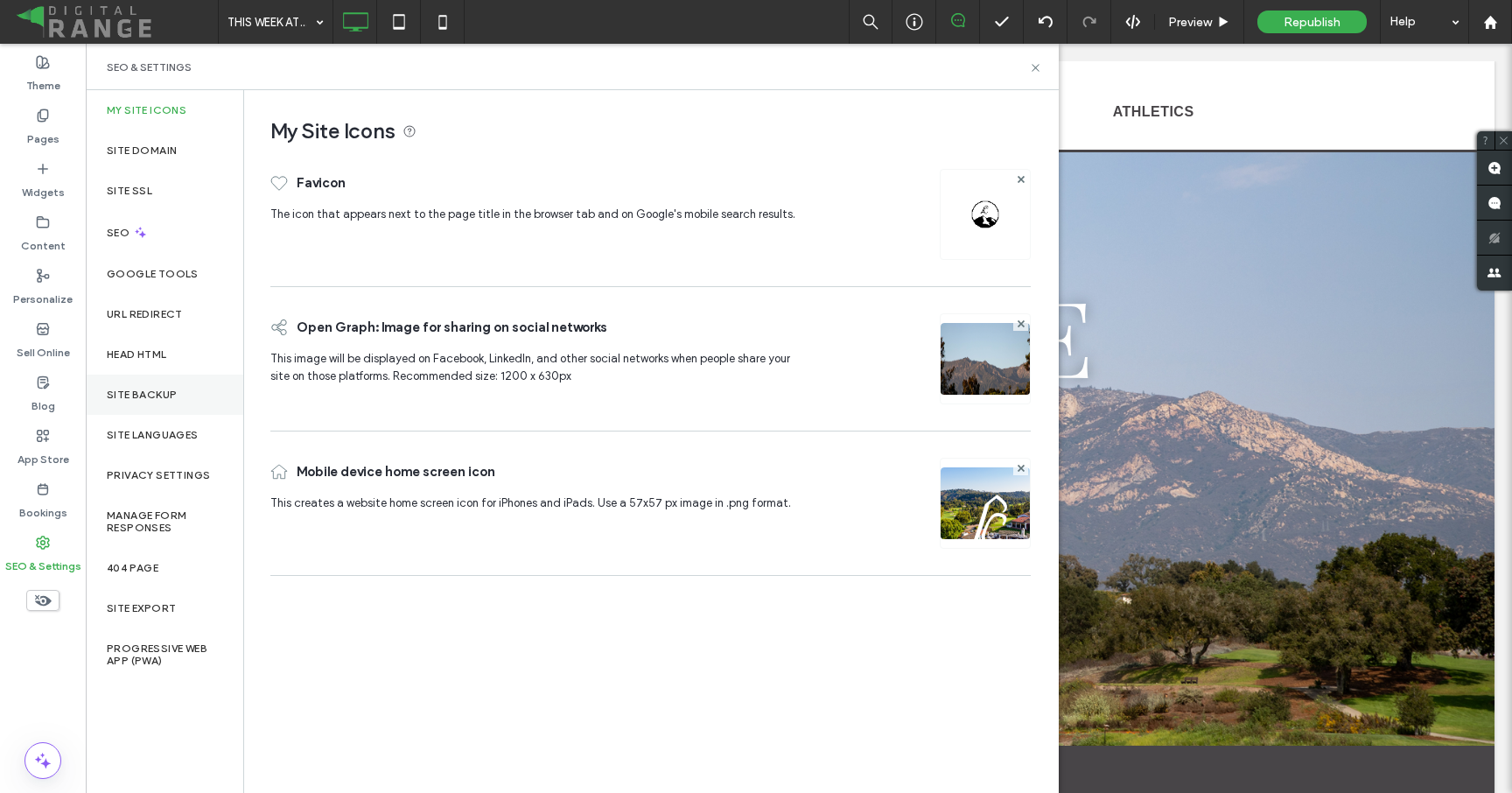
click at [150, 374] on div "Site Backup" at bounding box center [164, 394] width 157 height 41
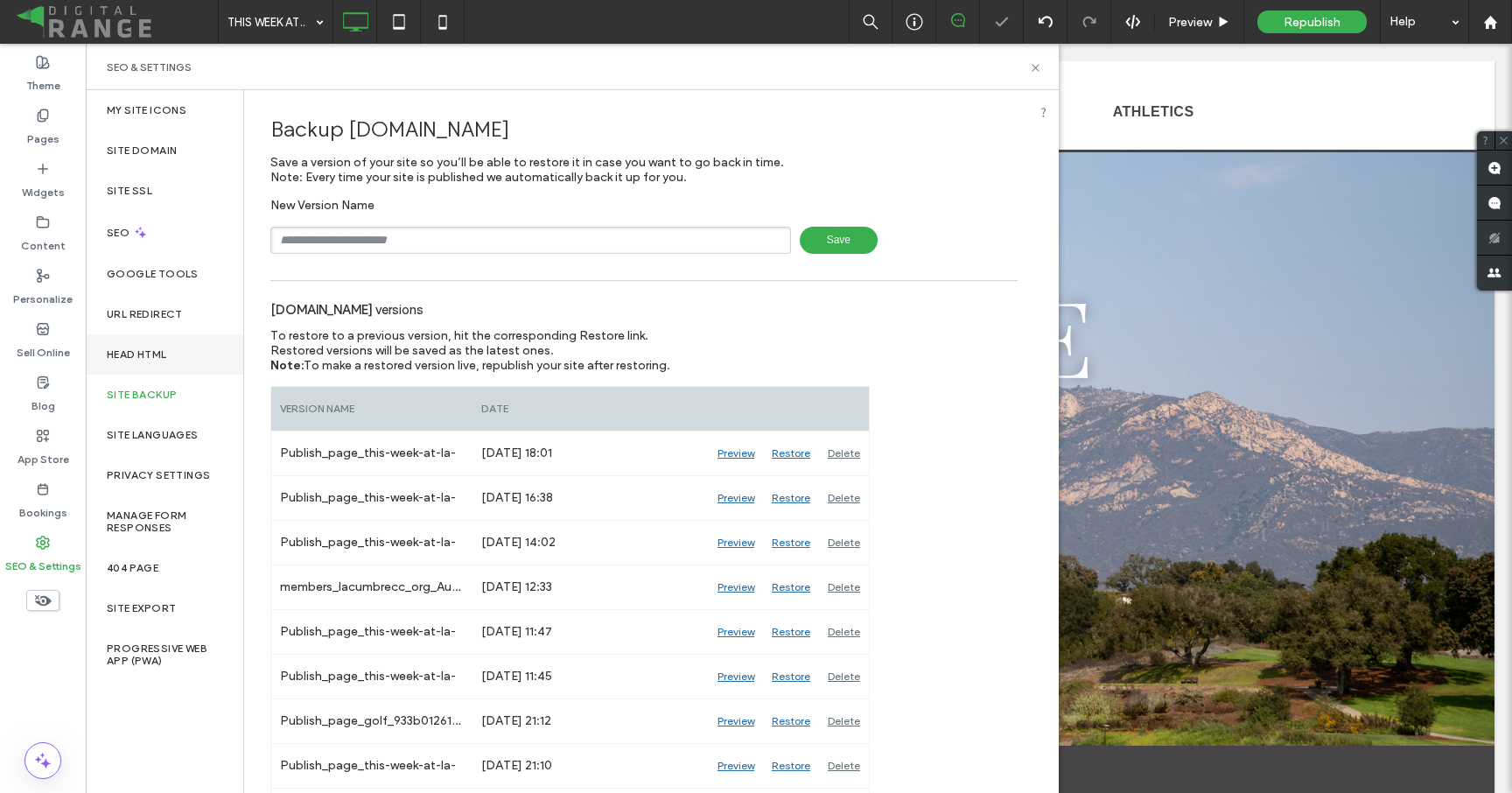
click at [155, 362] on div "Head HTML" at bounding box center [164, 354] width 157 height 41
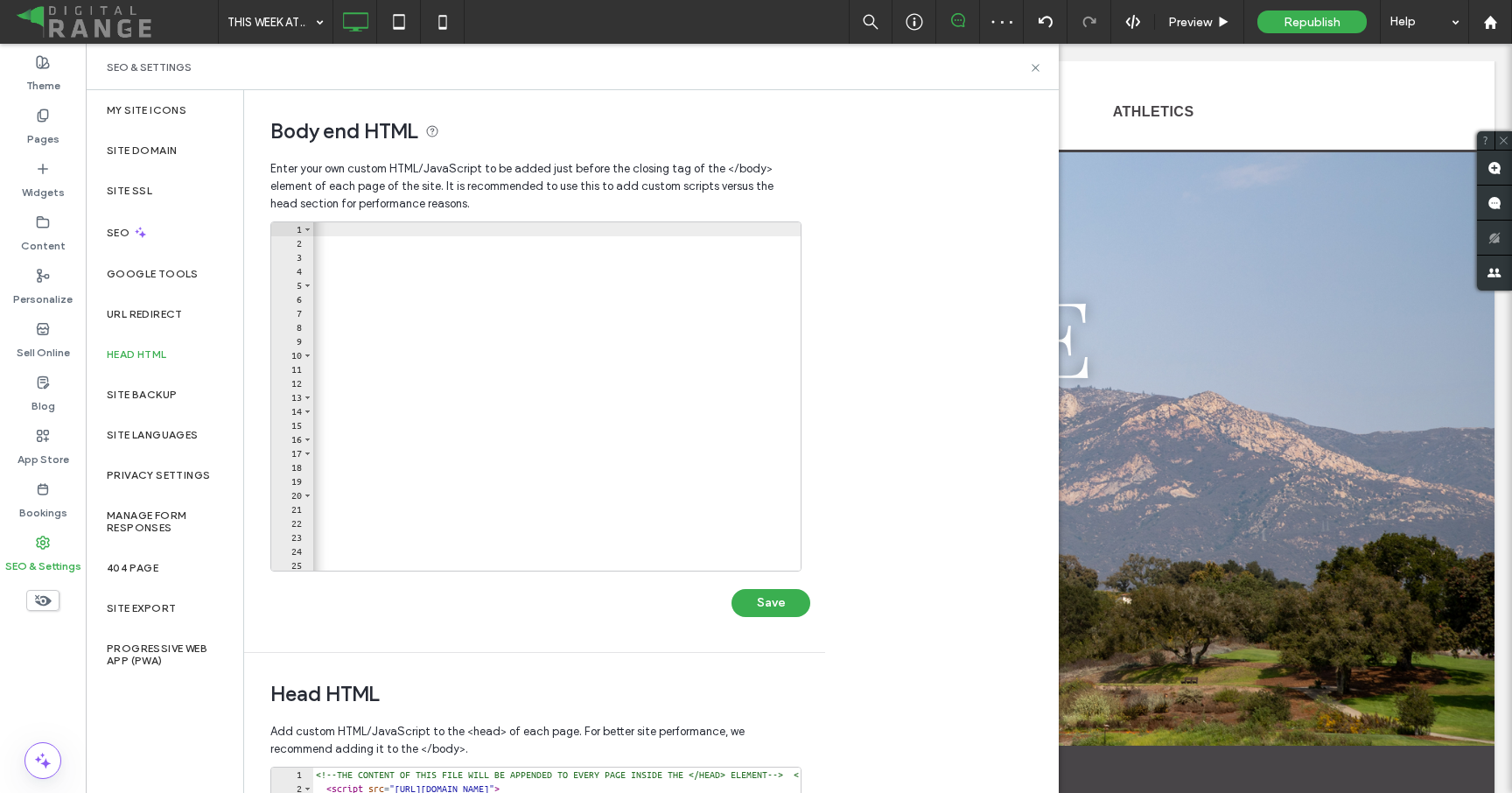
scroll to position [0, 4838]
click at [1304, 11] on div "Republish" at bounding box center [1312, 22] width 109 height 23
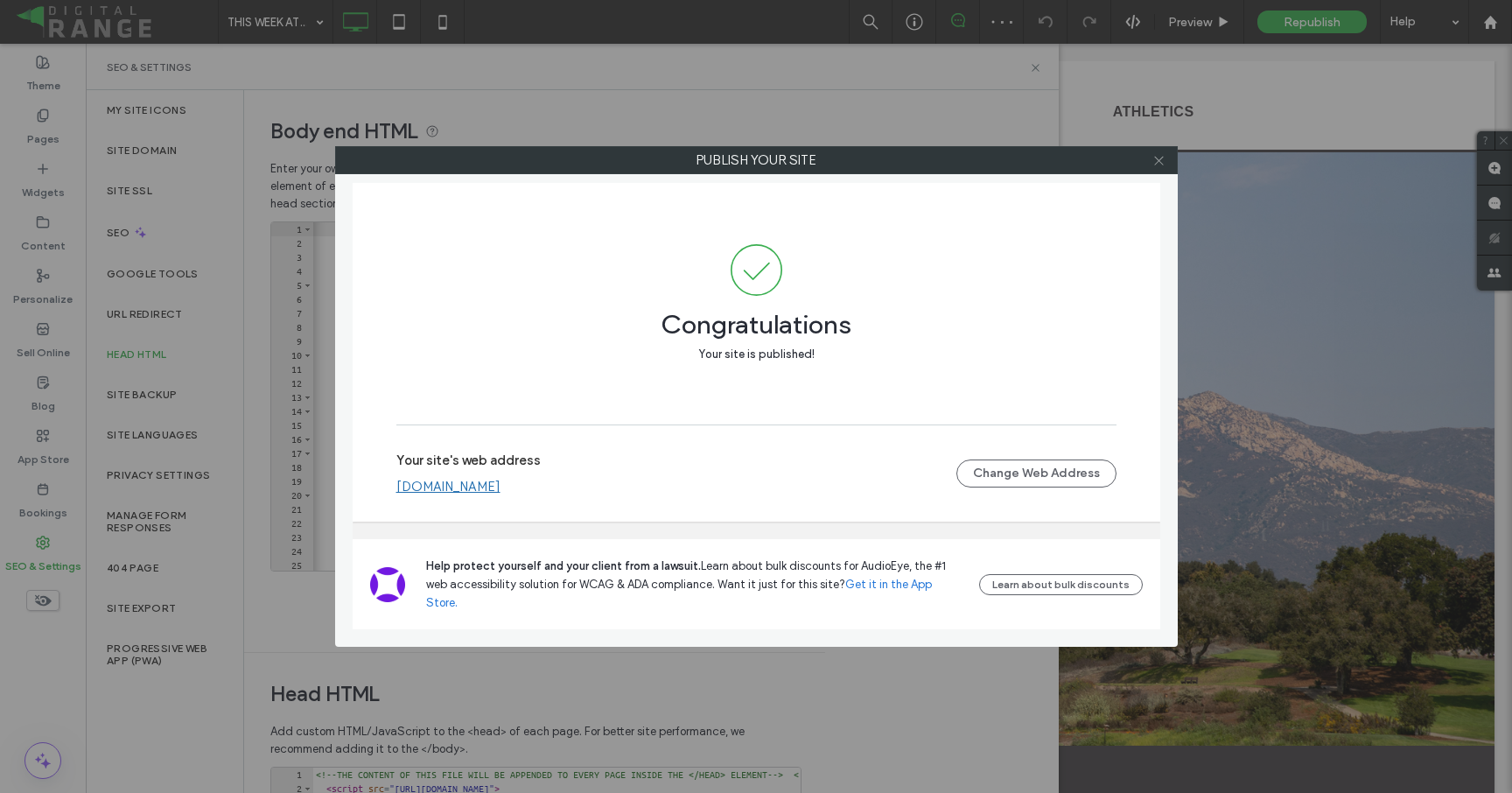
click at [1159, 162] on icon at bounding box center [1159, 160] width 13 height 13
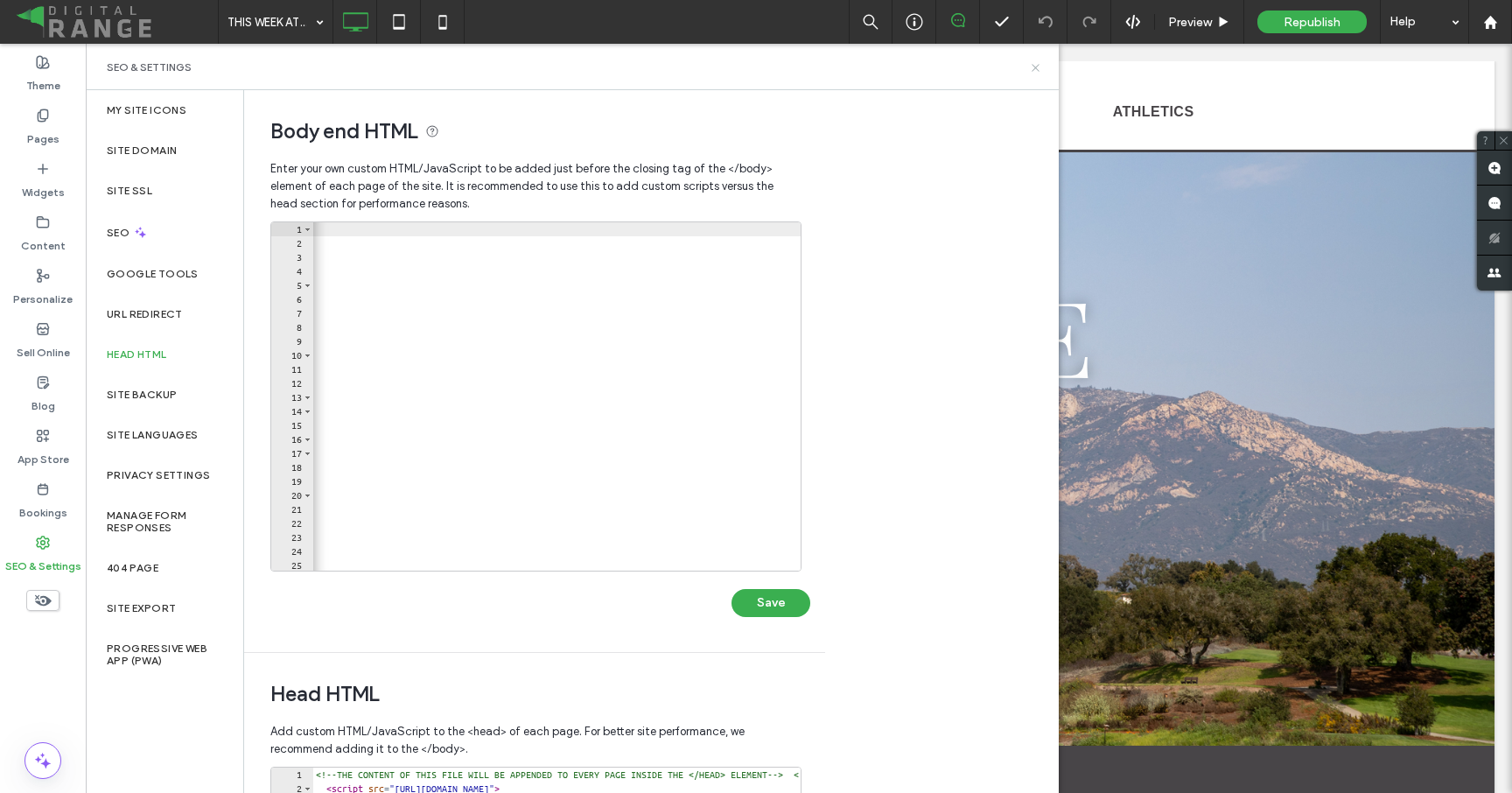
click at [1036, 66] on use at bounding box center [1035, 67] width 7 height 7
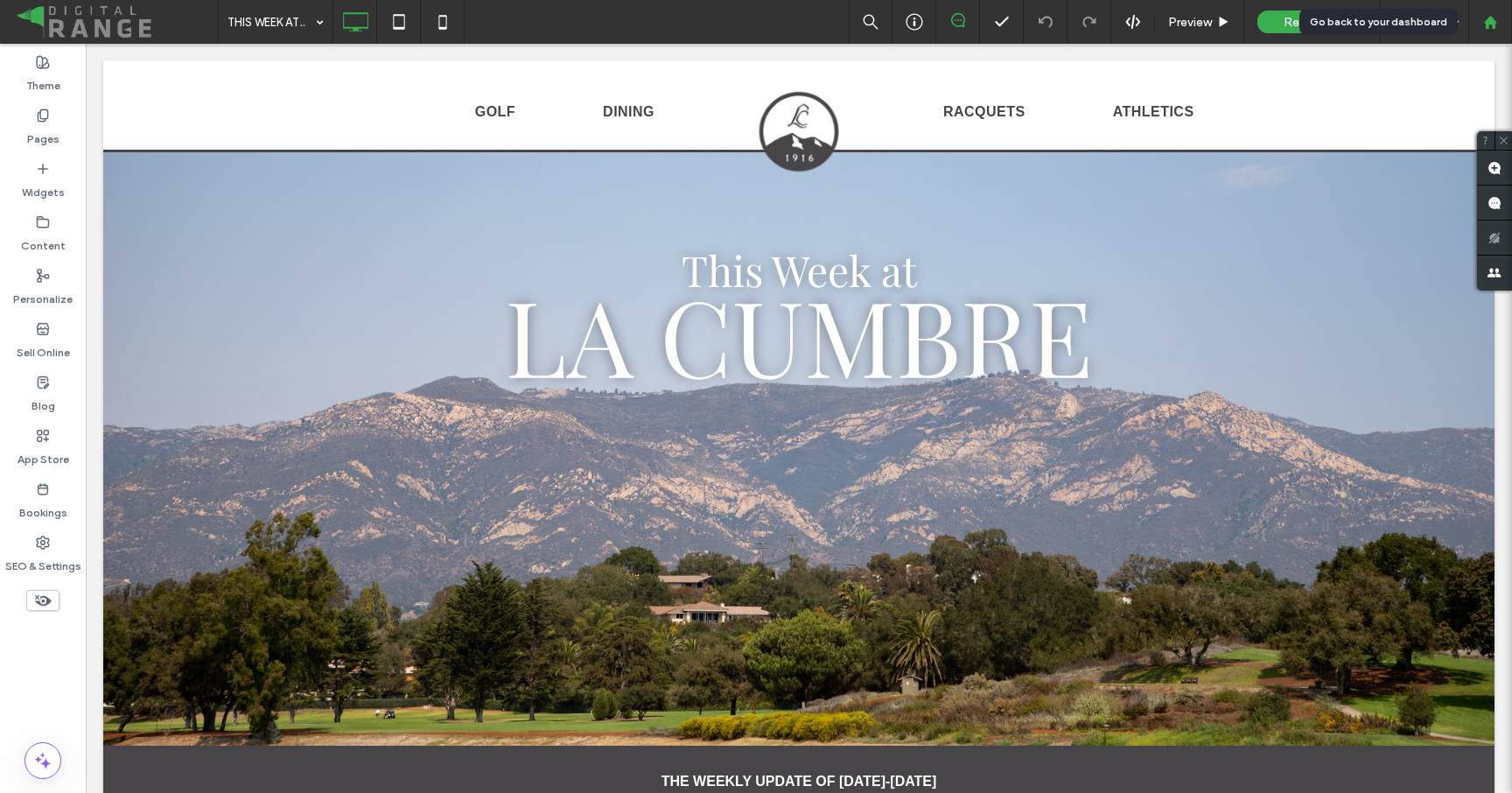
click at [1497, 21] on icon at bounding box center [1490, 22] width 15 height 15
